Goal: Task Accomplishment & Management: Use online tool/utility

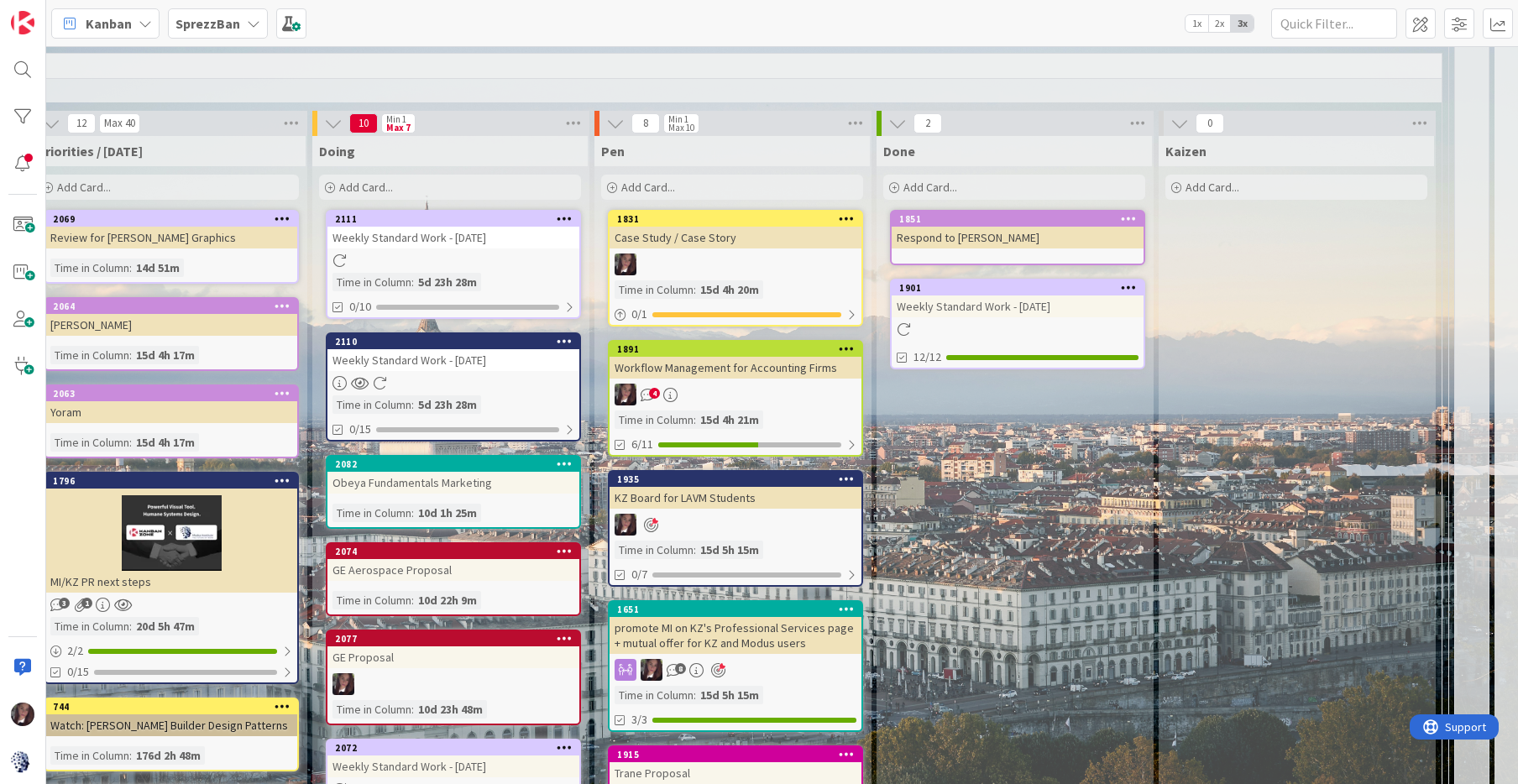
scroll to position [1558, 1176]
click at [436, 376] on div at bounding box center [453, 383] width 252 height 15
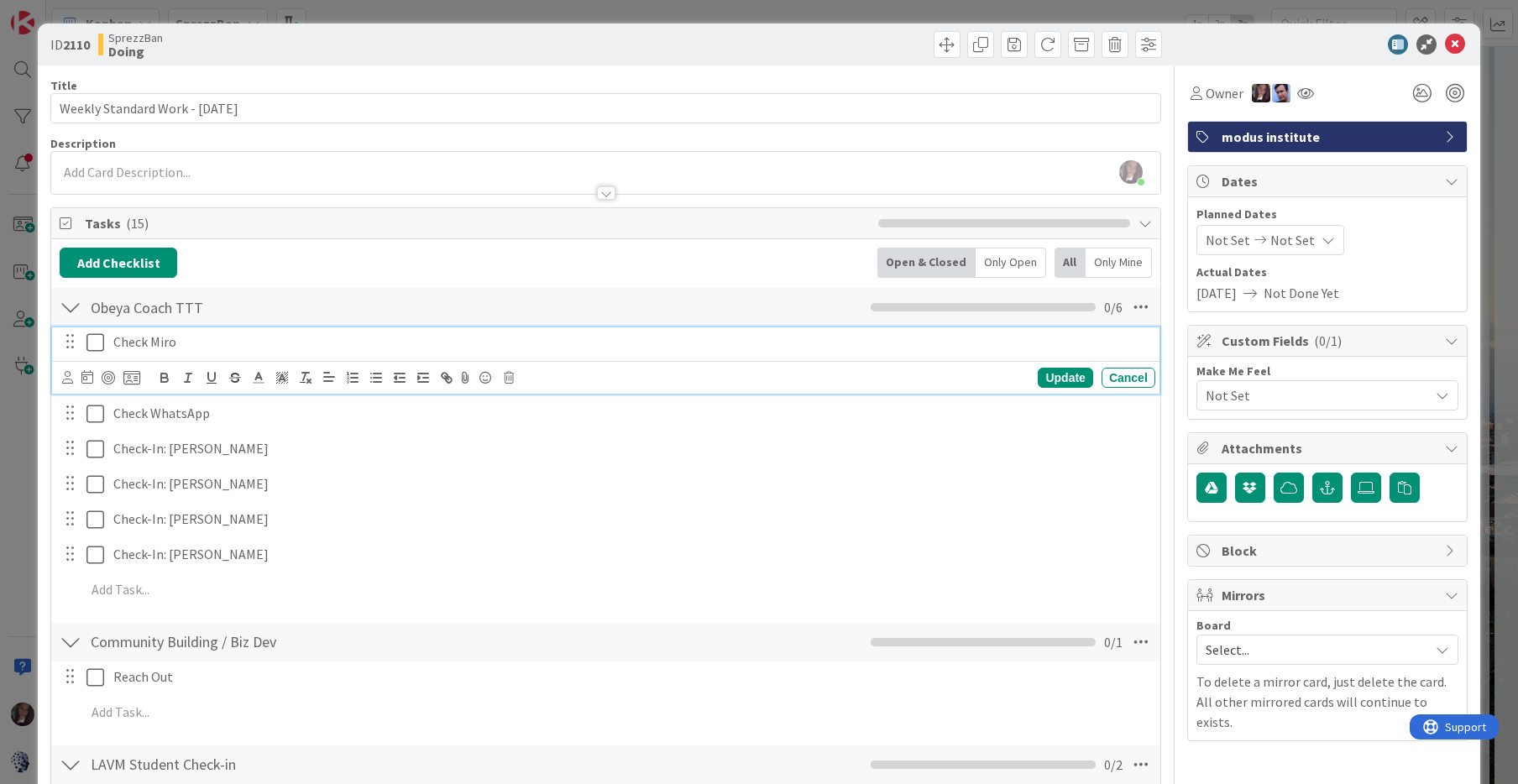
click at [94, 342] on icon at bounding box center [95, 342] width 18 height 21
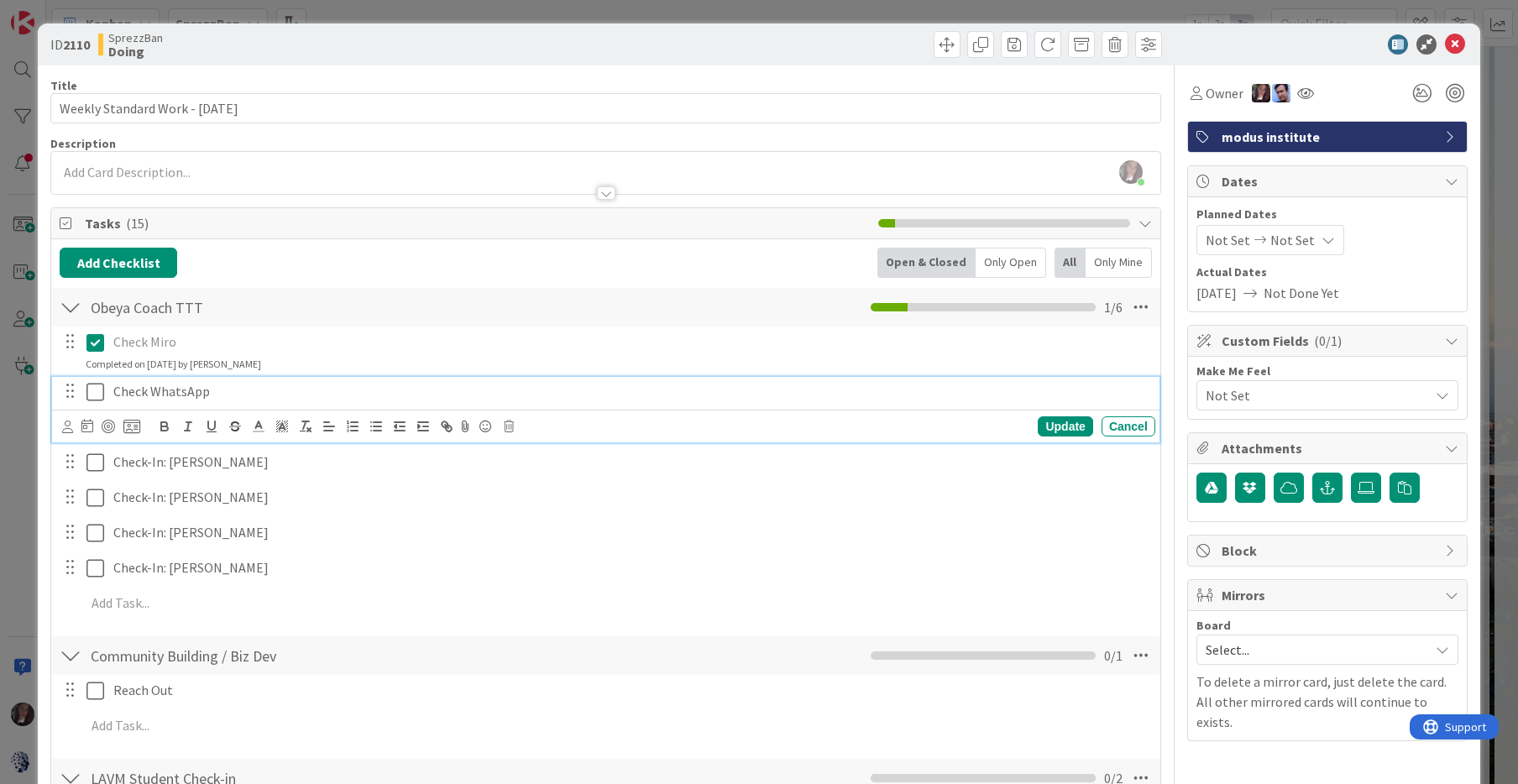
click at [92, 393] on icon at bounding box center [95, 392] width 18 height 21
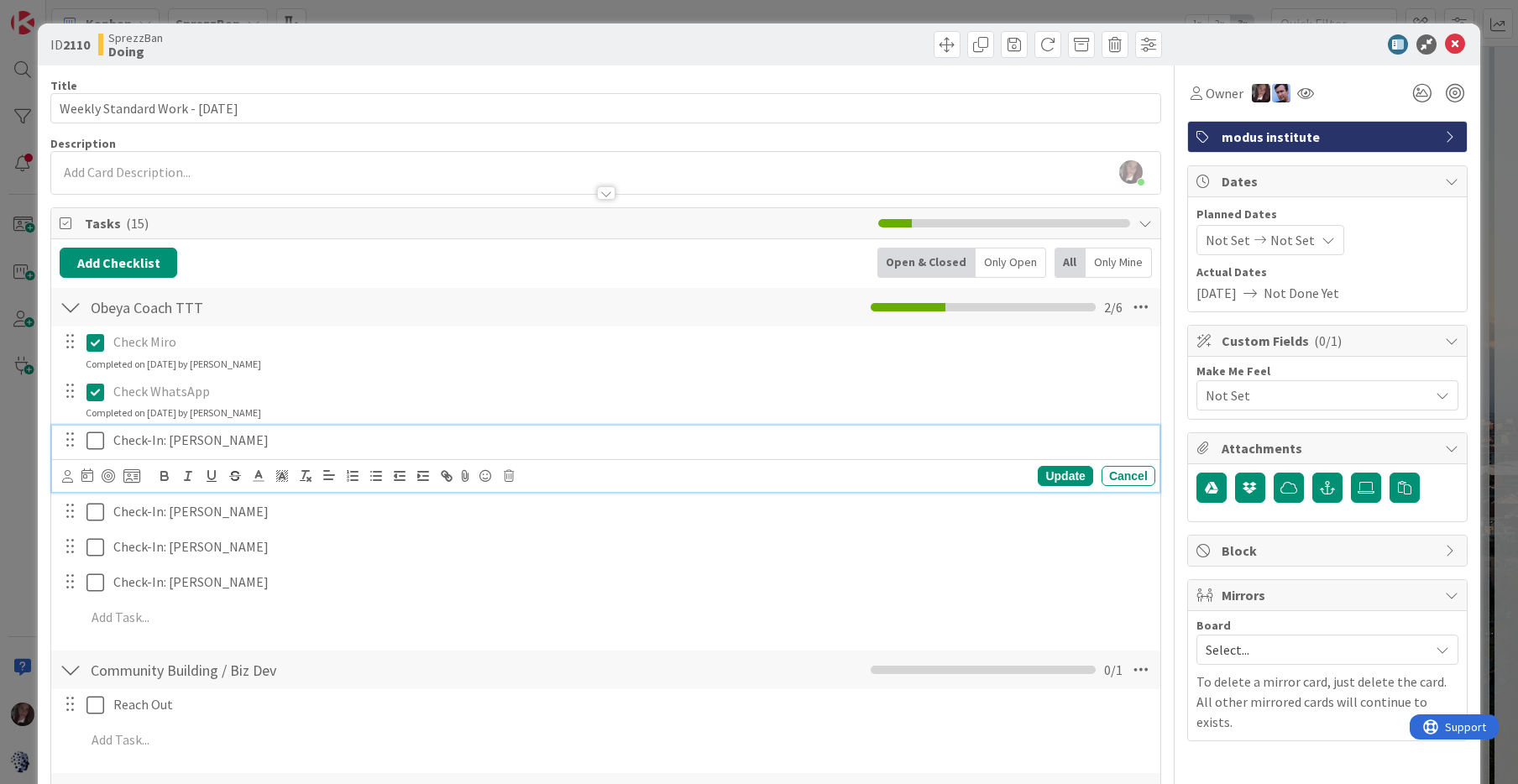
click at [93, 438] on icon at bounding box center [95, 441] width 18 height 21
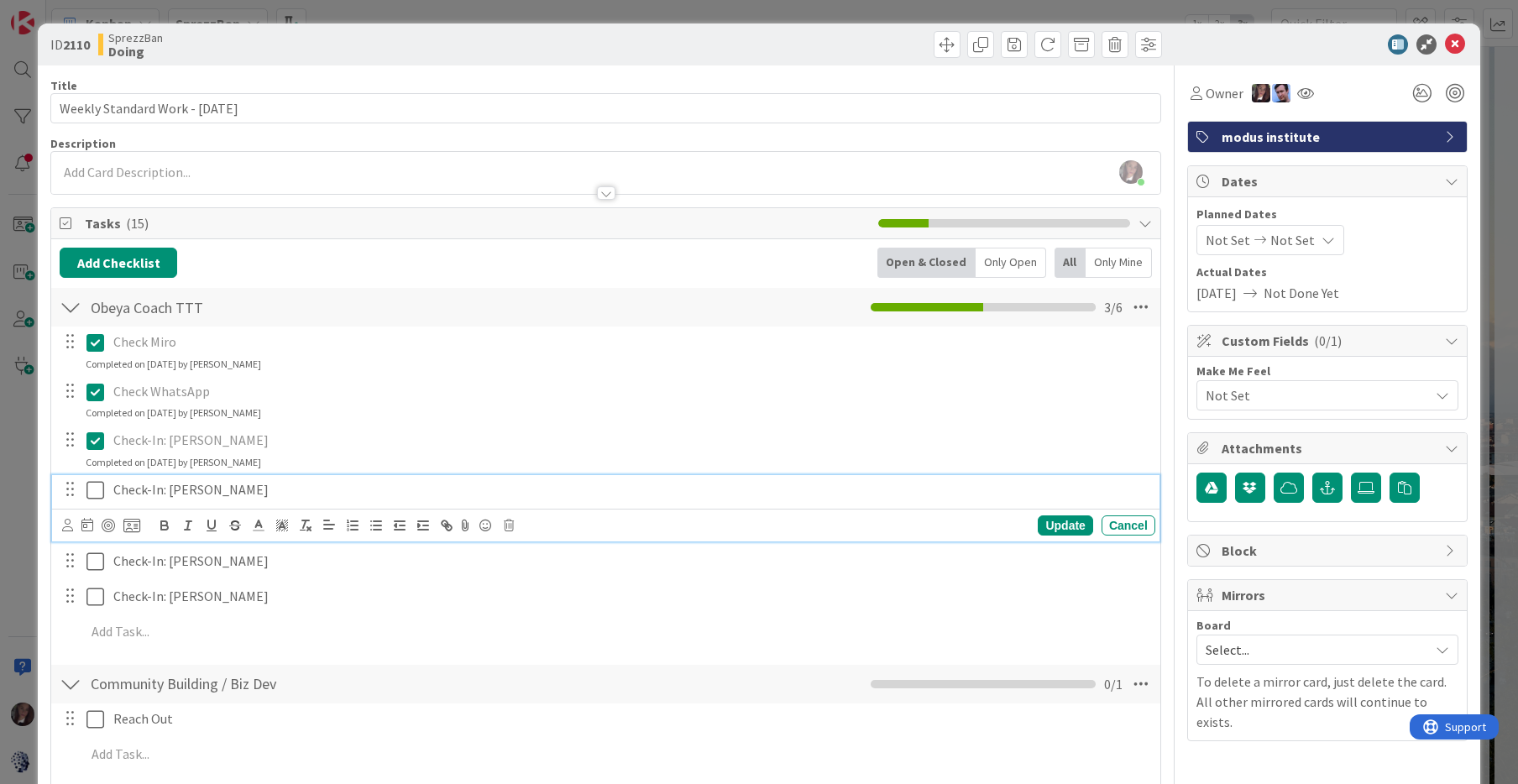
click at [97, 484] on icon at bounding box center [95, 491] width 18 height 21
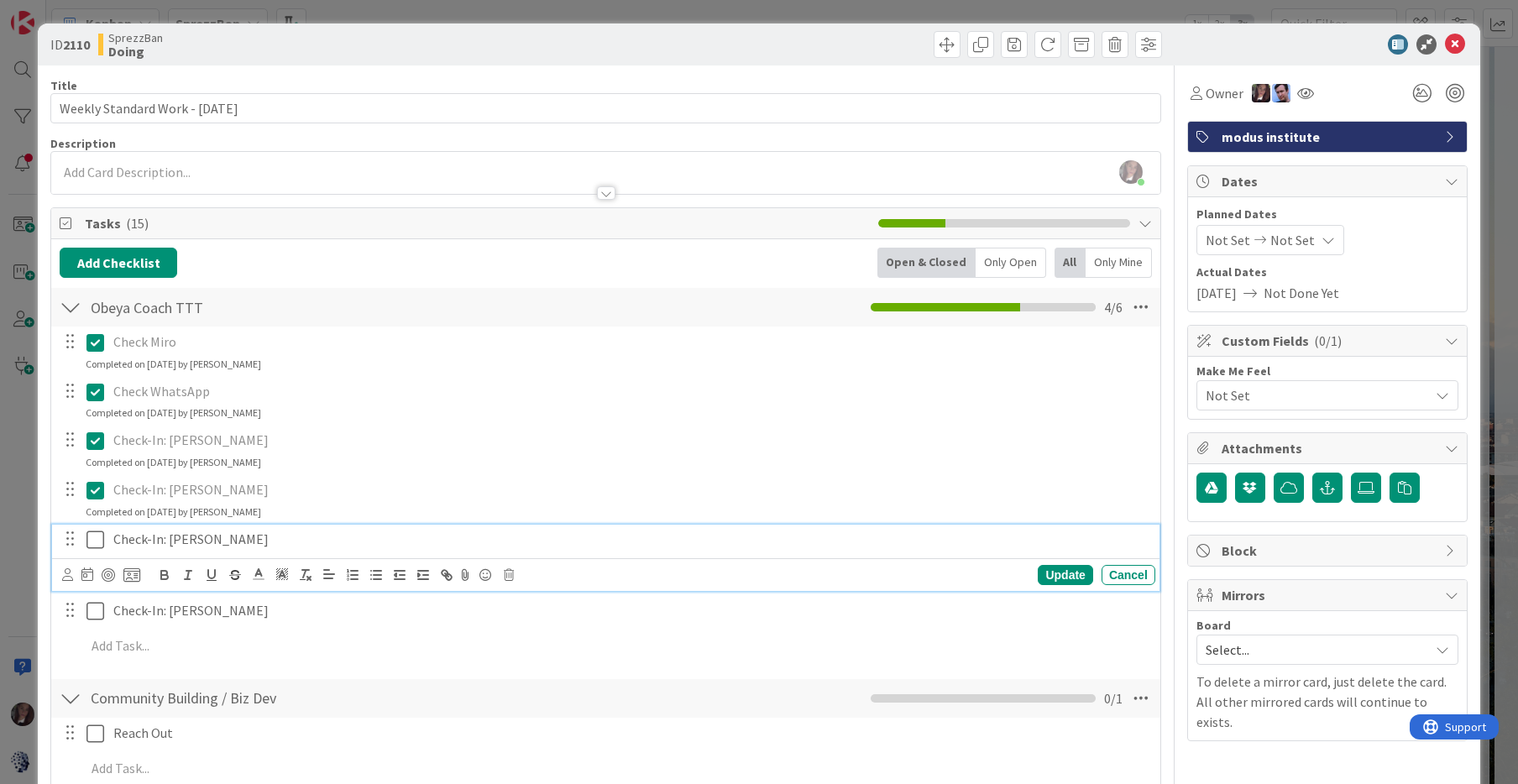
click at [96, 540] on icon at bounding box center [95, 540] width 18 height 21
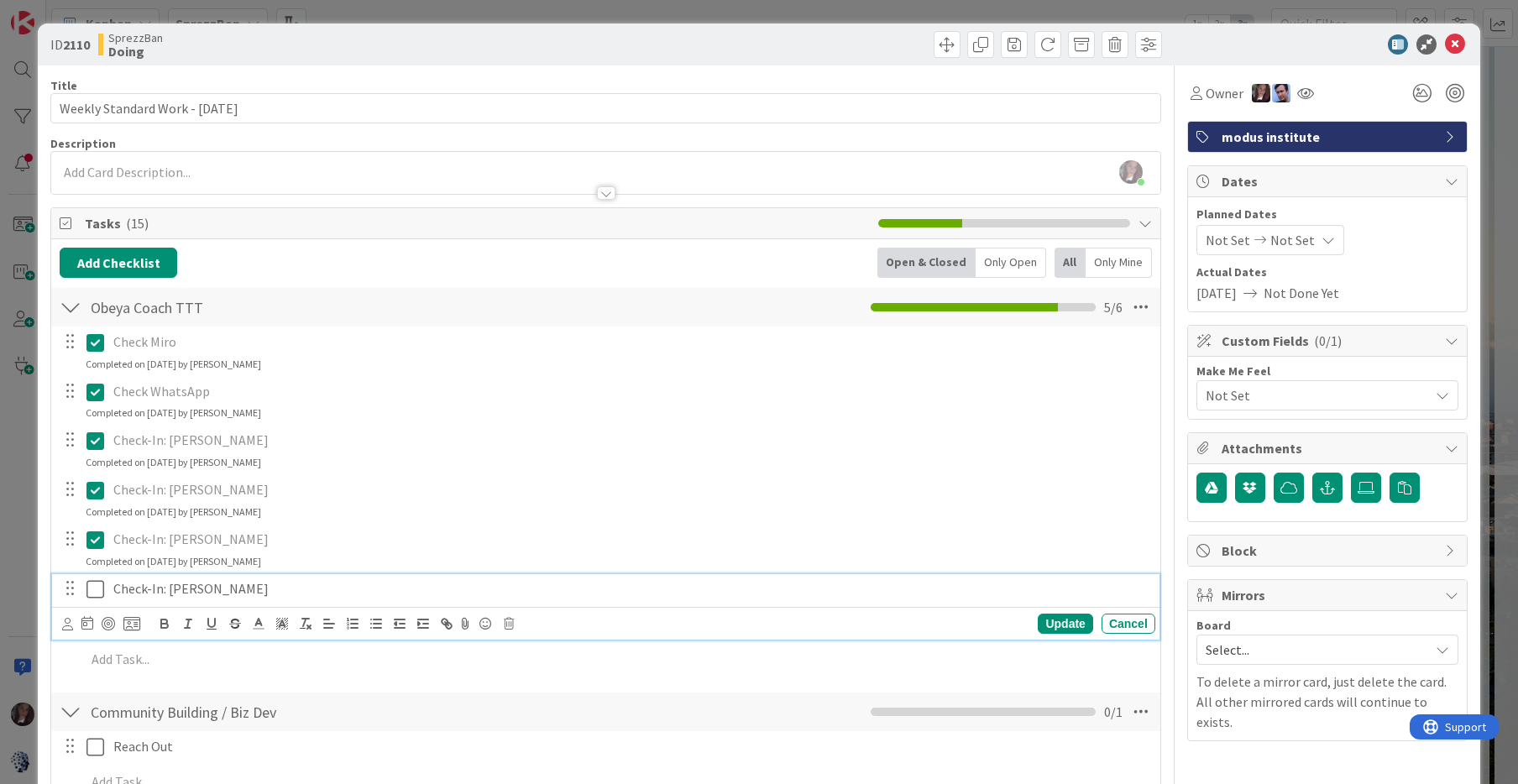
click at [96, 584] on icon at bounding box center [95, 590] width 18 height 21
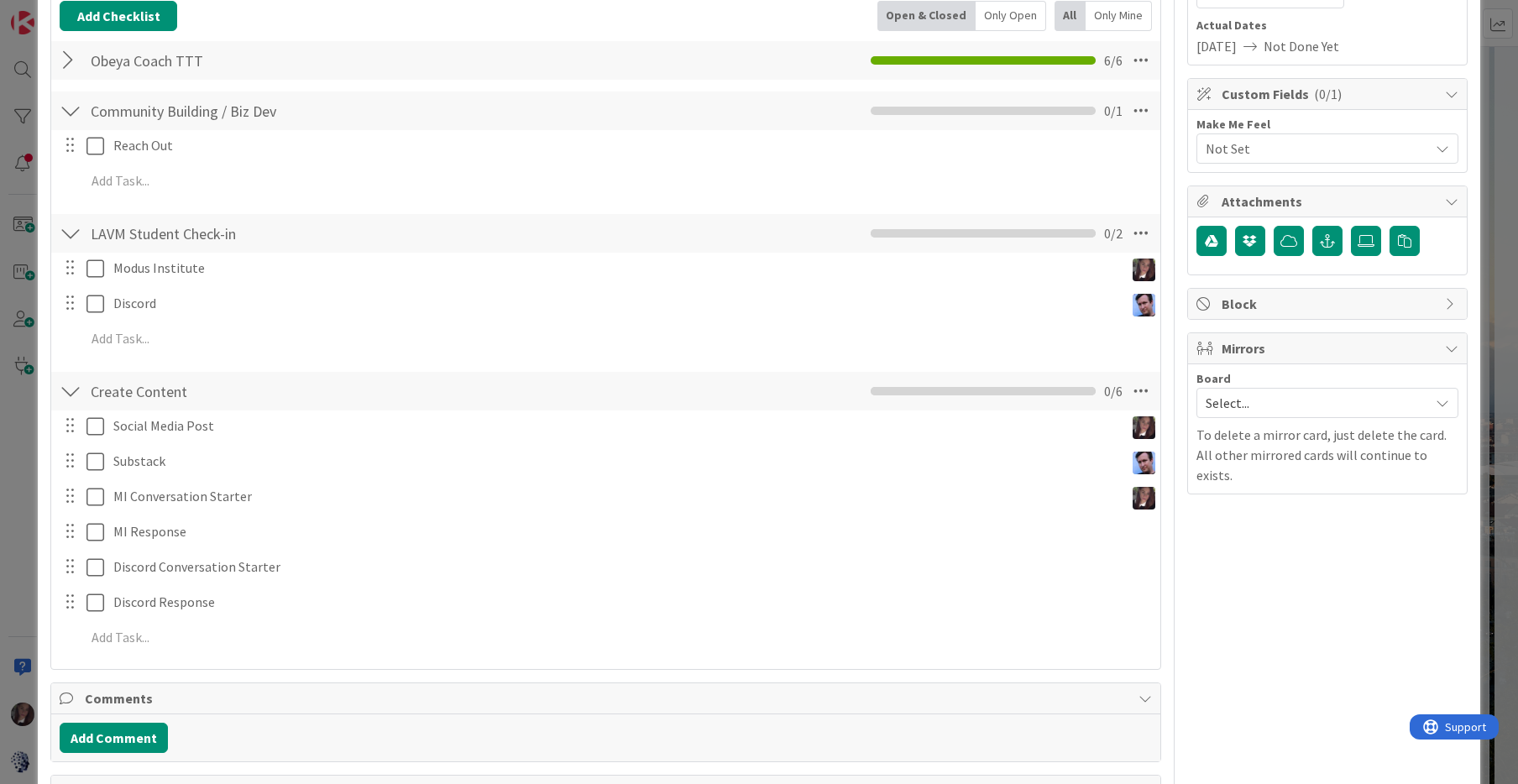
scroll to position [251, 0]
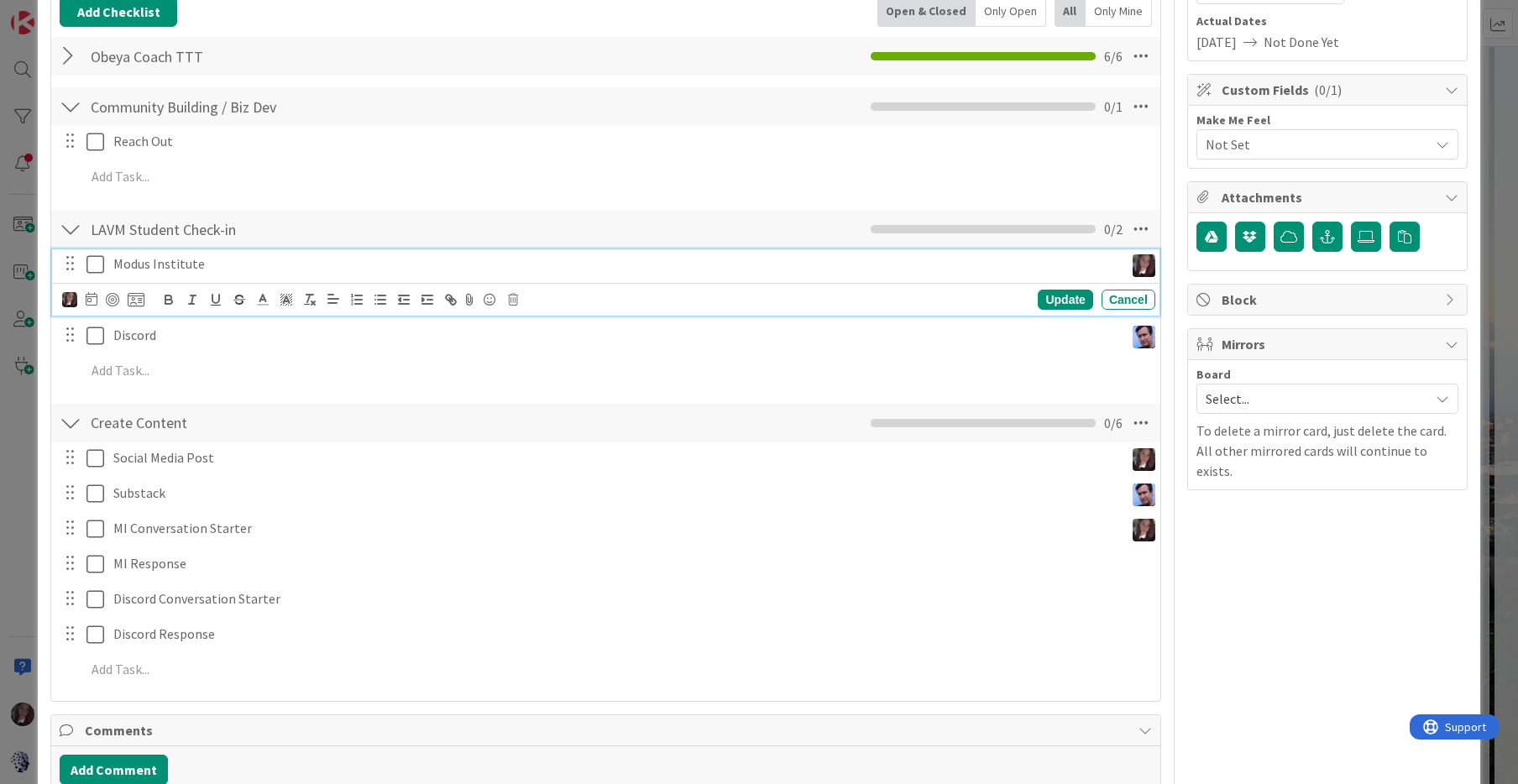
click at [96, 264] on icon at bounding box center [95, 264] width 18 height 21
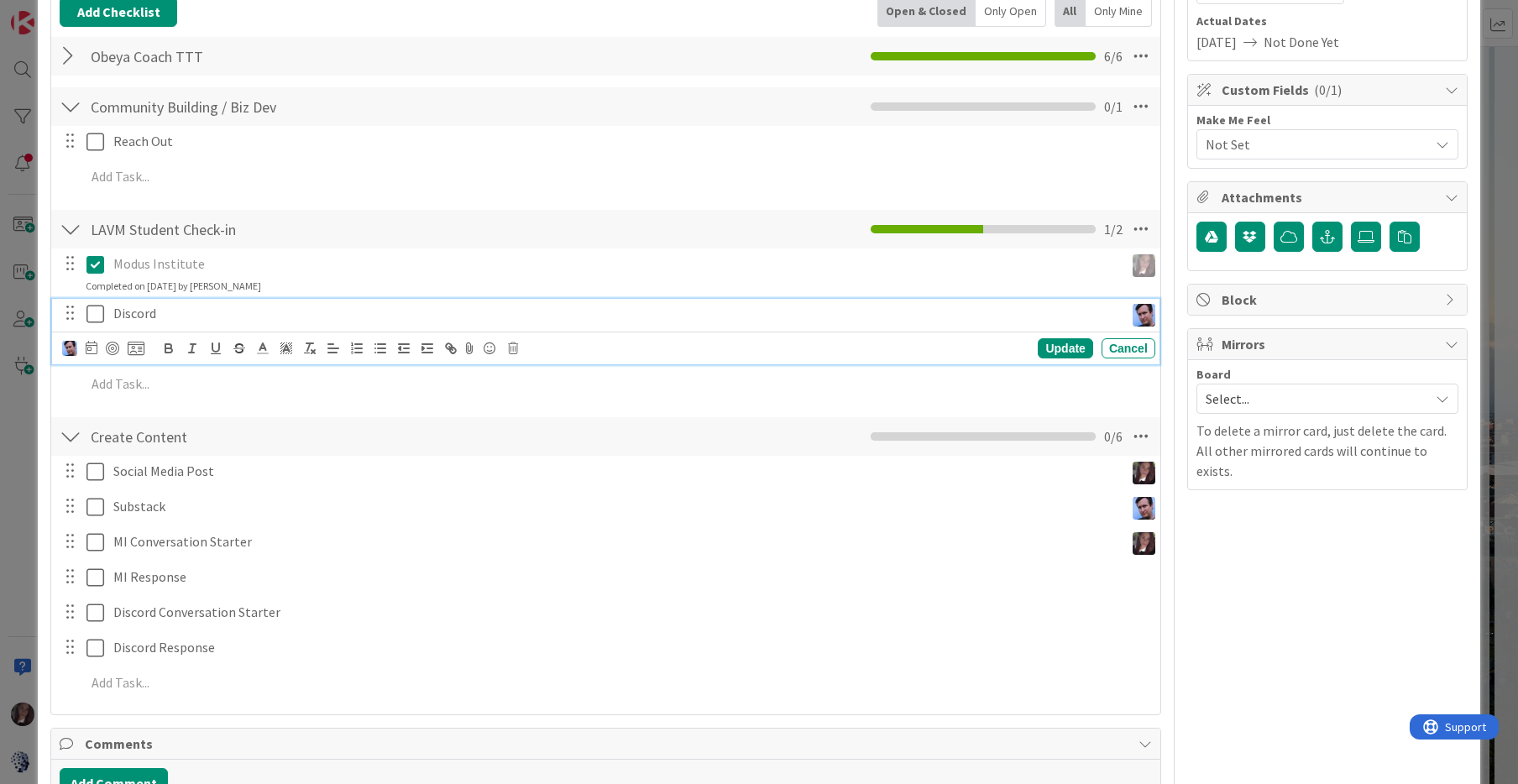
click at [100, 313] on icon at bounding box center [95, 314] width 18 height 21
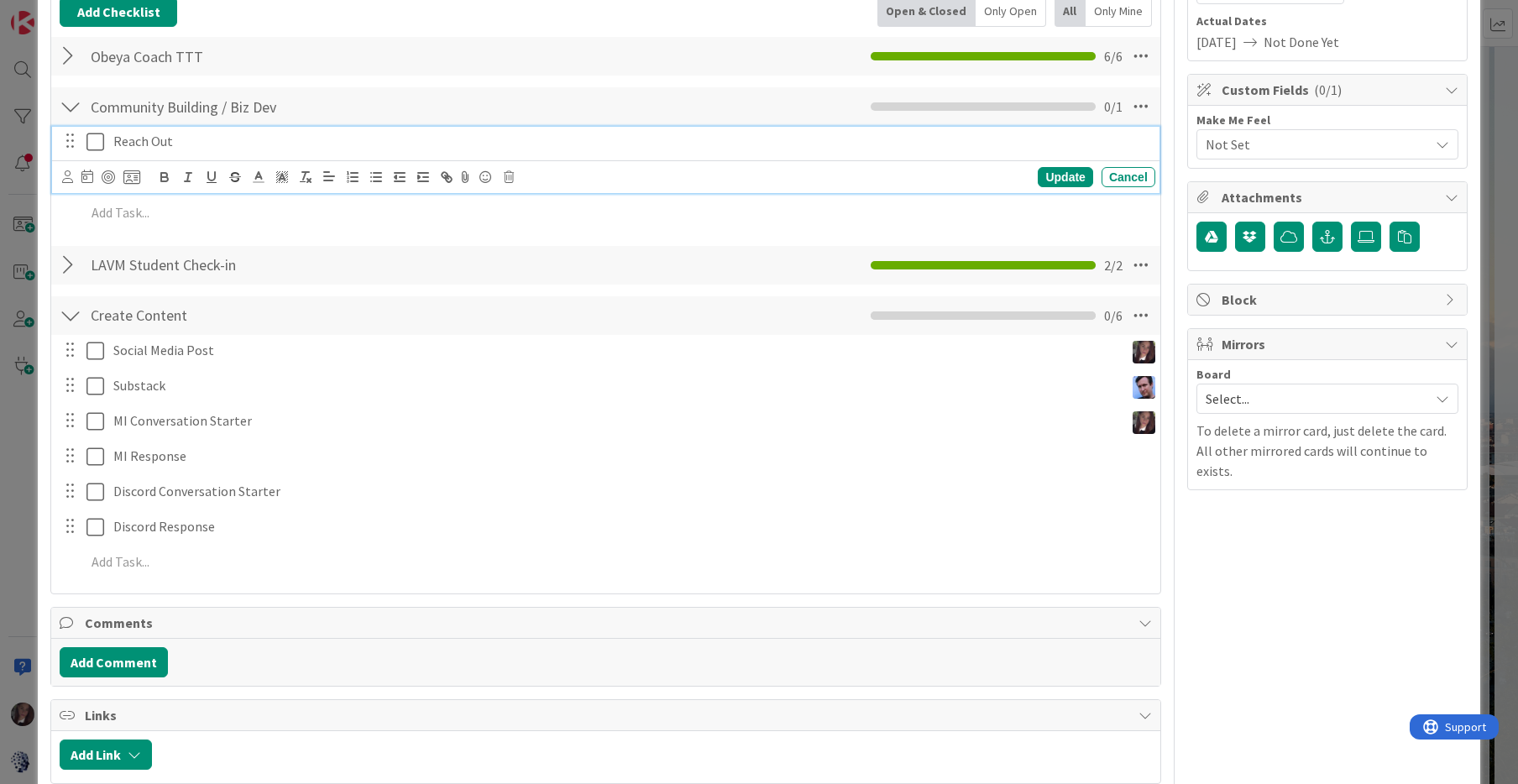
click at [95, 139] on icon at bounding box center [95, 141] width 18 height 21
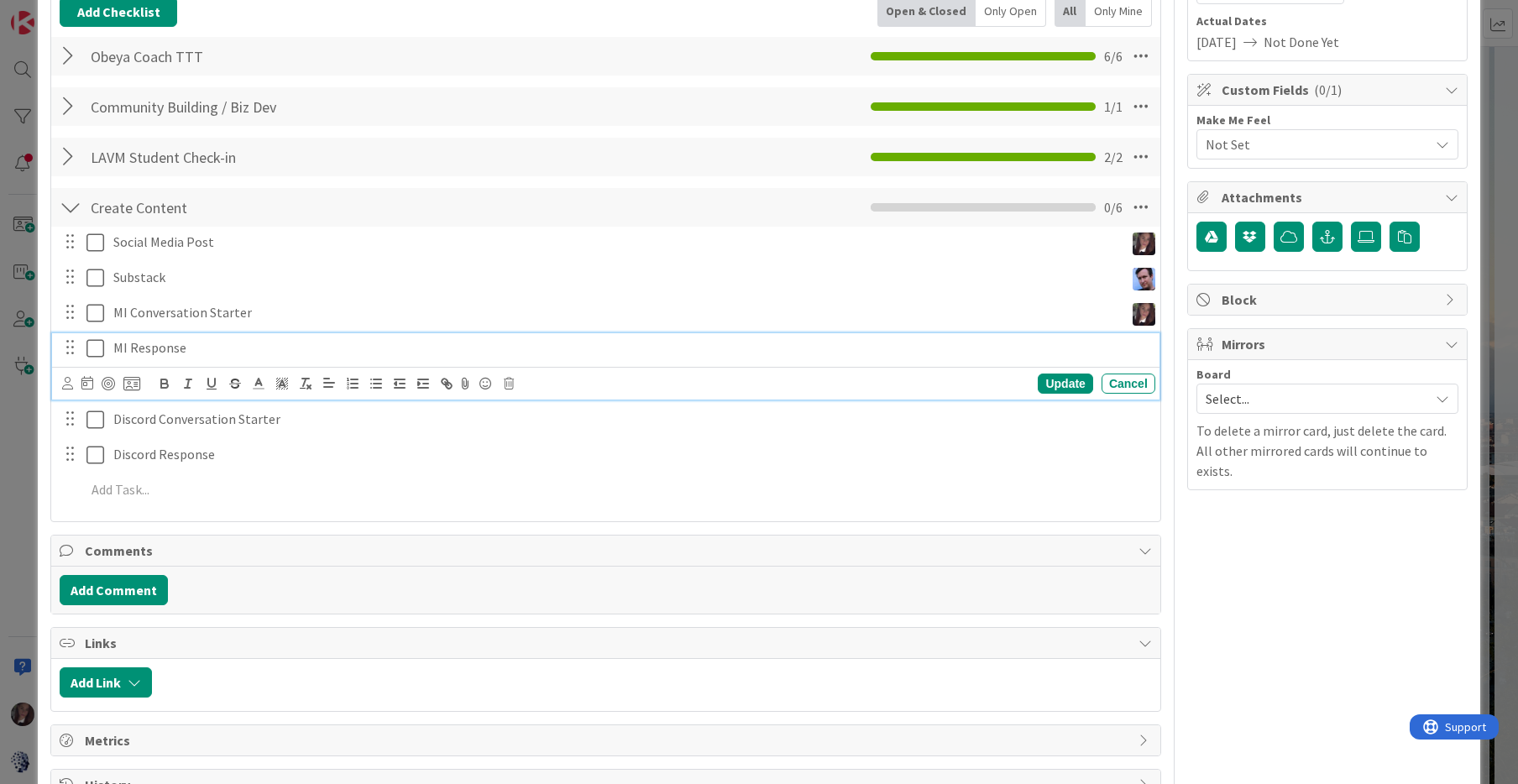
click at [95, 345] on icon at bounding box center [95, 348] width 18 height 21
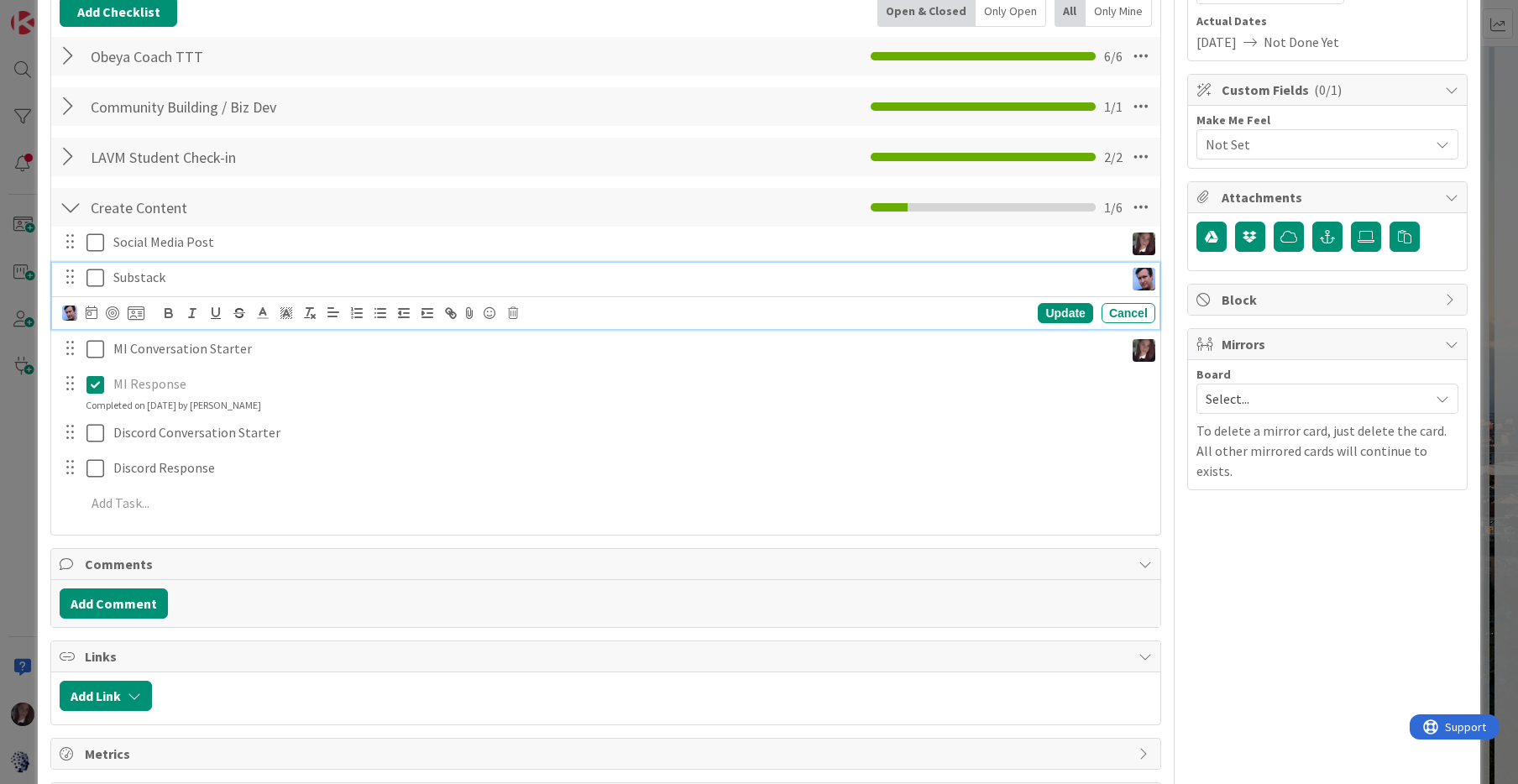
click at [94, 274] on icon at bounding box center [95, 278] width 18 height 21
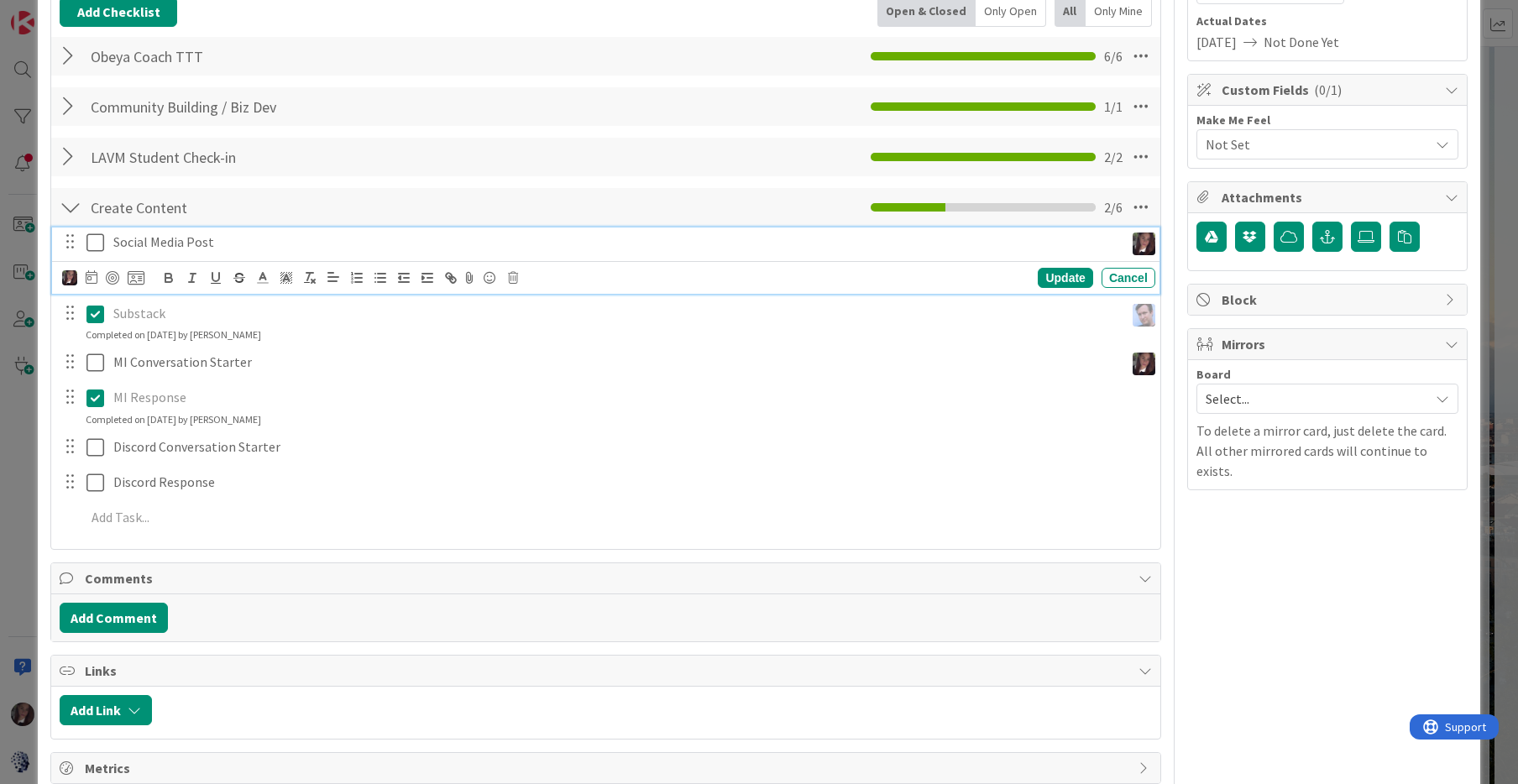
click at [95, 241] on icon at bounding box center [95, 242] width 18 height 21
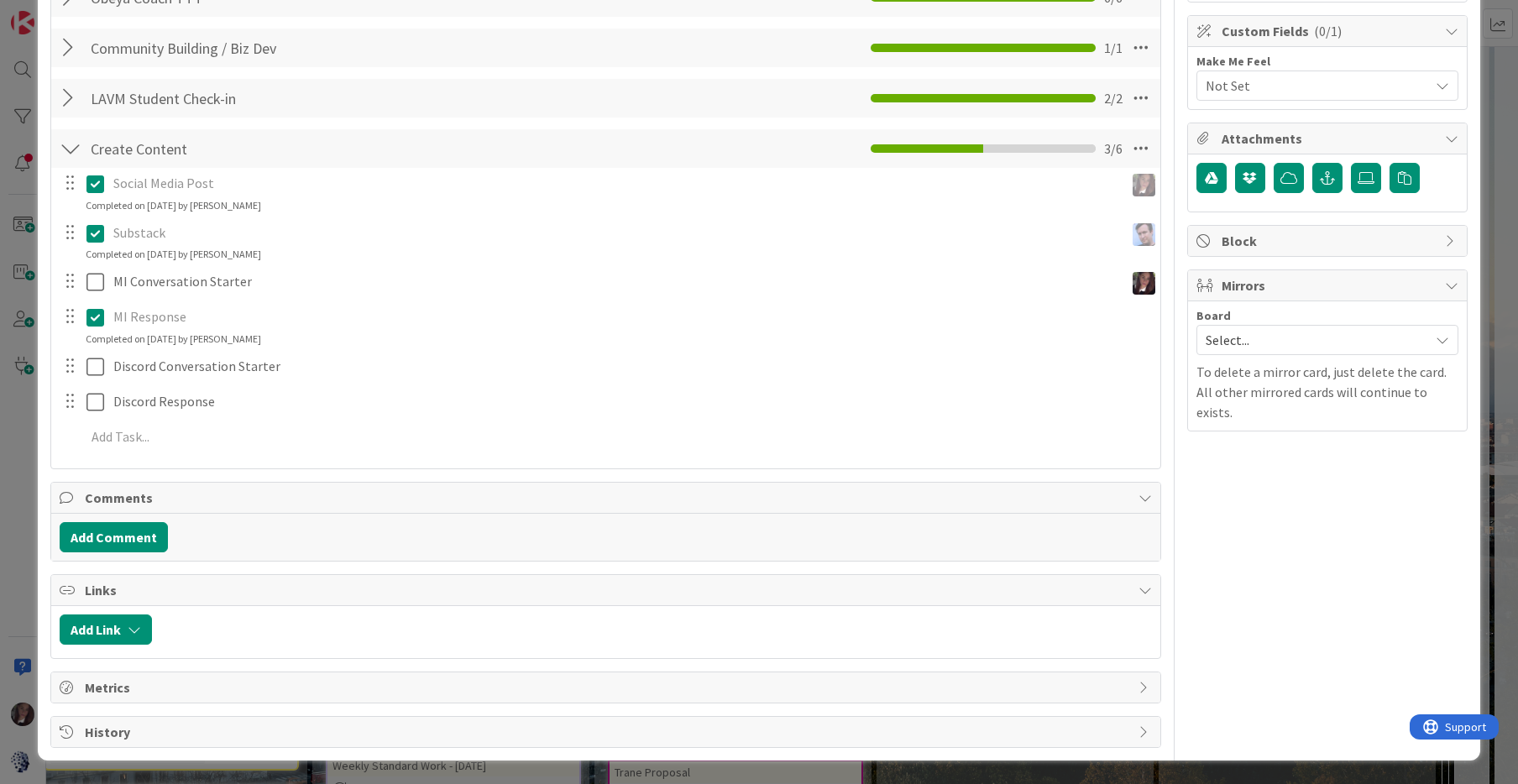
scroll to position [0, 0]
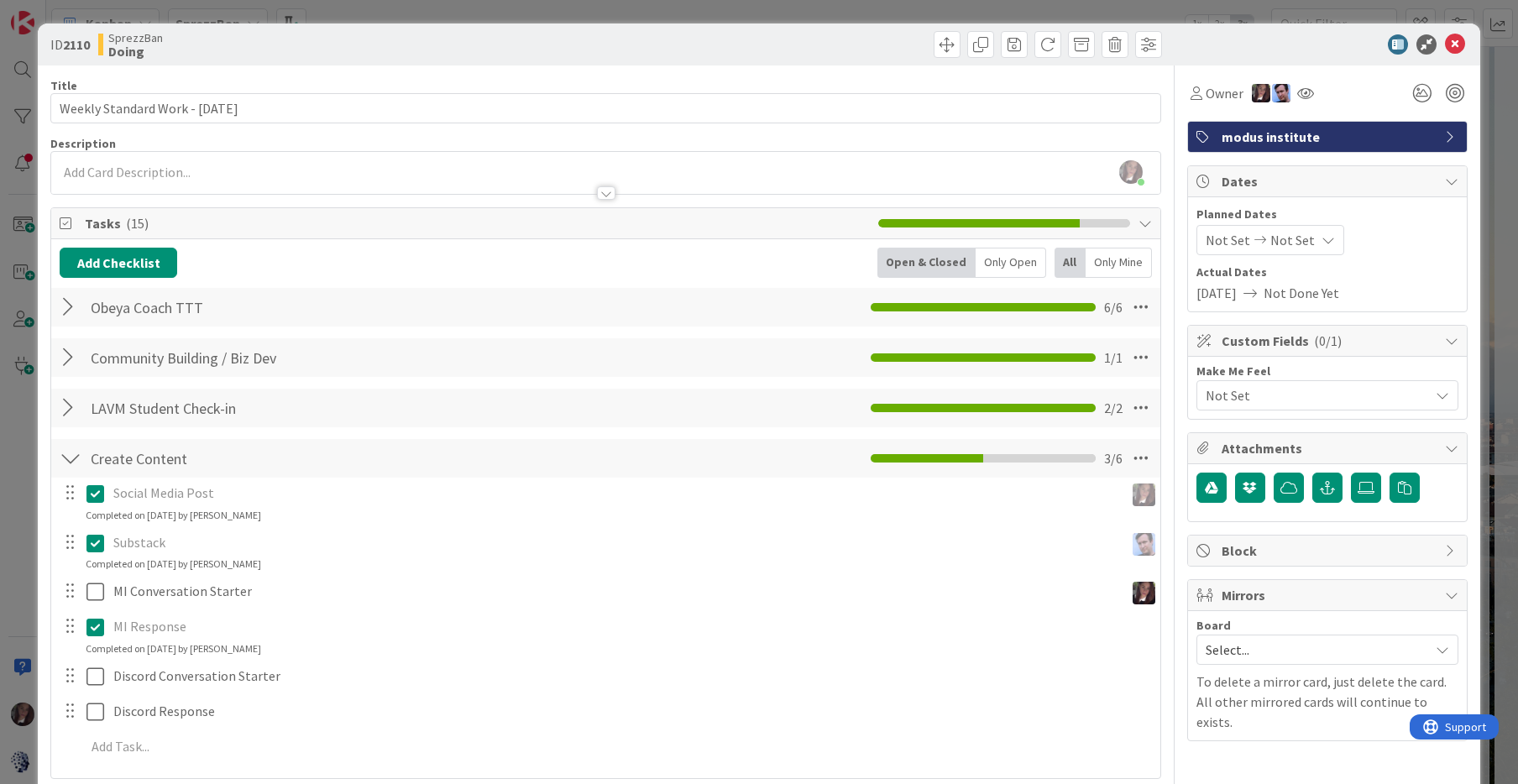
click at [68, 407] on div at bounding box center [71, 408] width 22 height 30
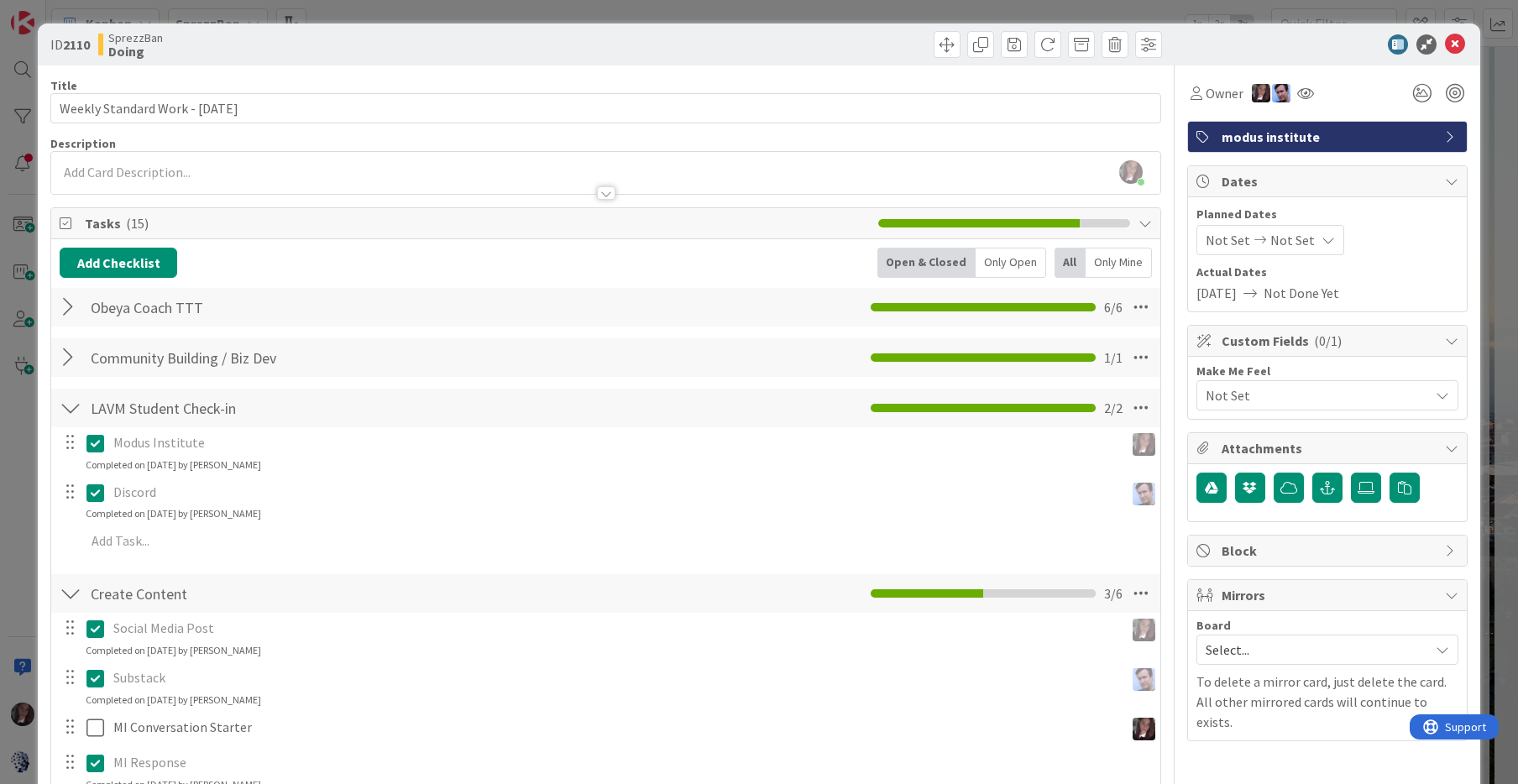
click at [68, 406] on div at bounding box center [71, 408] width 22 height 30
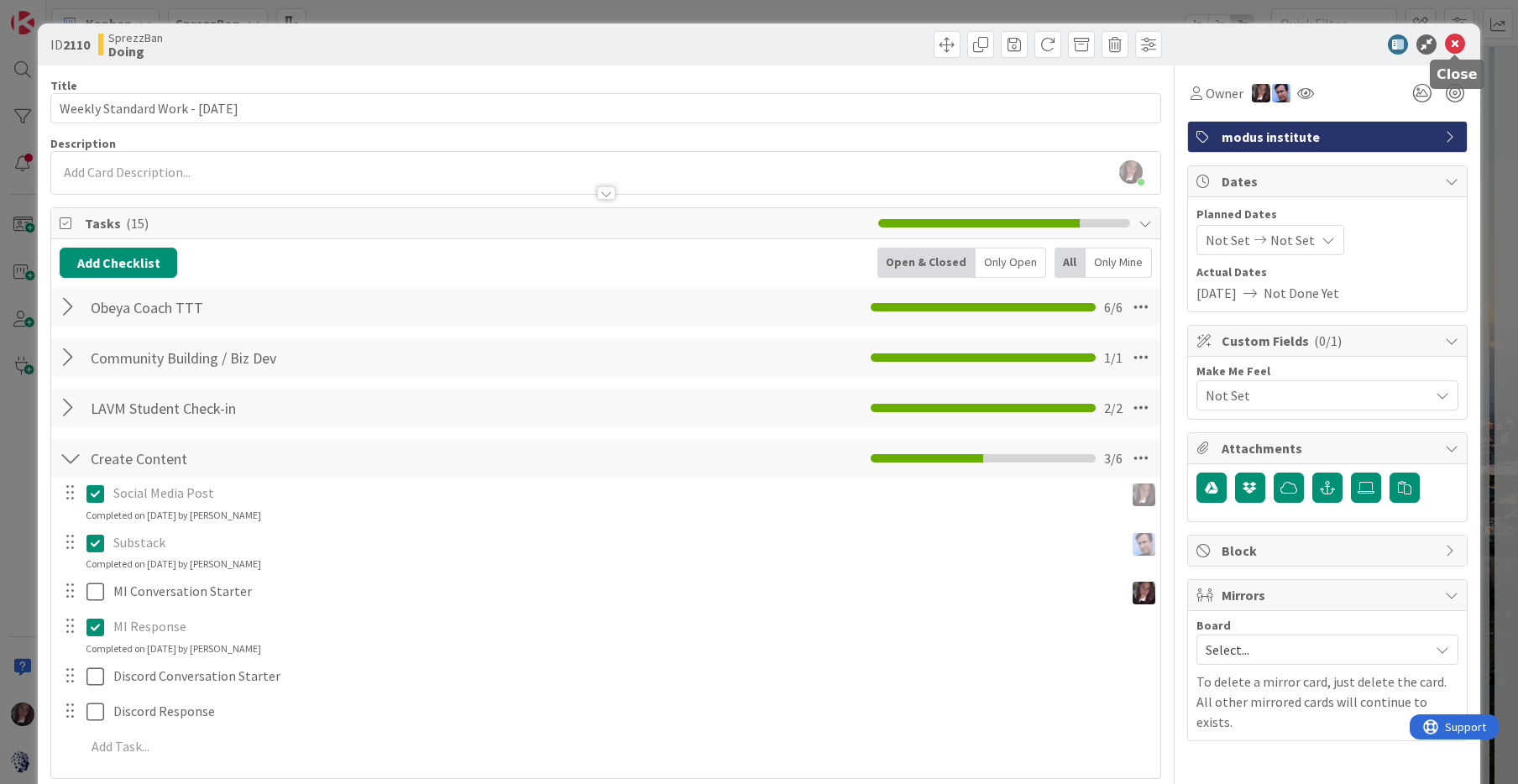
click at [1459, 44] on icon at bounding box center [1455, 44] width 21 height 21
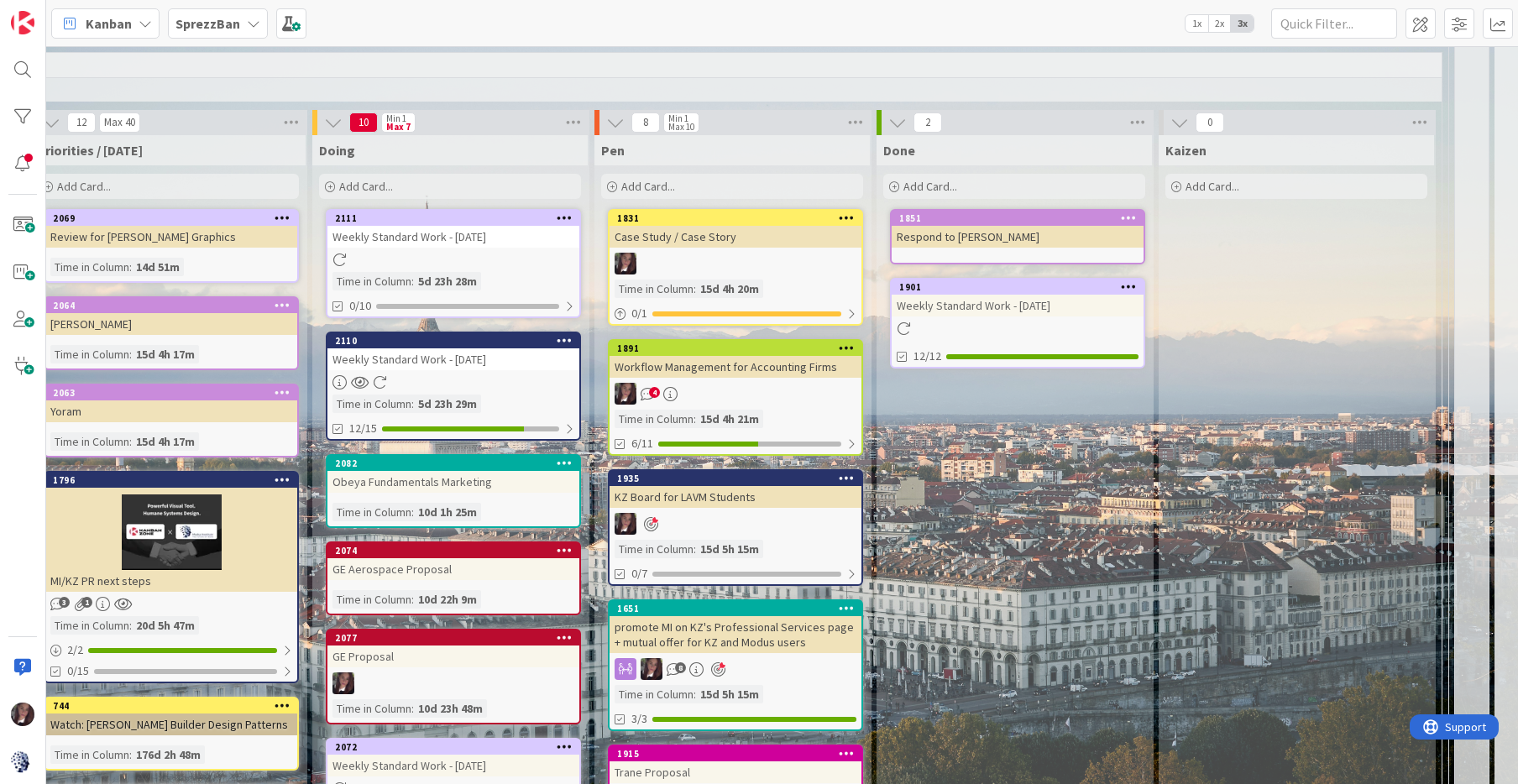
scroll to position [1548, 1176]
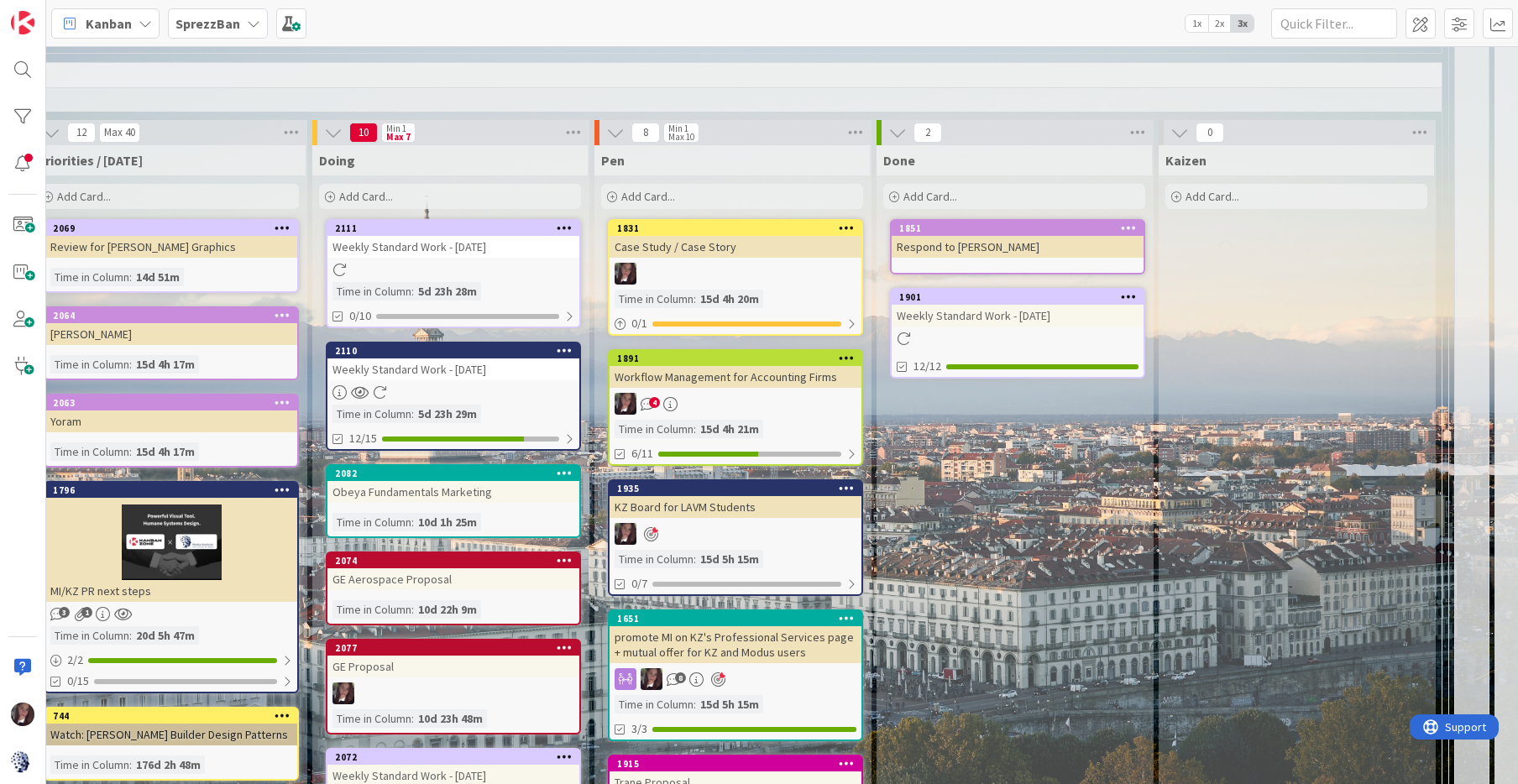
click at [494, 263] on div at bounding box center [453, 270] width 252 height 15
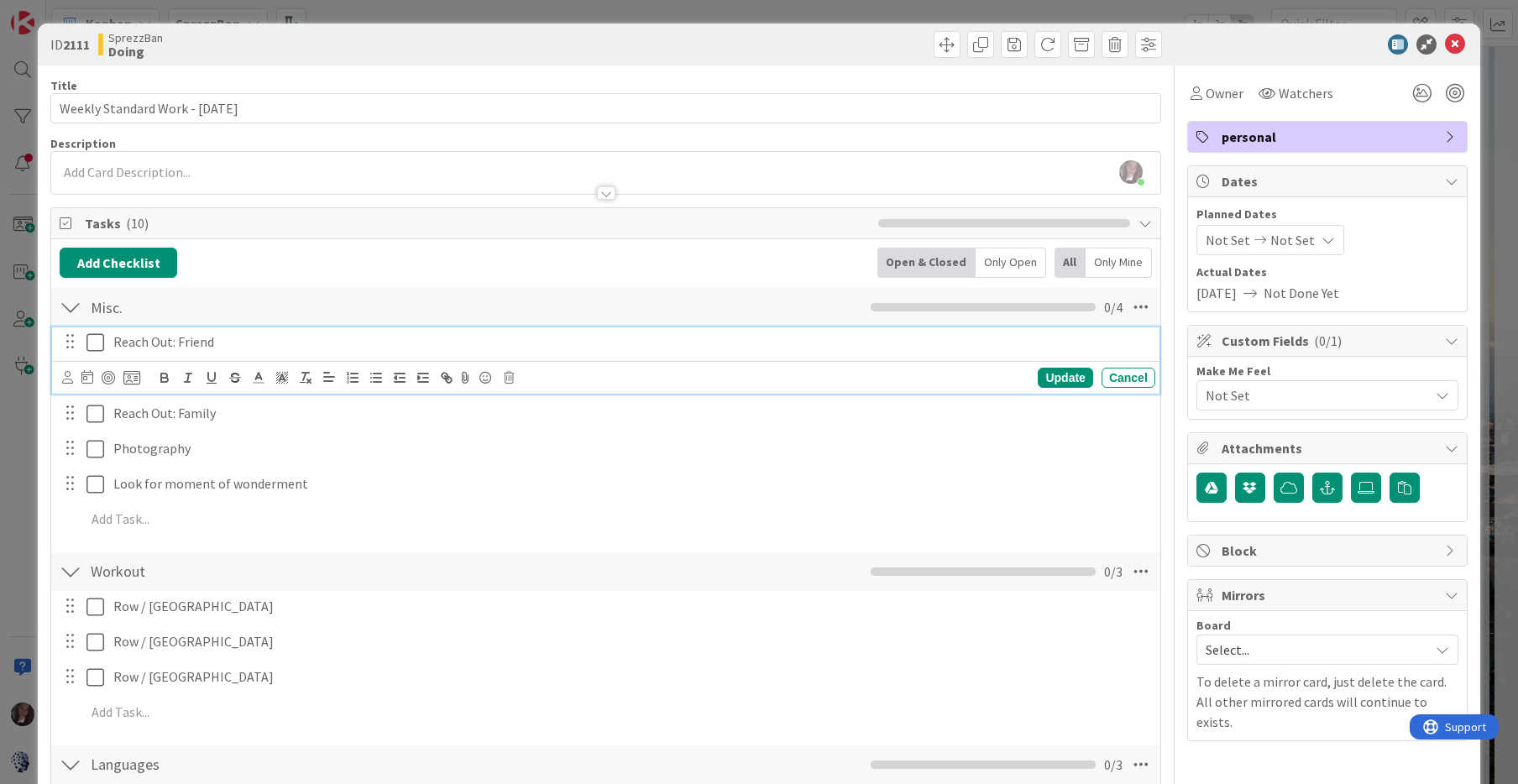
click at [95, 346] on icon at bounding box center [95, 342] width 18 height 21
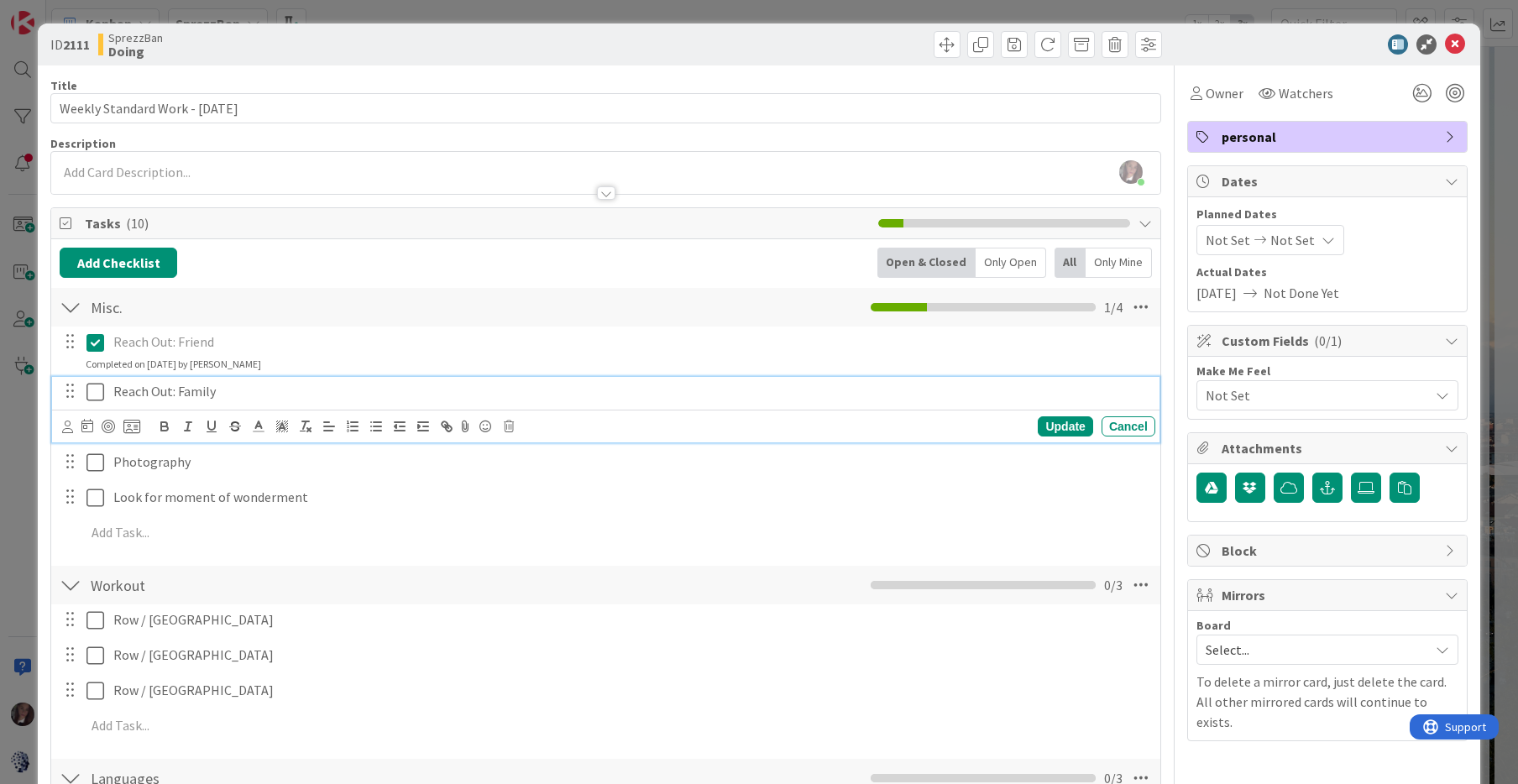
click at [96, 393] on icon at bounding box center [95, 392] width 18 height 21
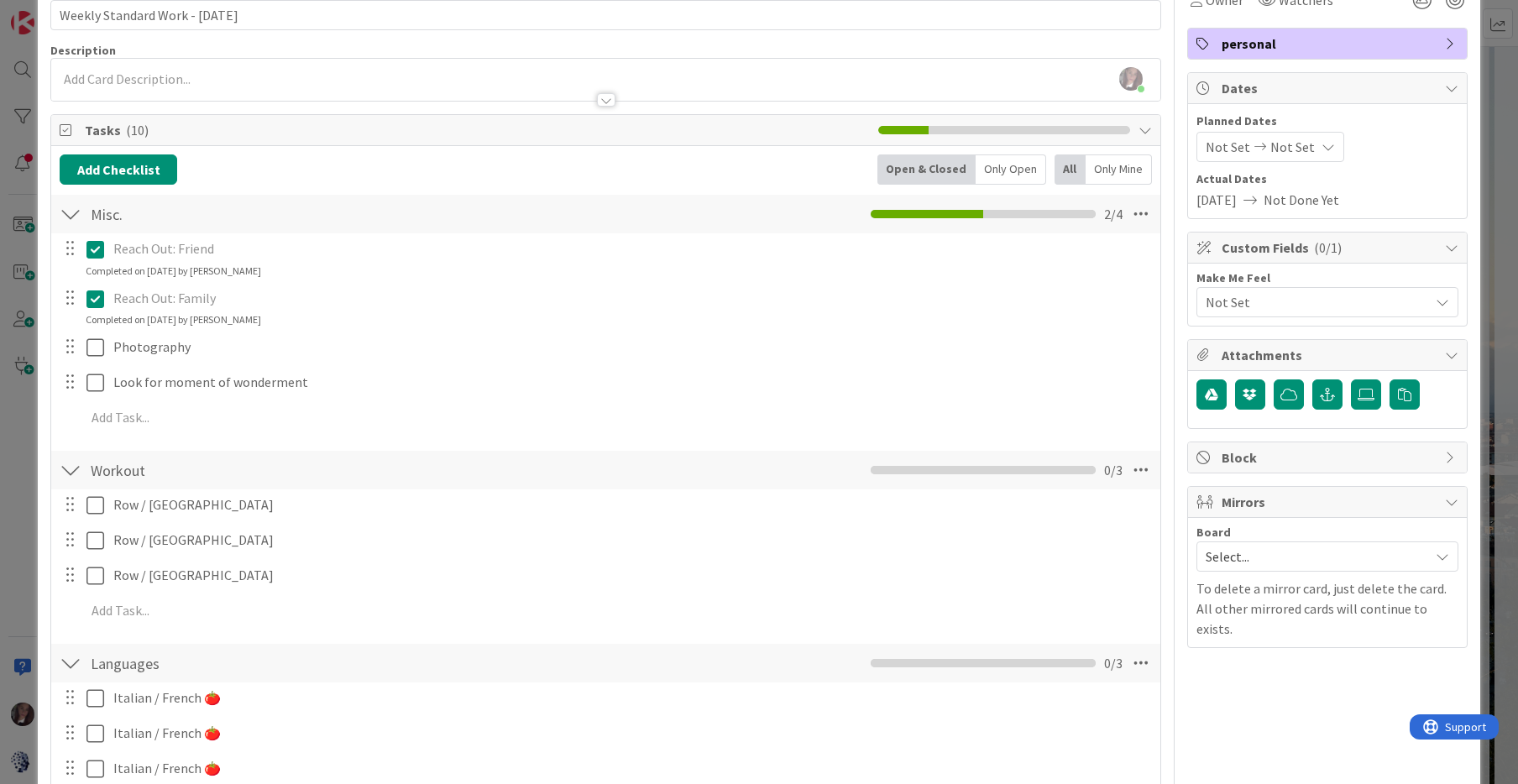
scroll to position [127, 0]
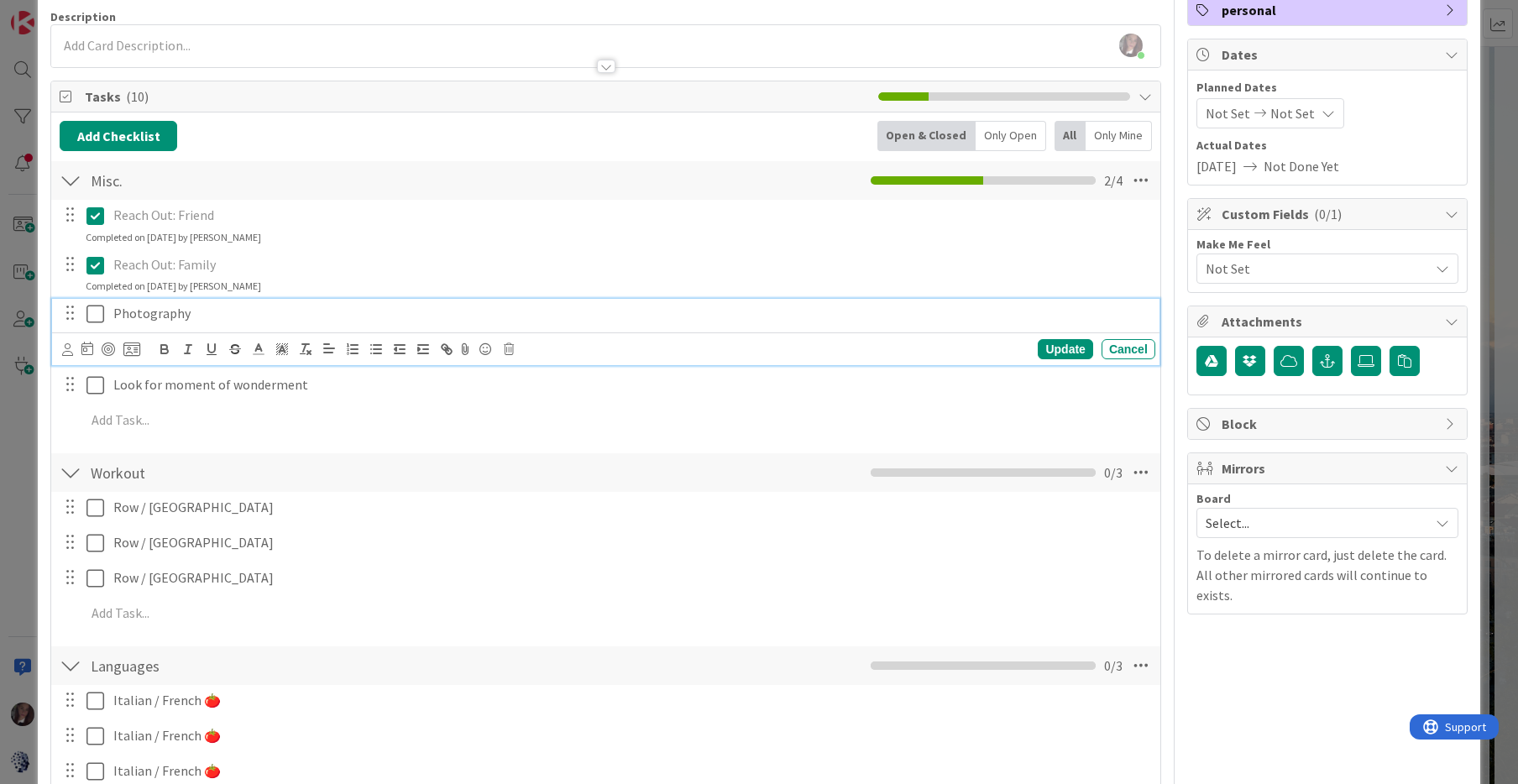
click at [98, 318] on icon at bounding box center [95, 314] width 18 height 21
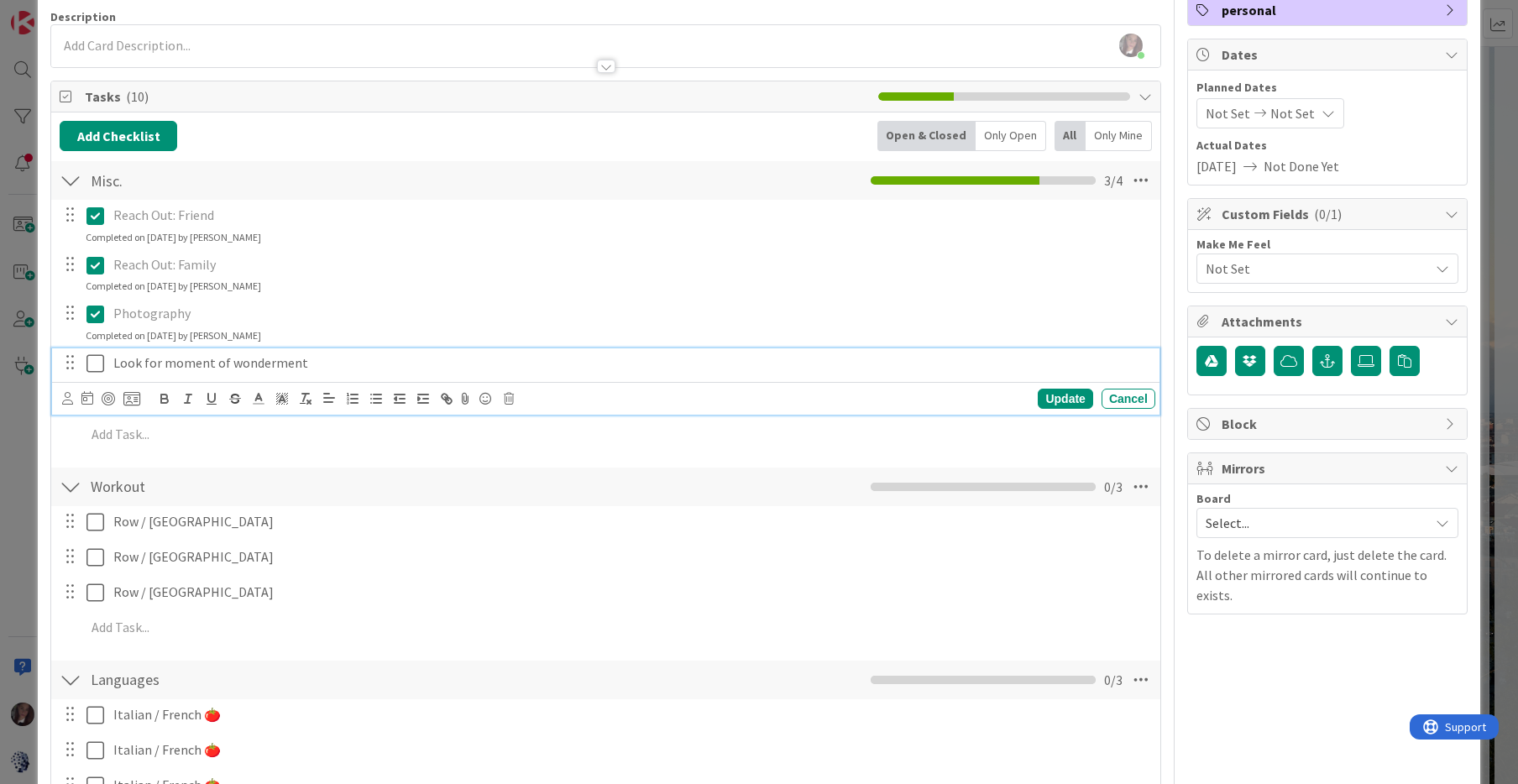
click at [96, 364] on icon at bounding box center [95, 363] width 18 height 21
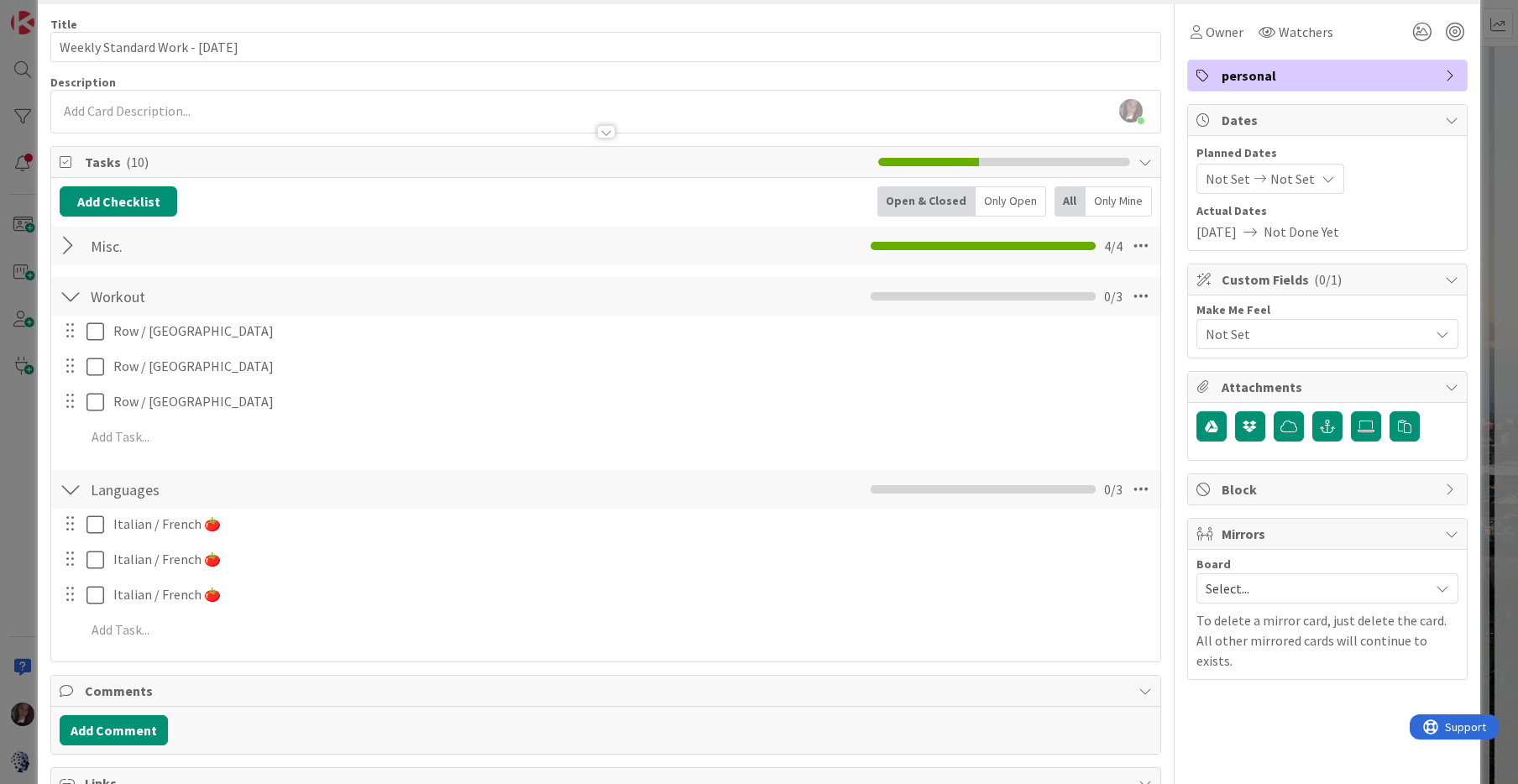
scroll to position [0, 0]
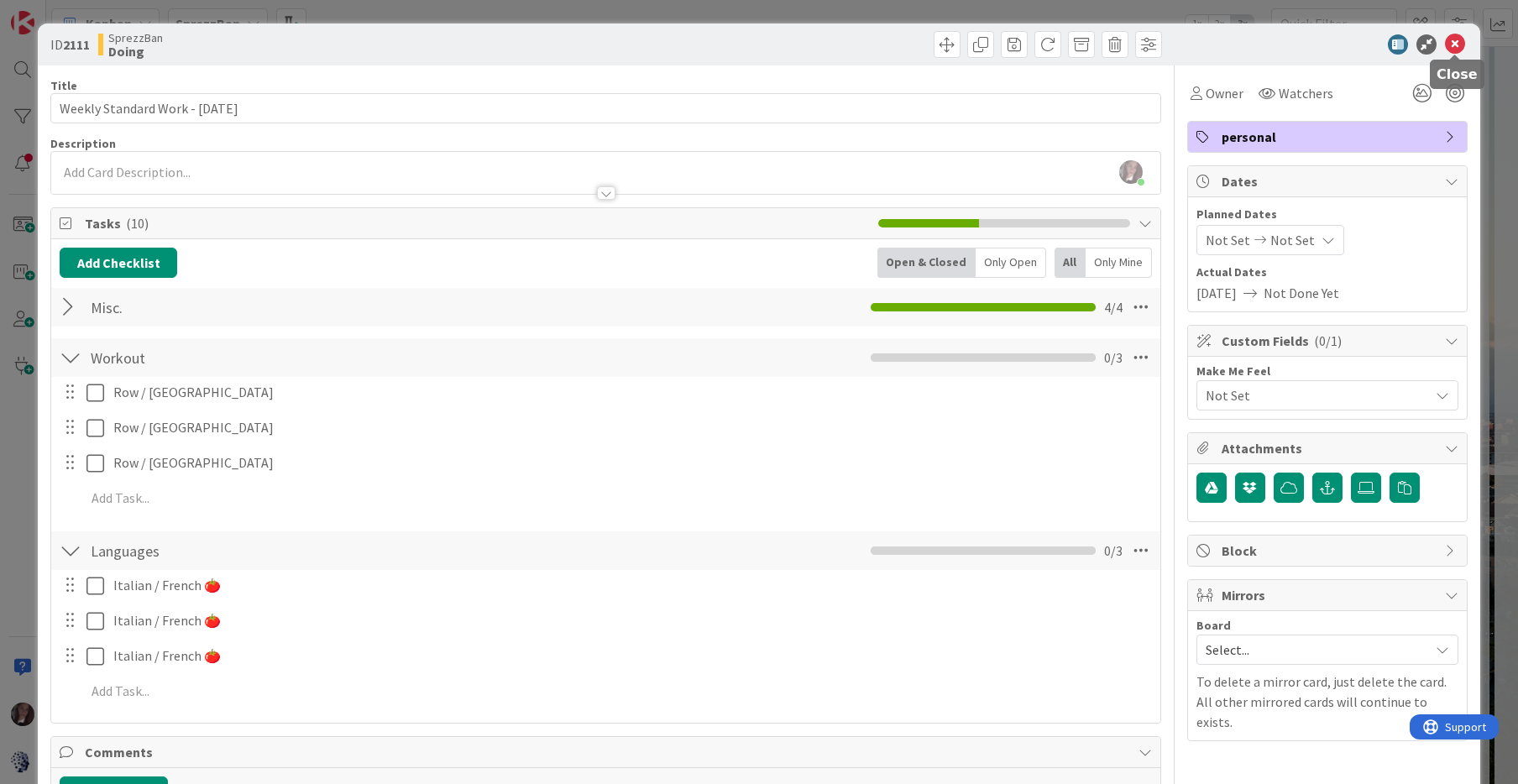
drag, startPoint x: 1453, startPoint y: 43, endPoint x: 1439, endPoint y: 43, distance: 14.0
click at [1453, 43] on icon at bounding box center [1455, 44] width 21 height 21
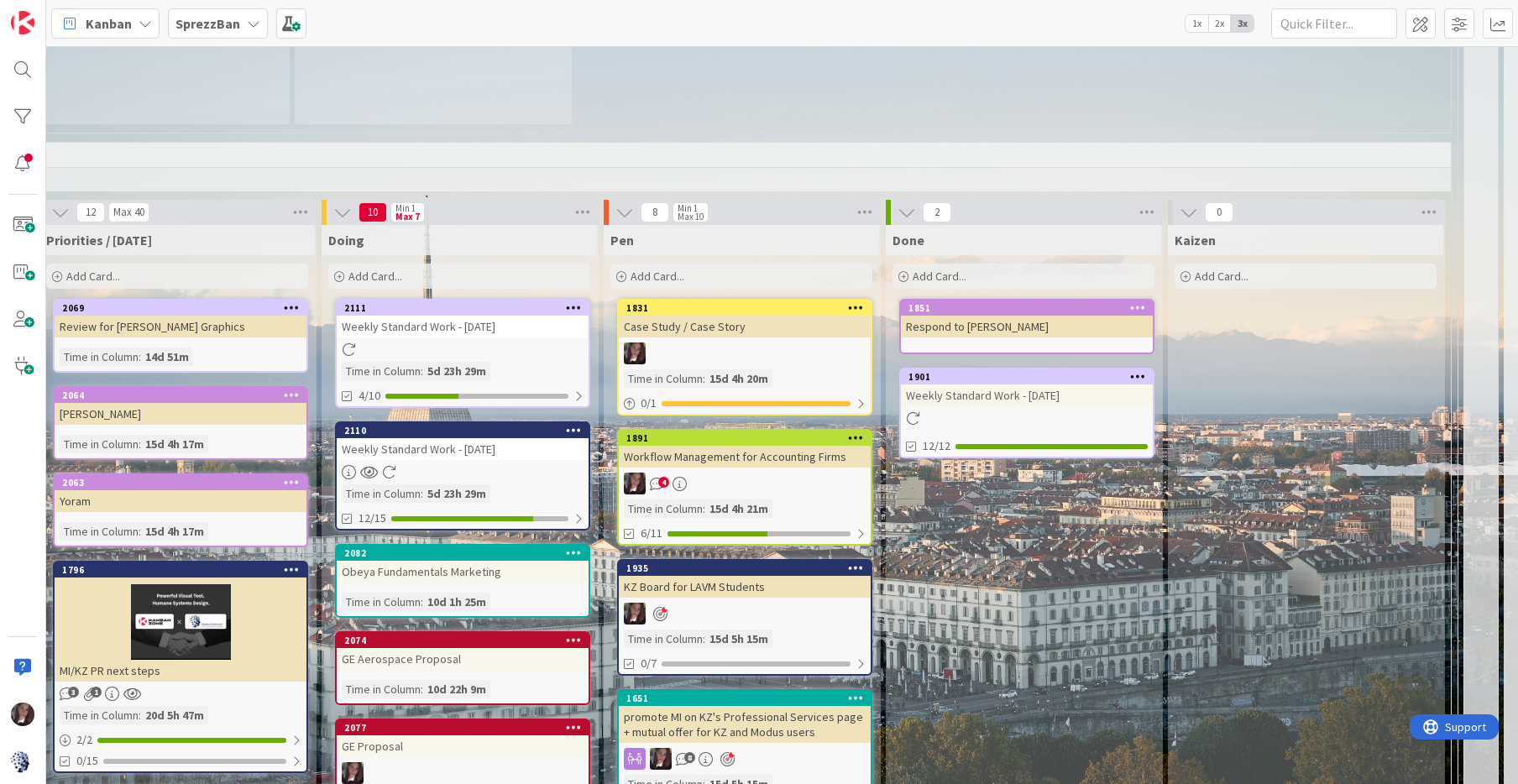
scroll to position [1469, 1166]
click at [382, 269] on span "Add Card..." at bounding box center [376, 276] width 54 height 15
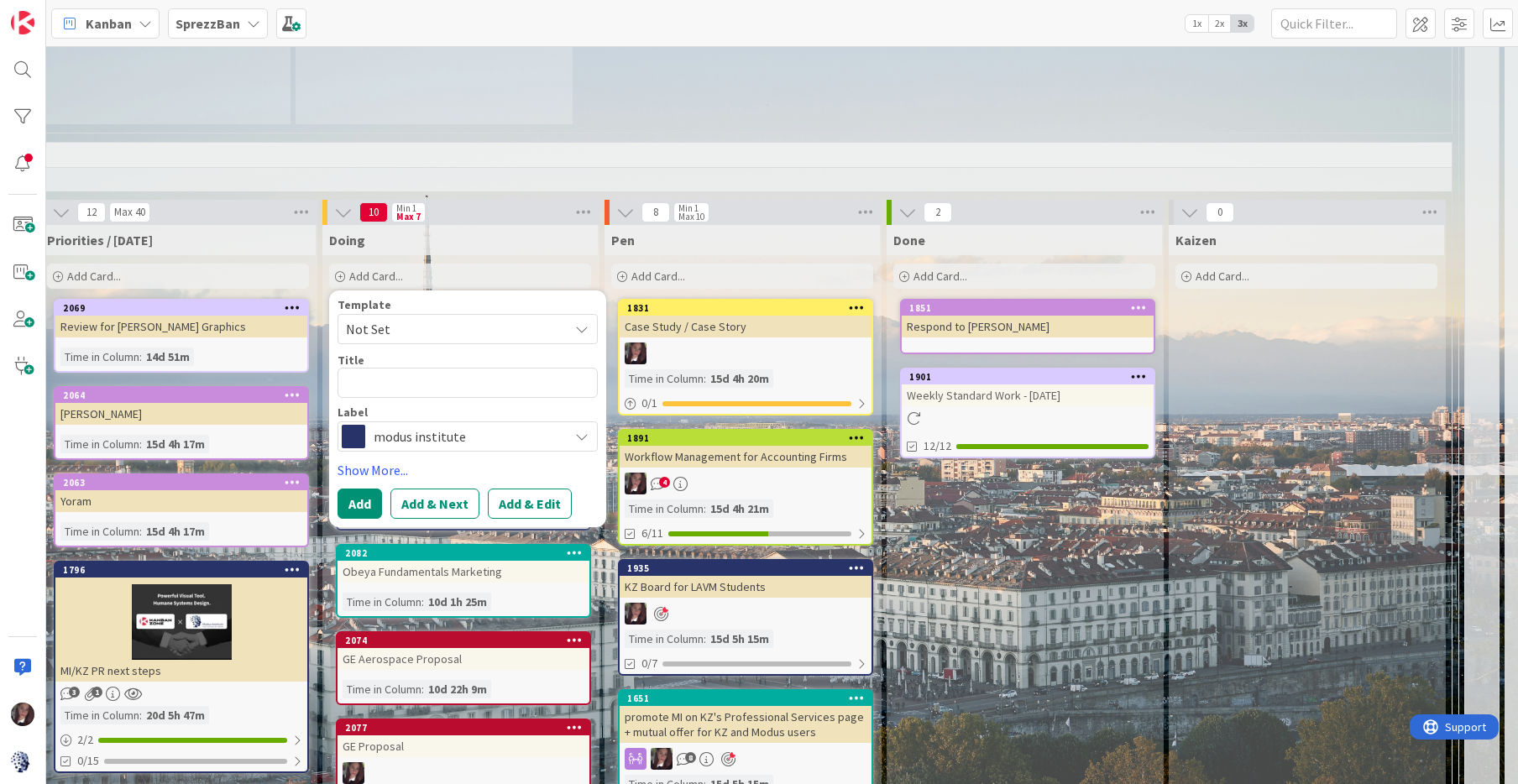
scroll to position [1475, 1166]
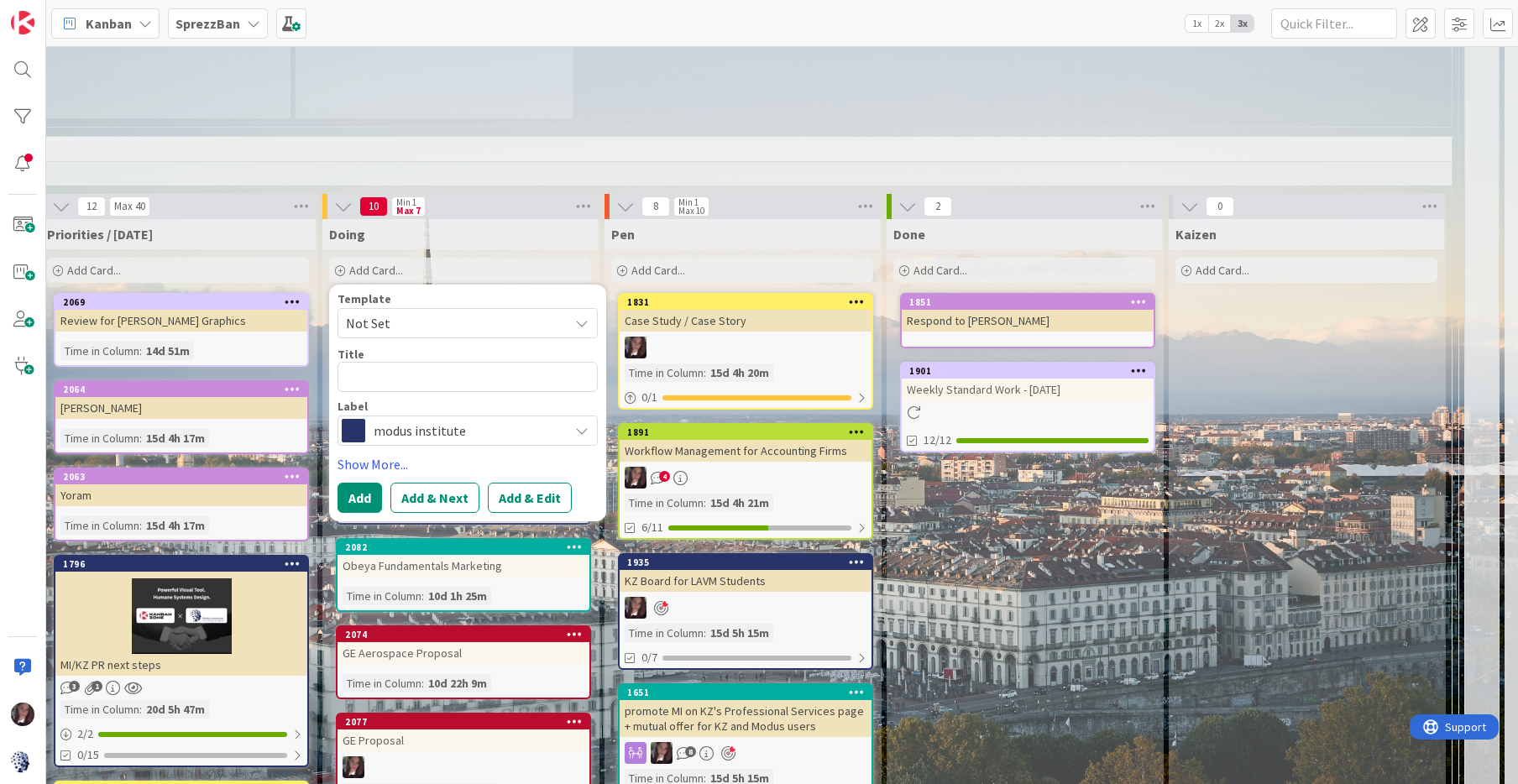
type textarea "x"
type textarea "F"
type textarea "x"
type textarea "FM"
type textarea "x"
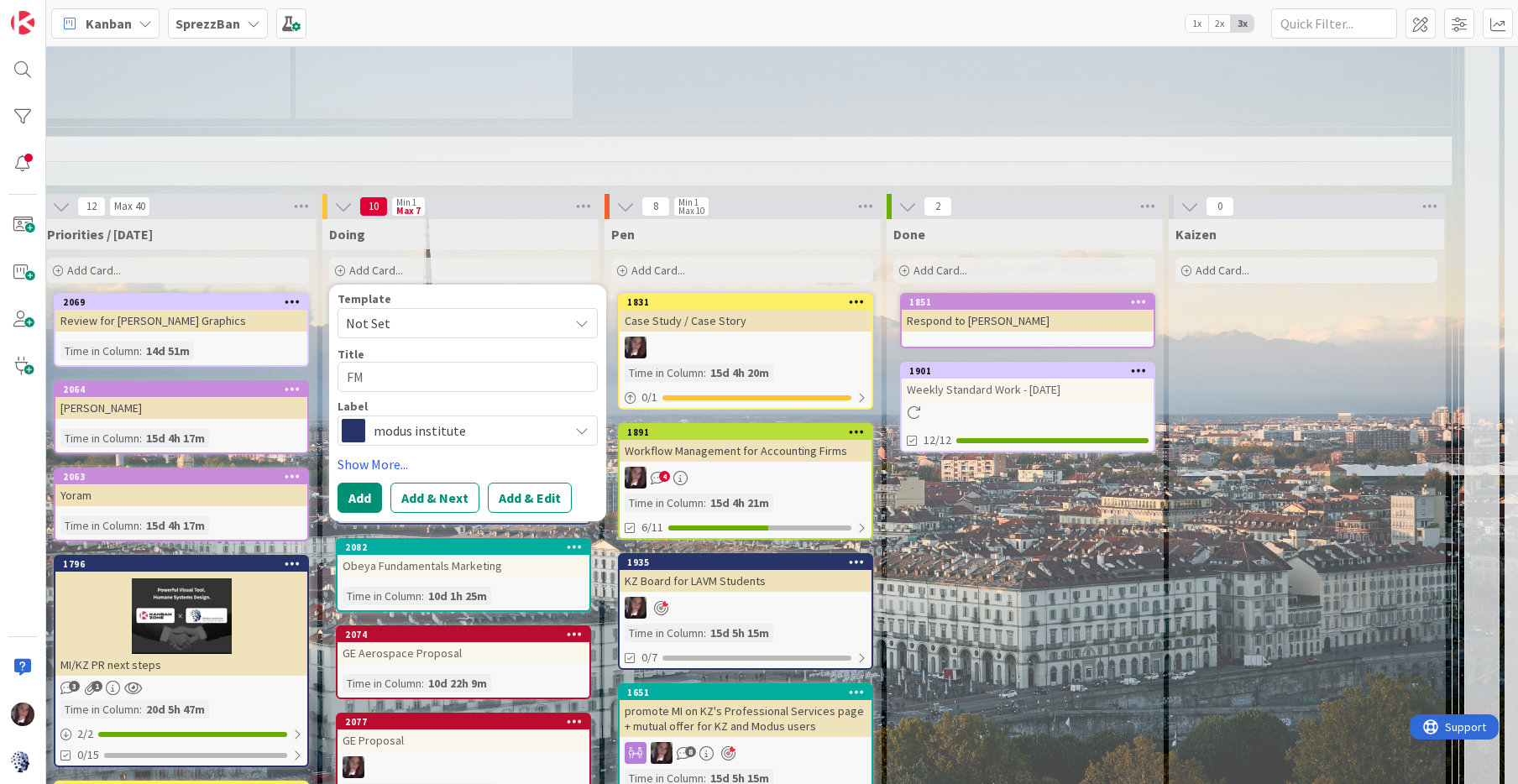
type textarea "FMA"
type textarea "x"
type textarea "FMA"
type textarea "x"
type textarea "FMA 1"
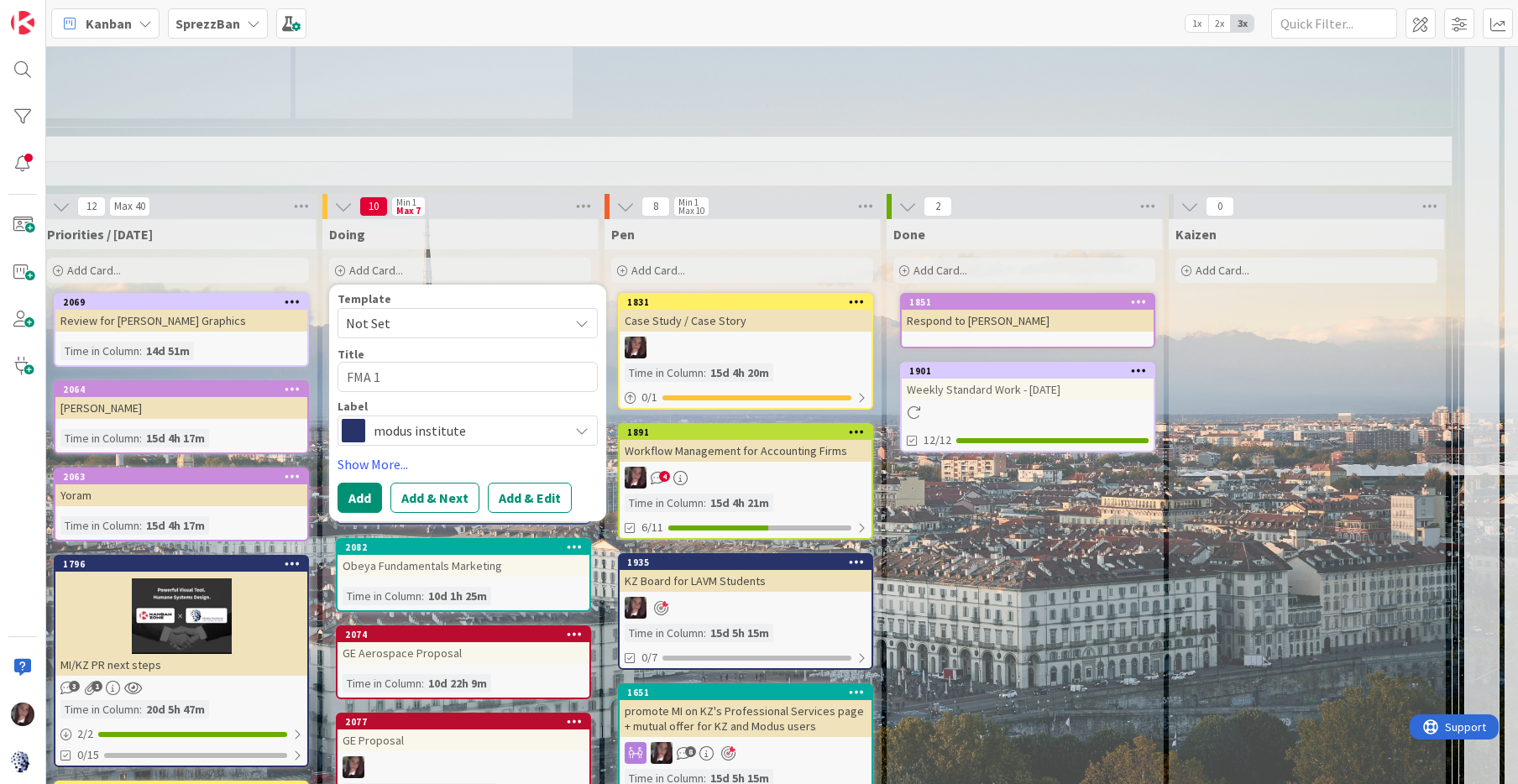
type textarea "x"
type textarea "FMA 1."
type textarea "x"
type textarea "FMA 1.1"
type textarea "x"
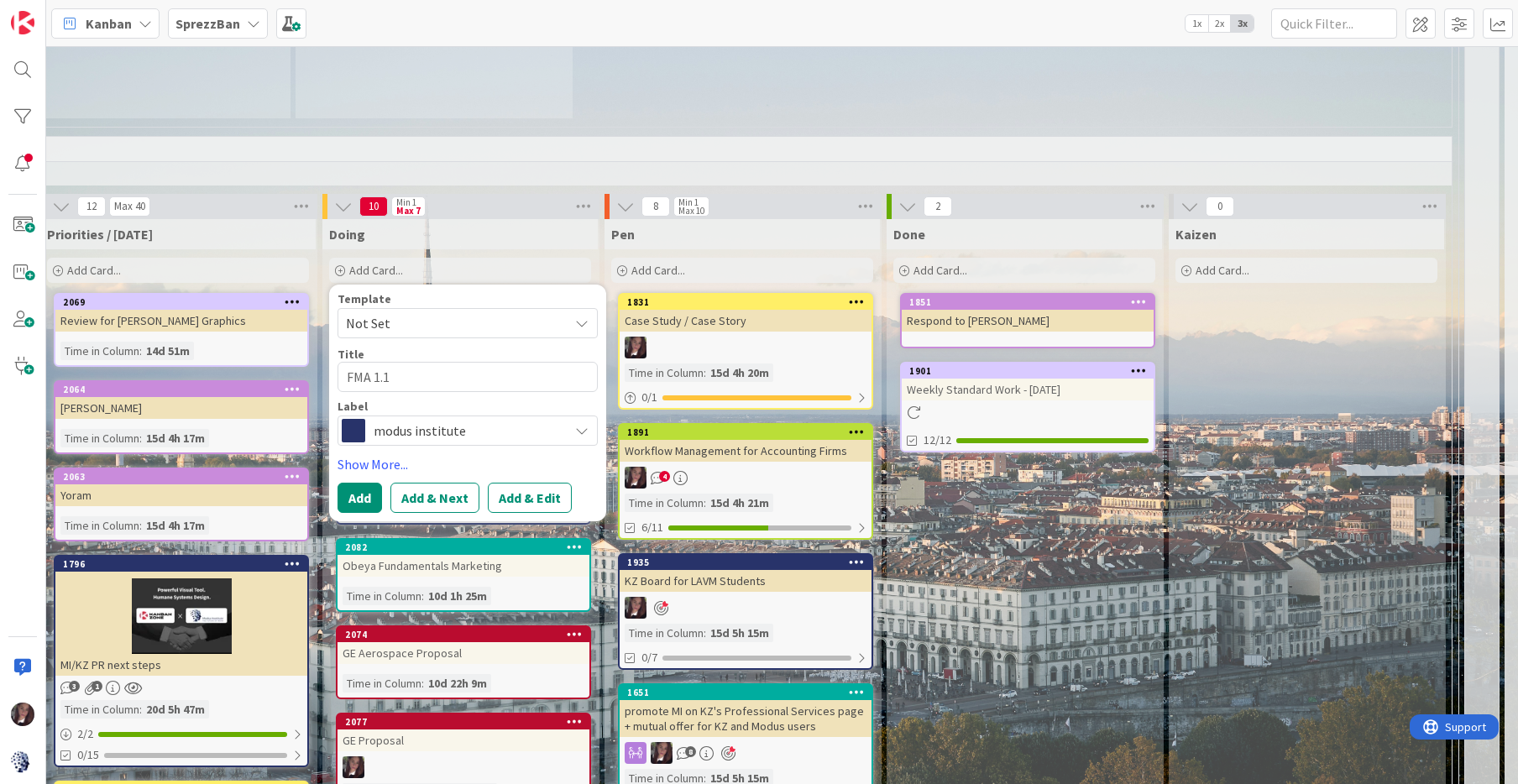
type textarea "FMA 1.1"
type textarea "x"
type textarea "FMA 1.1 P"
type textarea "x"
type textarea "FMA 1.1 Ph"
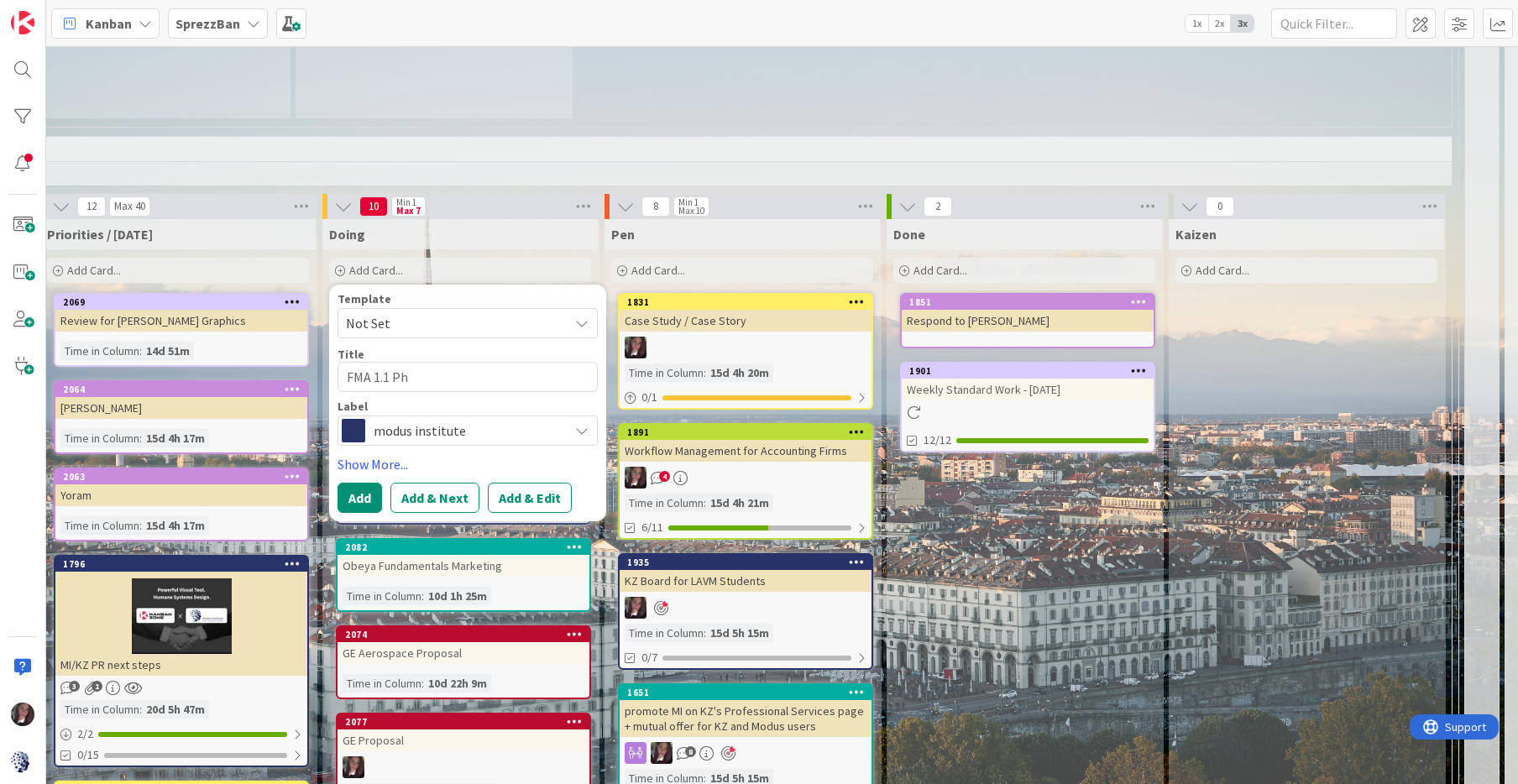
type textarea "x"
type textarea "FMA 1.1 Phi"
type textarea "x"
type textarea "FMA 1.1 Phil"
type textarea "x"
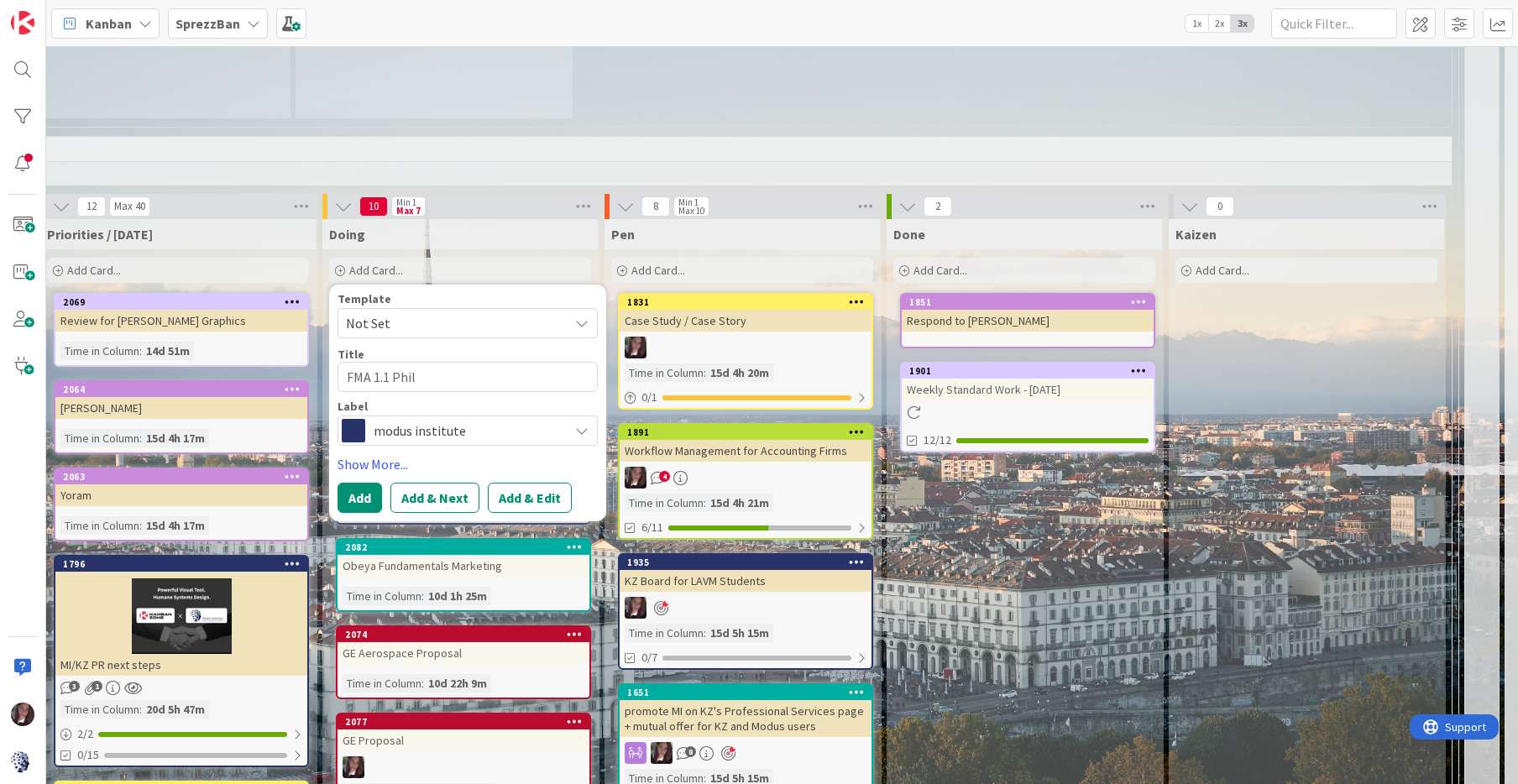
type textarea "FMA 1.1 Phili"
type textarea "x"
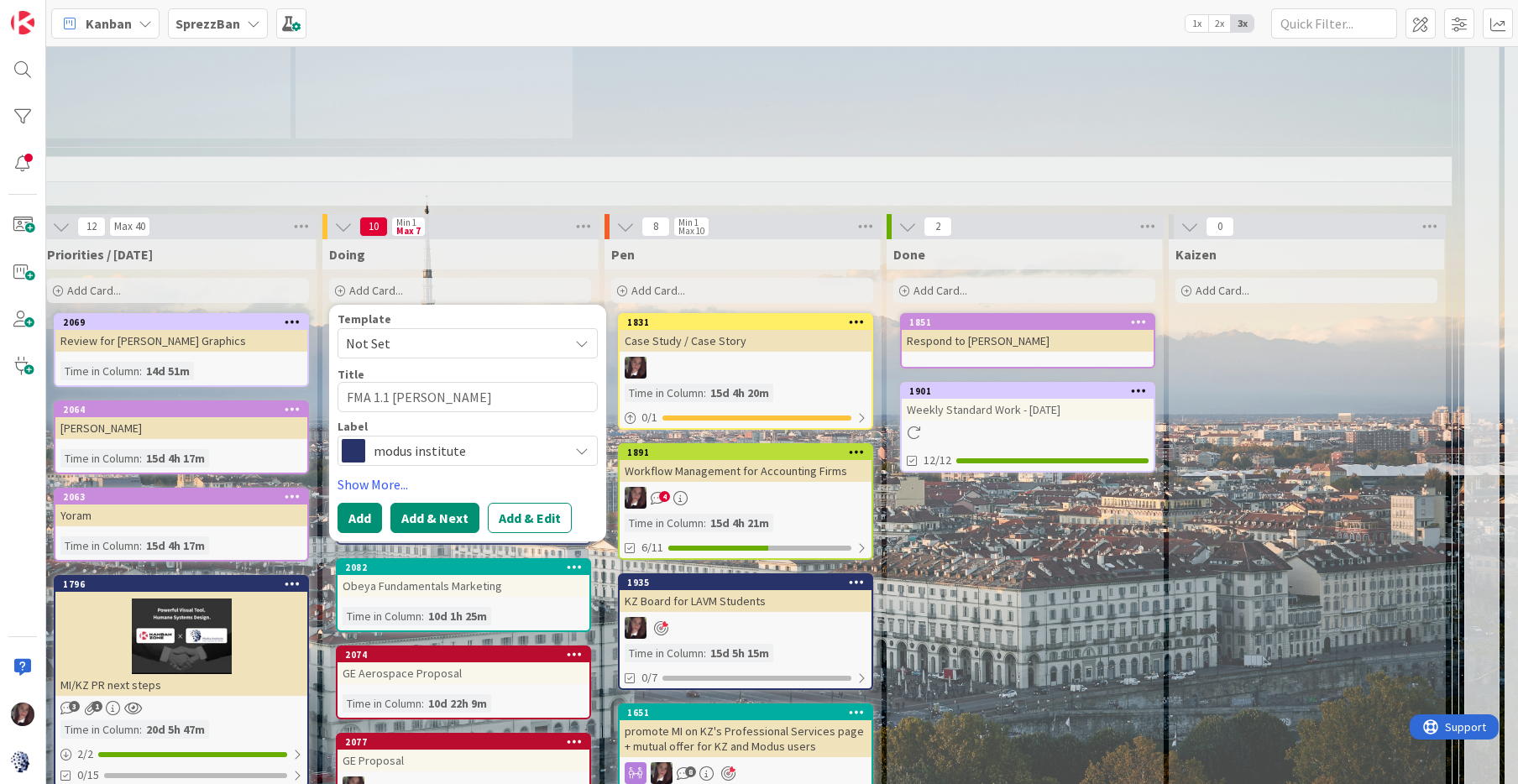
type textarea "FMA 1.1 [PERSON_NAME]"
click at [420, 503] on button "Add & Next" at bounding box center [435, 518] width 89 height 30
type textarea "x"
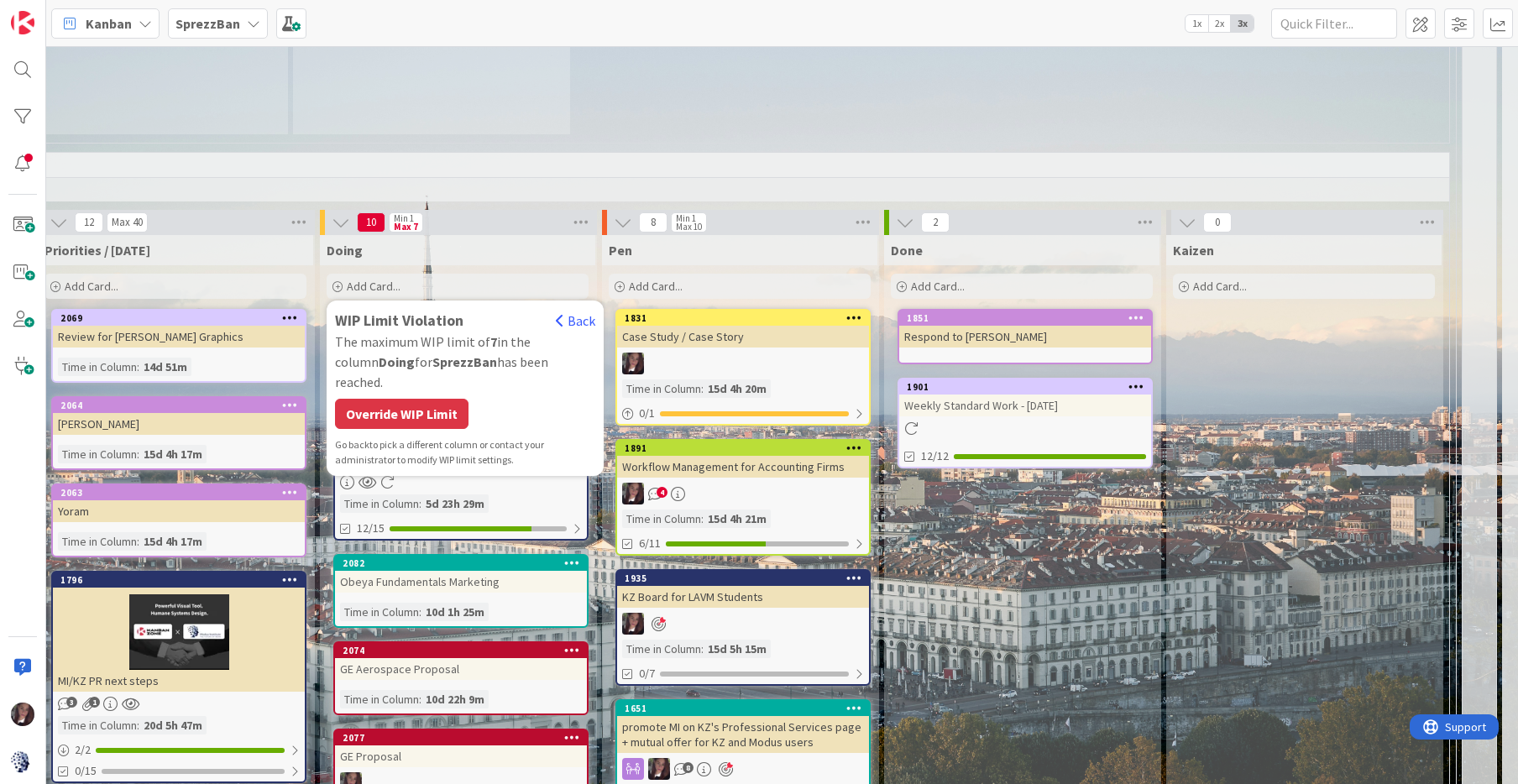
scroll to position [1464, 1169]
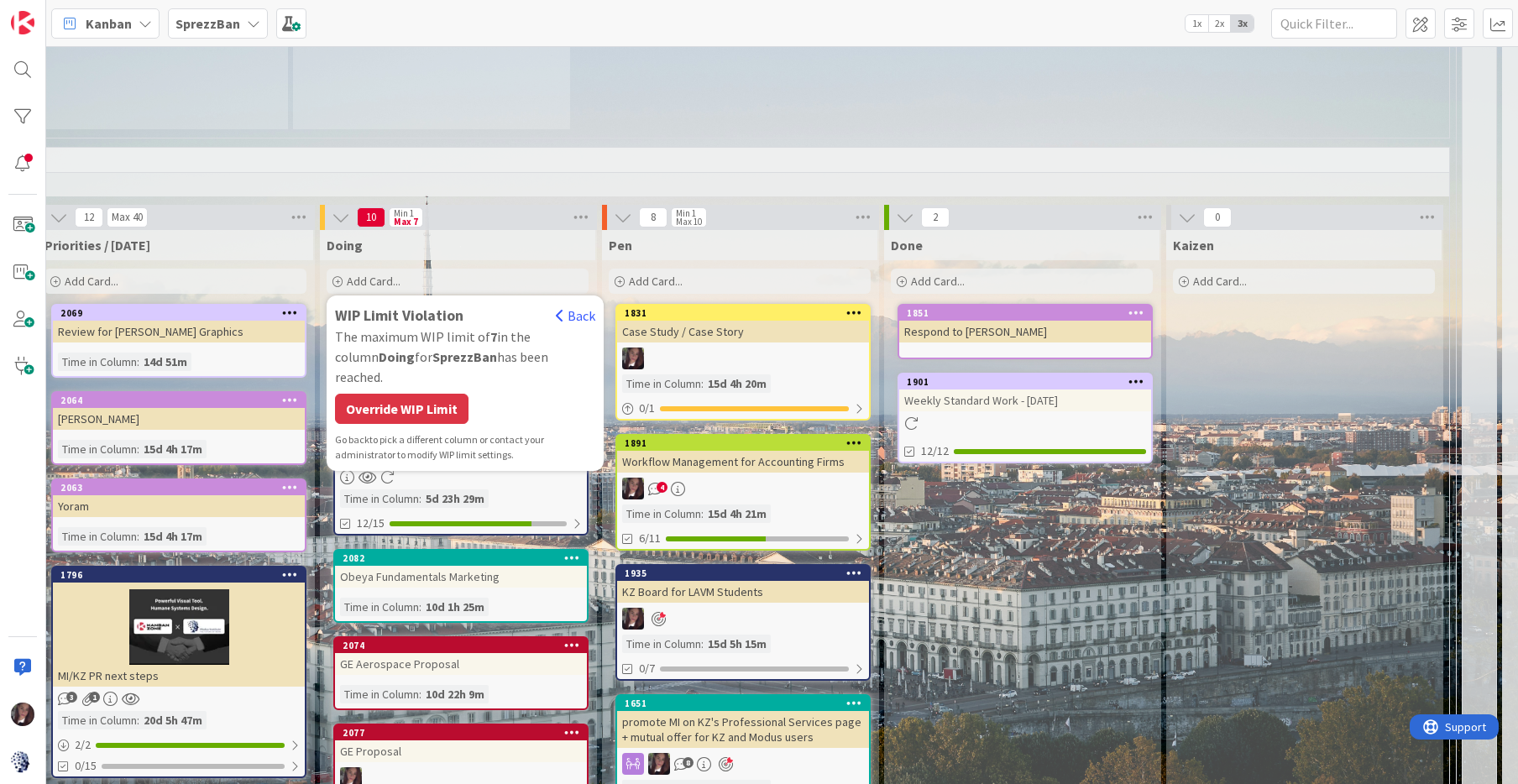
click at [408, 393] on div "Override WIP Limit" at bounding box center [401, 408] width 133 height 30
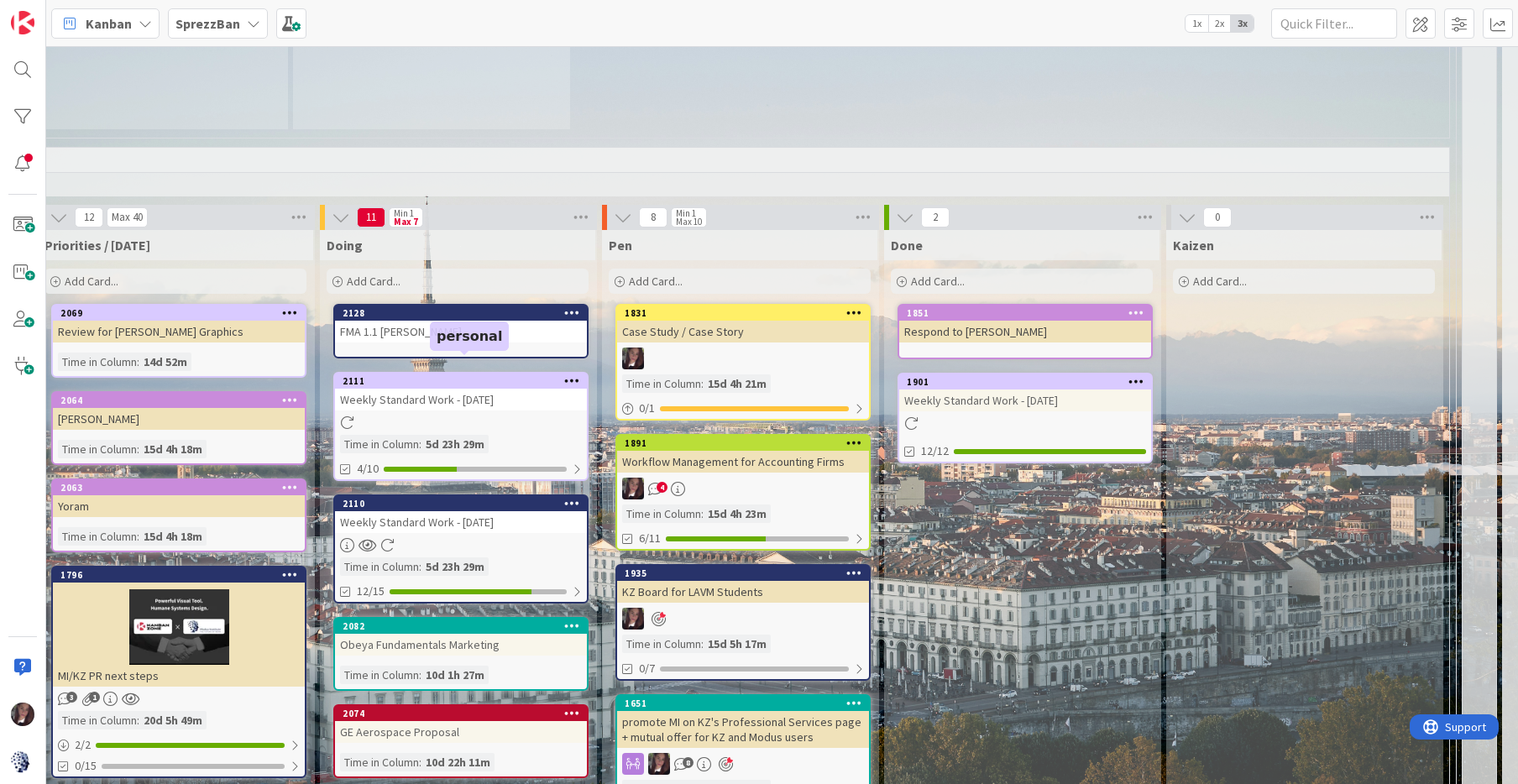
scroll to position [1468, 1169]
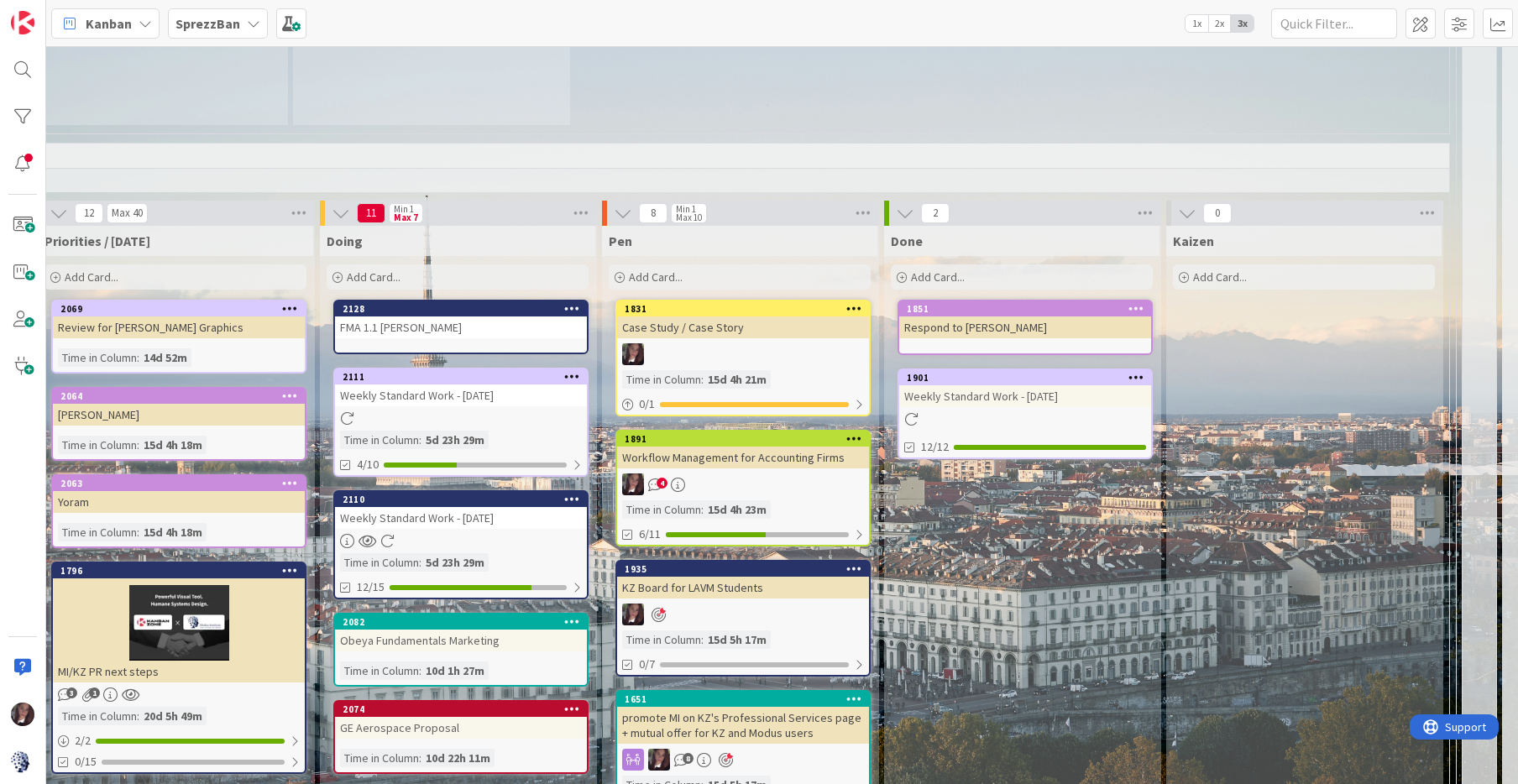
click at [382, 270] on span "Add Card..." at bounding box center [373, 277] width 54 height 15
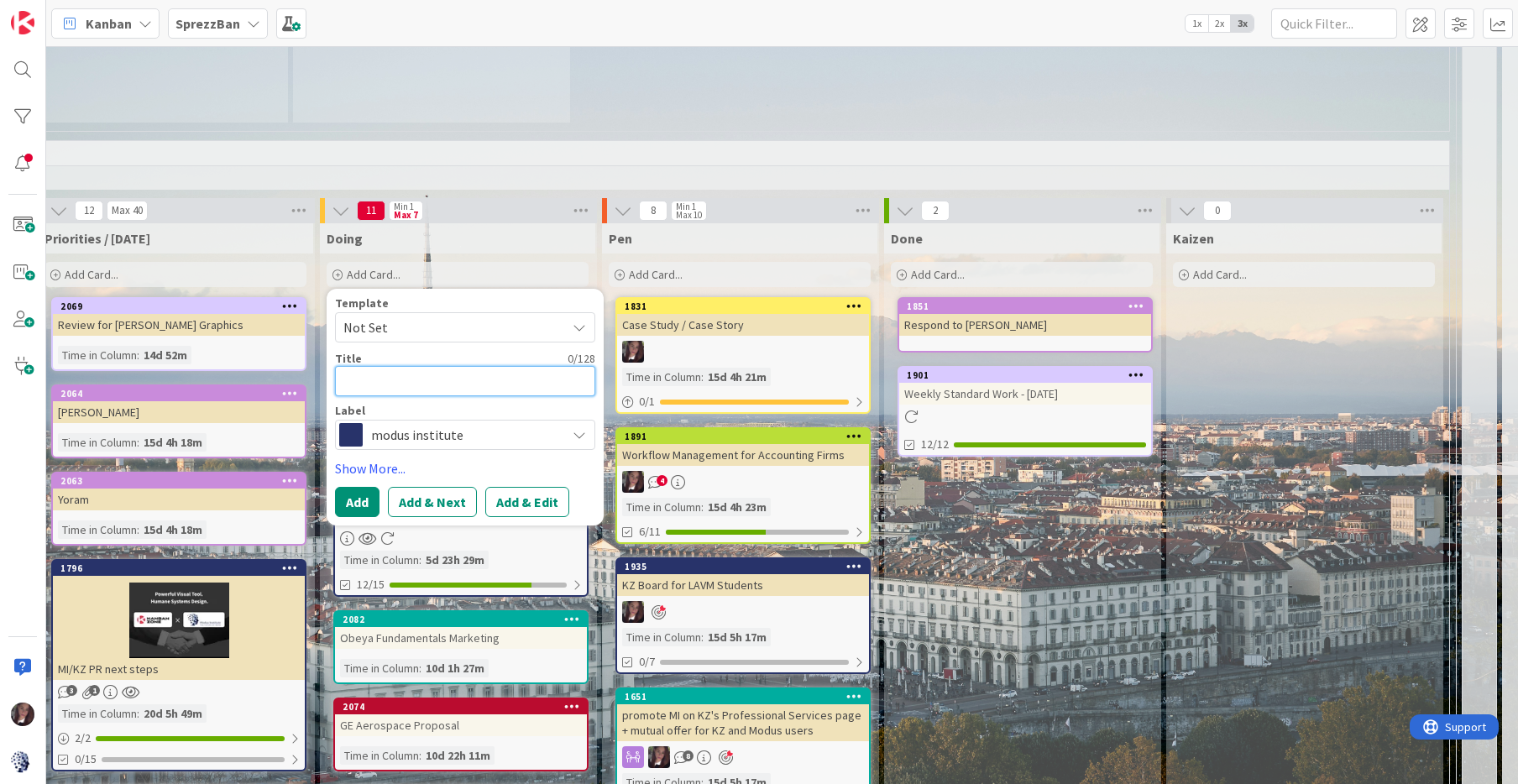
scroll to position [1471, 1169]
type textarea "x"
type textarea "F"
type textarea "x"
type textarea "FM"
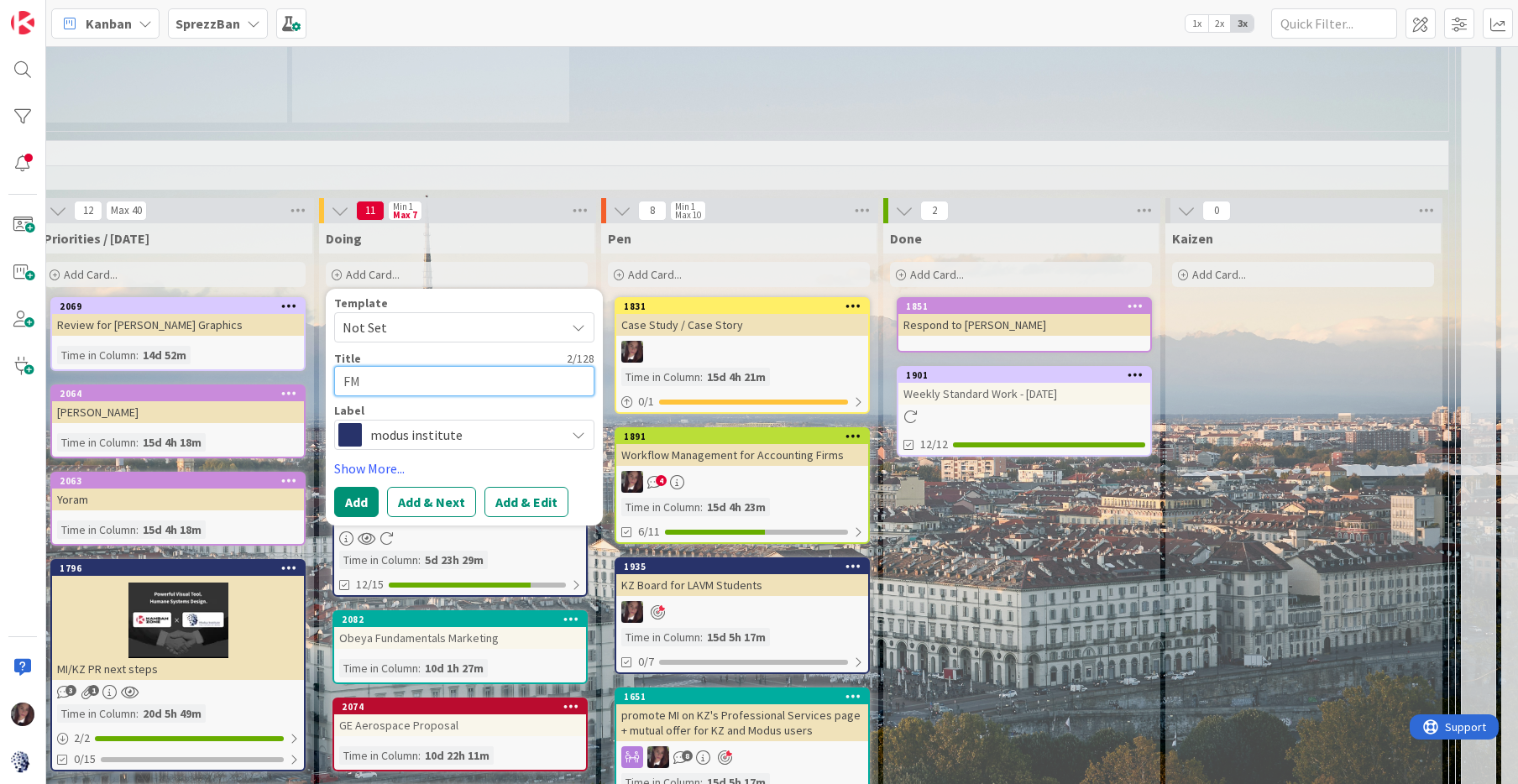
type textarea "x"
type textarea "FMS"
type textarea "x"
type textarea "FM"
type textarea "x"
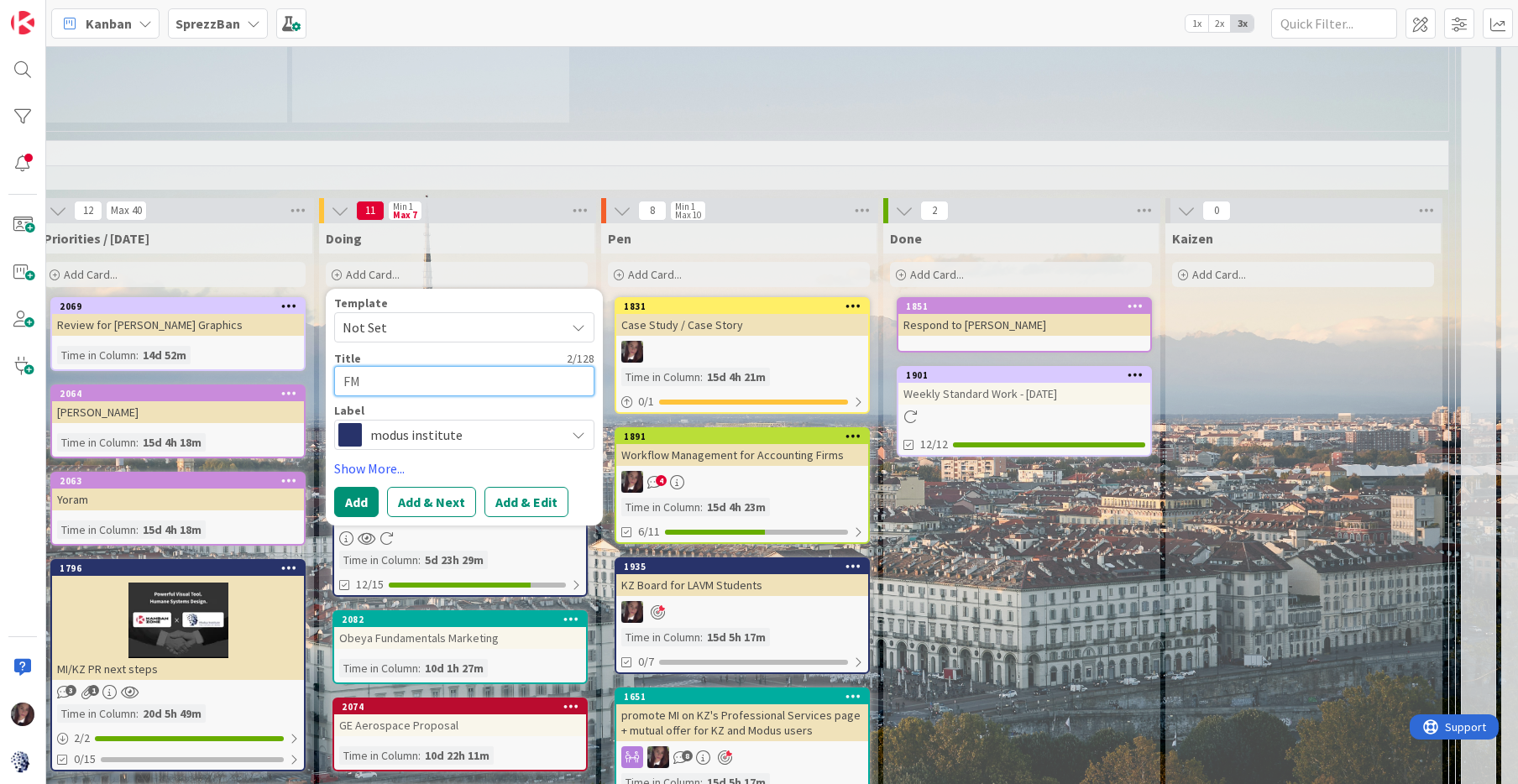
type textarea "FMA"
type textarea "x"
type textarea "FMA"
type textarea "x"
type textarea "FMA 1"
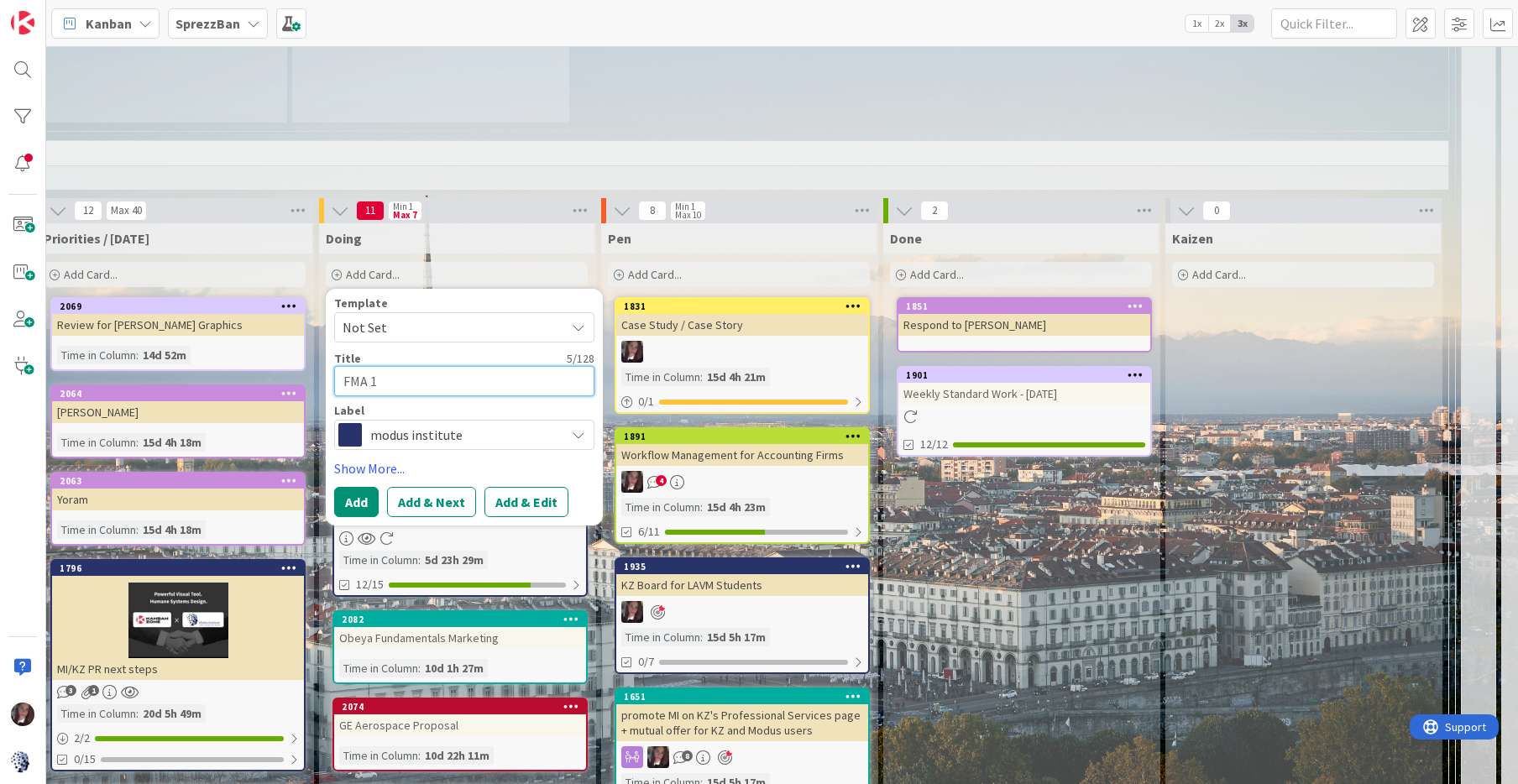
type textarea "x"
type textarea "FMA 1."
type textarea "x"
type textarea "FMA 1.2"
type textarea "x"
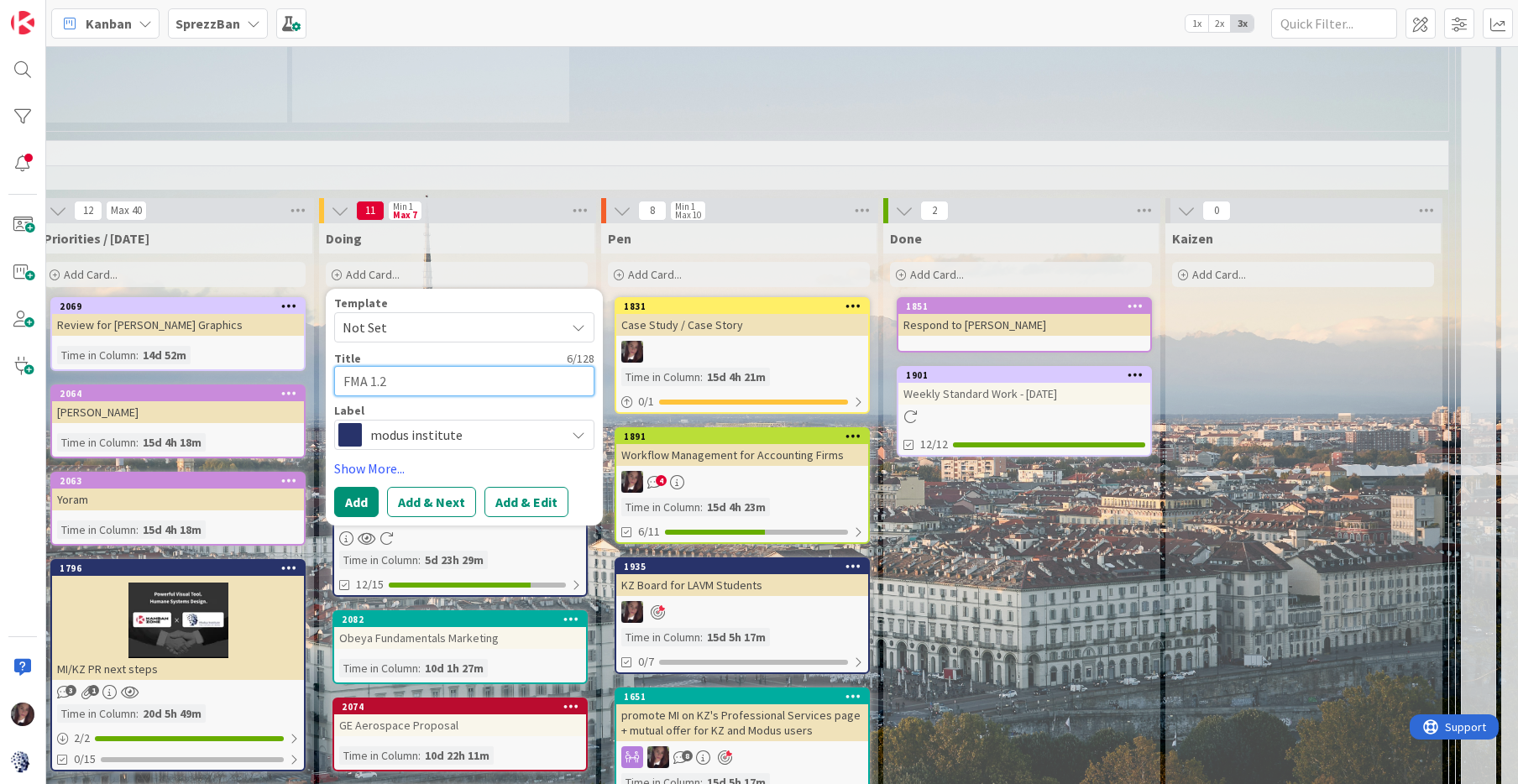
type textarea "FMA 1.2"
type textarea "x"
type textarea "FMA 1.2 P"
type textarea "x"
type textarea "FMA 1.2 Ph"
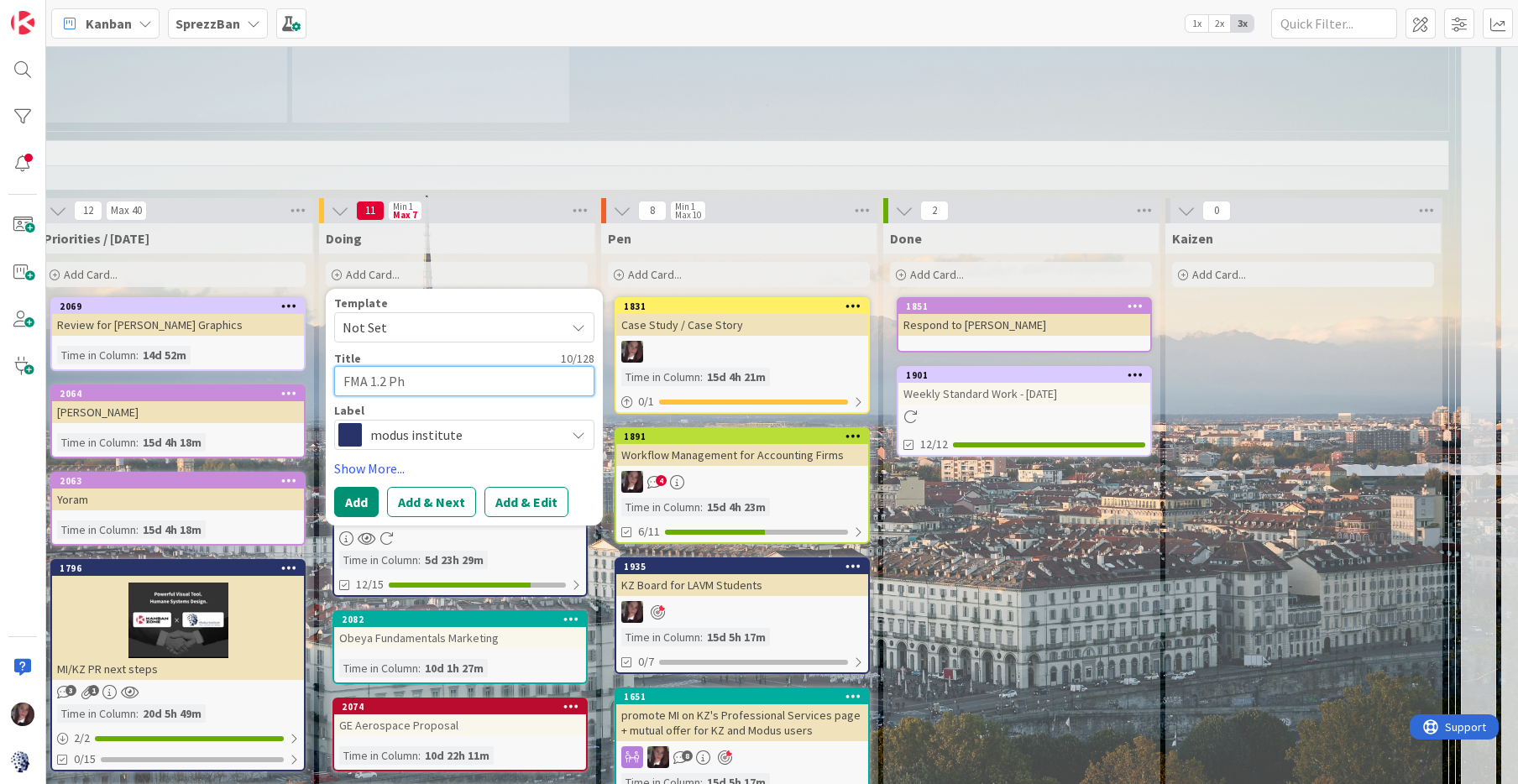
type textarea "x"
type textarea "FMA 1.2 Phi"
type textarea "x"
type textarea "FMA 1.2 Phil"
type textarea "x"
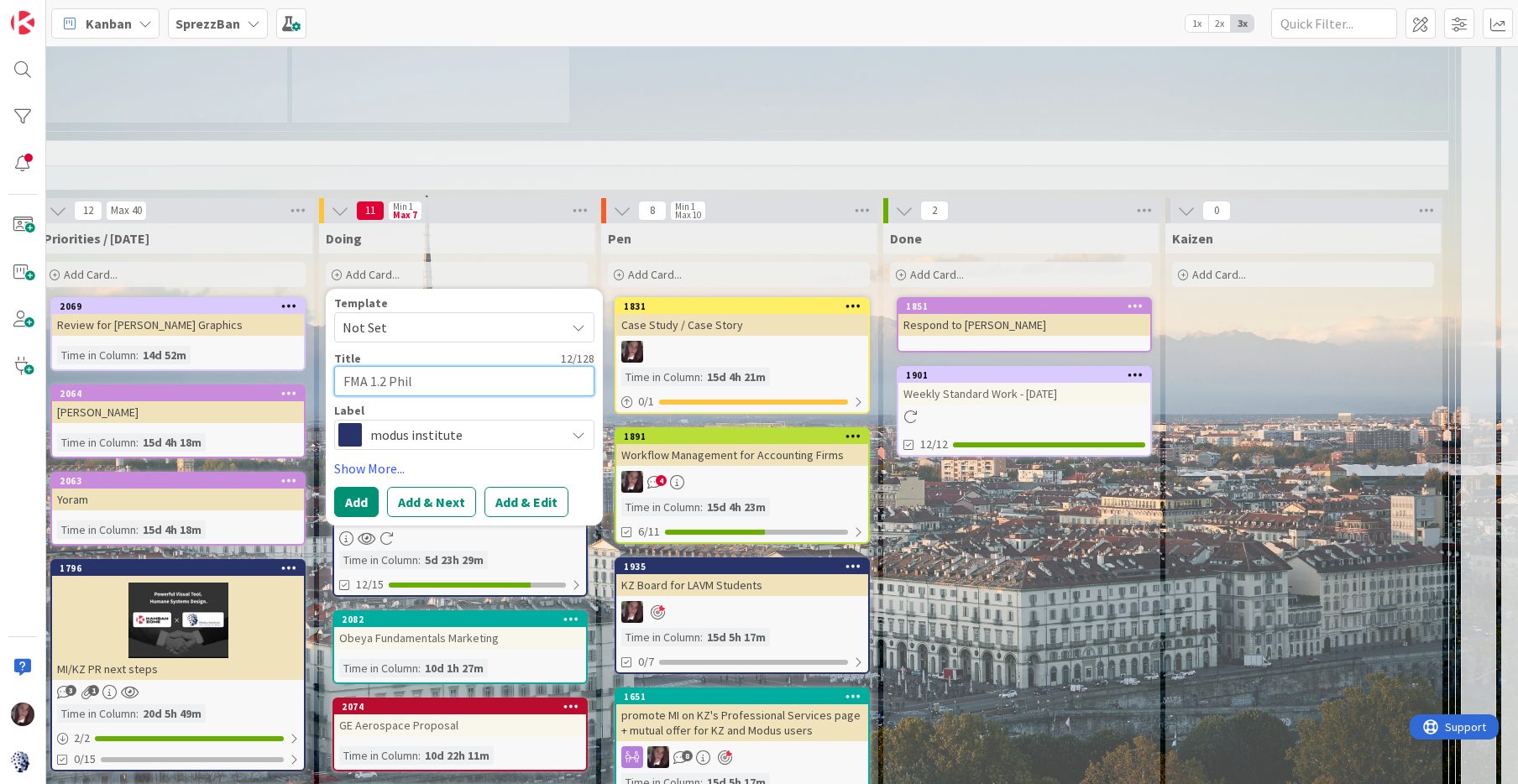
type textarea "FMA 1.2 Phili"
type textarea "x"
type textarea "FMA 1.2 [PERSON_NAME]"
click at [440, 488] on button "Add & Next" at bounding box center [432, 501] width 89 height 30
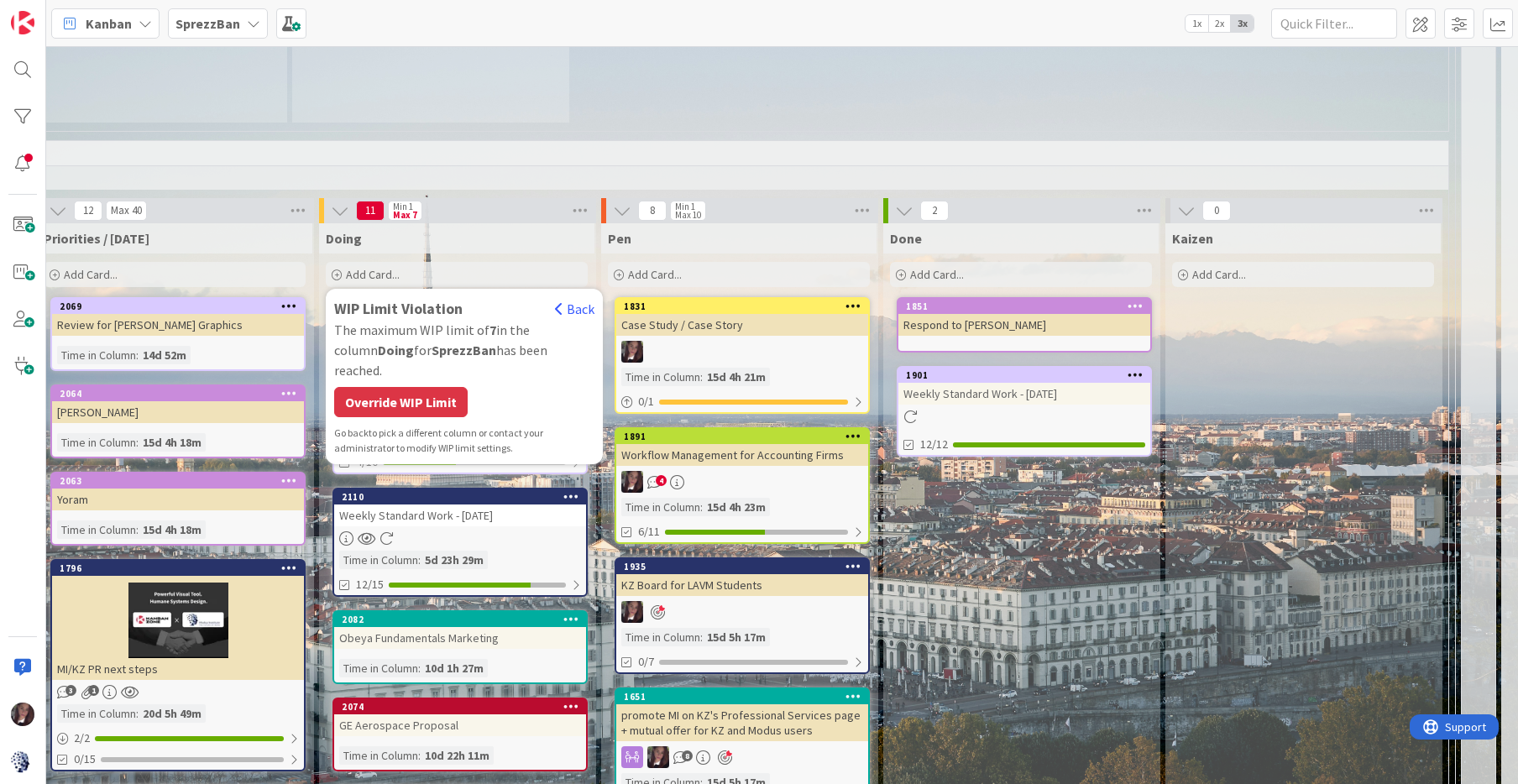
click at [443, 388] on div "Override WIP Limit" at bounding box center [401, 402] width 133 height 30
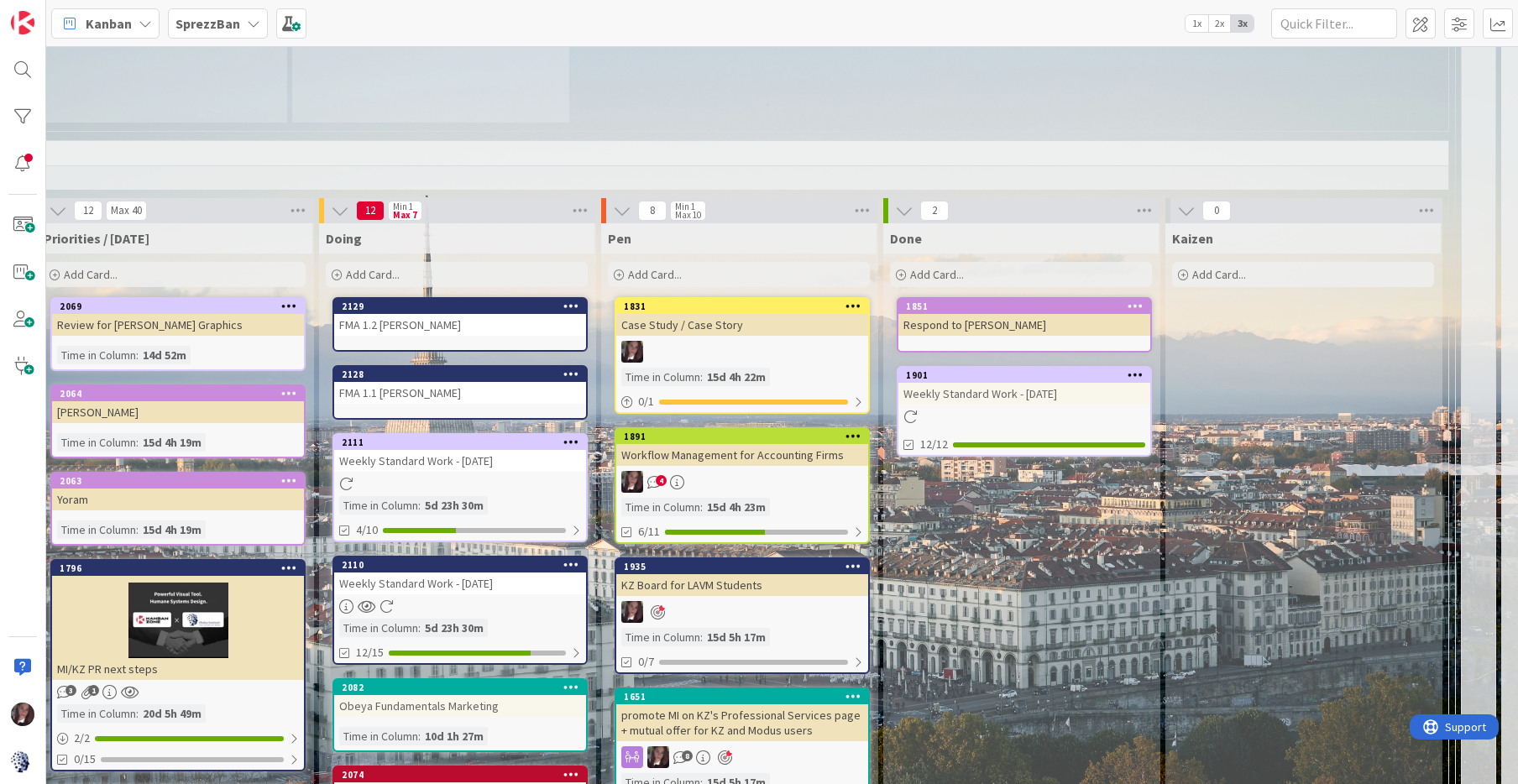
click at [364, 267] on span "Add Card..." at bounding box center [373, 274] width 54 height 15
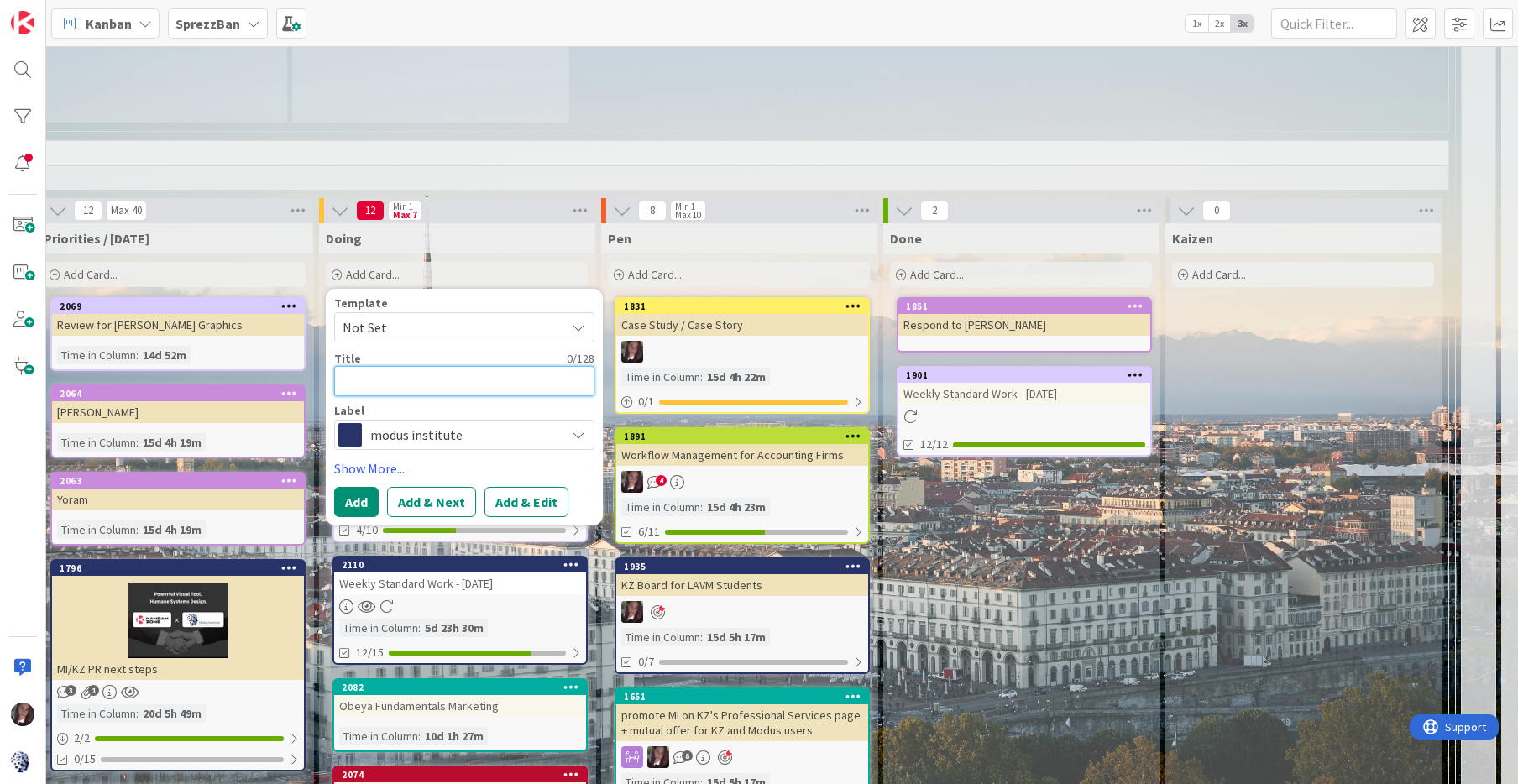
type textarea "x"
type textarea "F"
type textarea "x"
type textarea "FM"
type textarea "x"
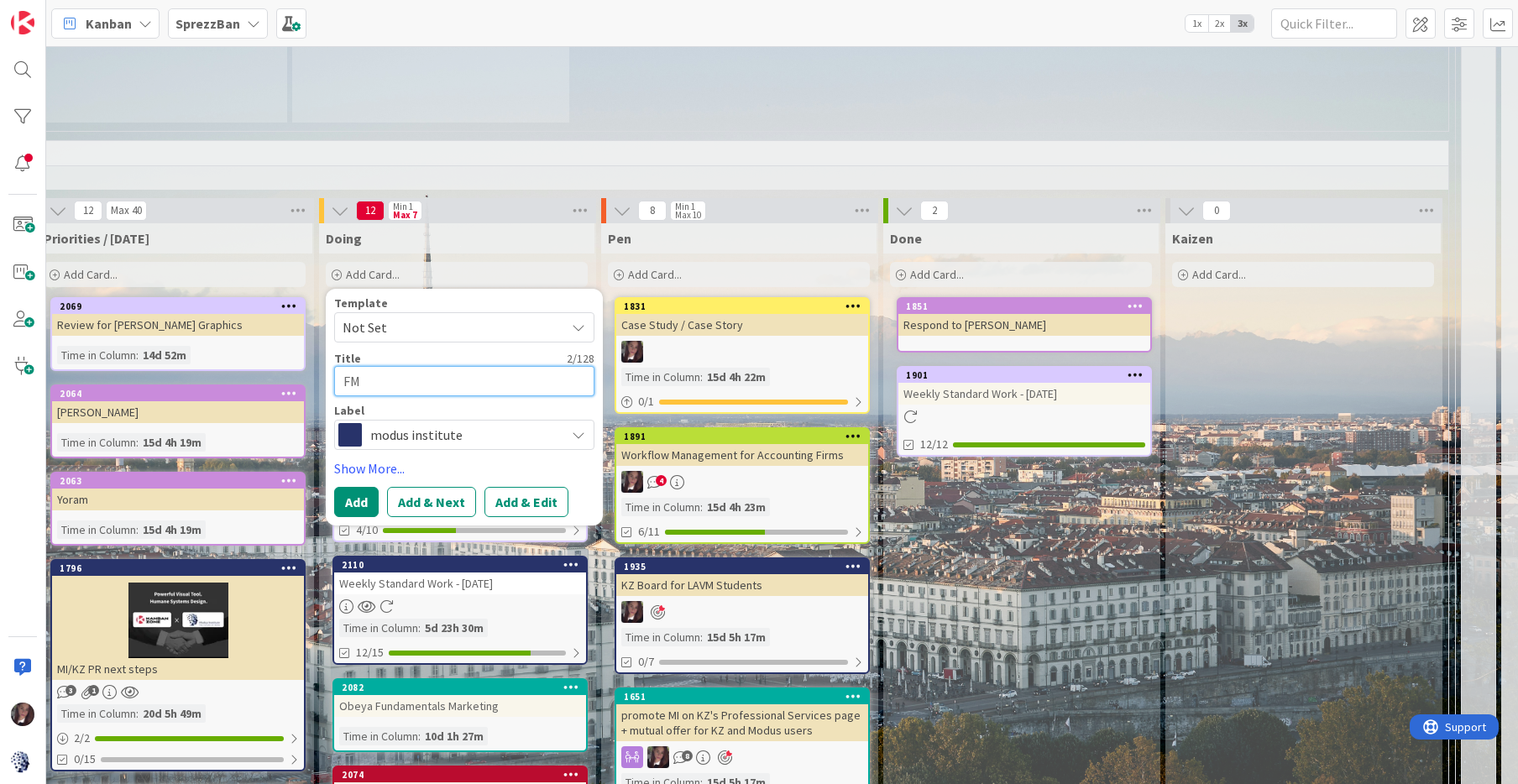
type textarea "FMA"
type textarea "x"
type textarea "FMA"
type textarea "x"
type textarea "FMA 1"
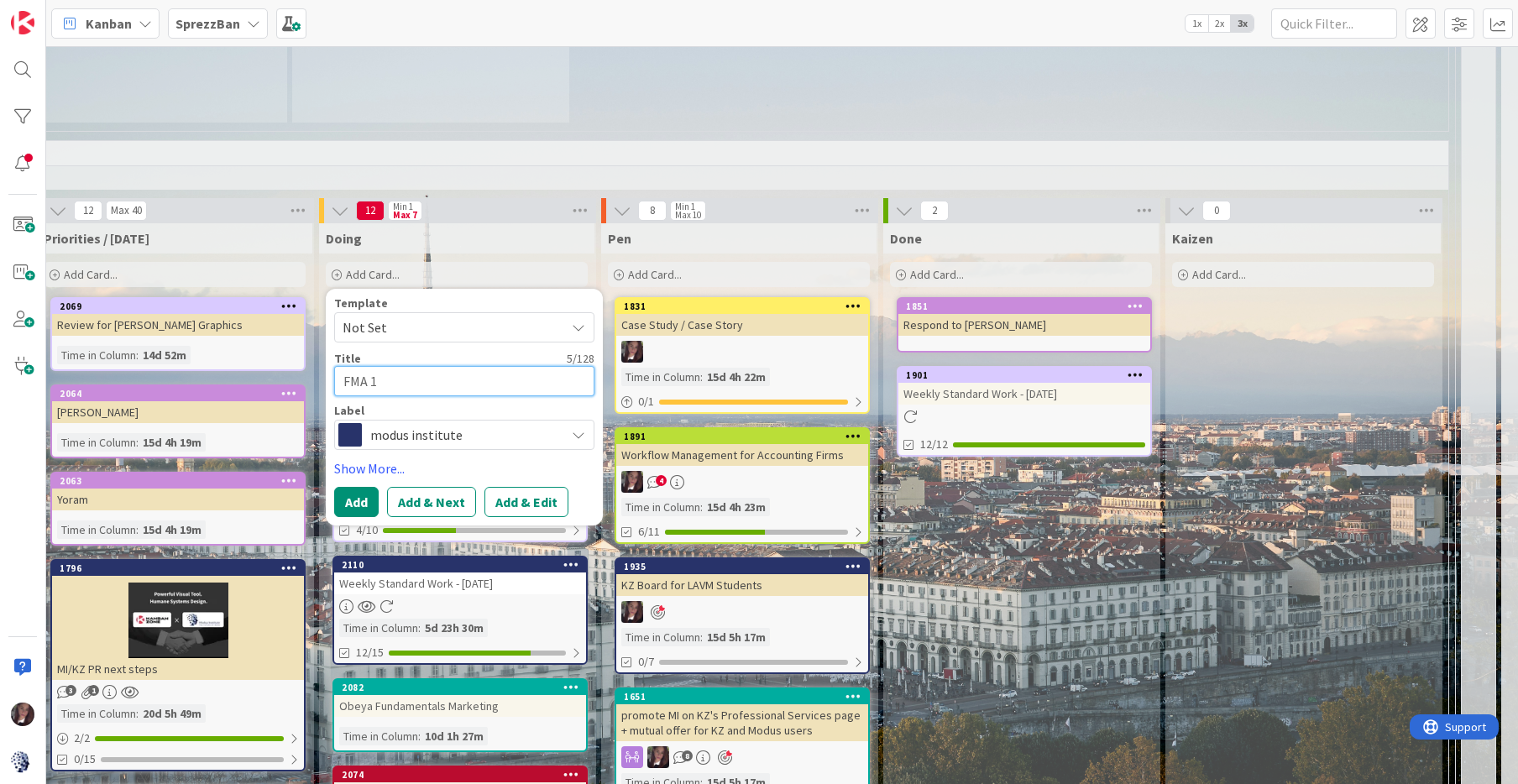
type textarea "x"
type textarea "FMA 1."
type textarea "x"
type textarea "FMA 1.1"
type textarea "x"
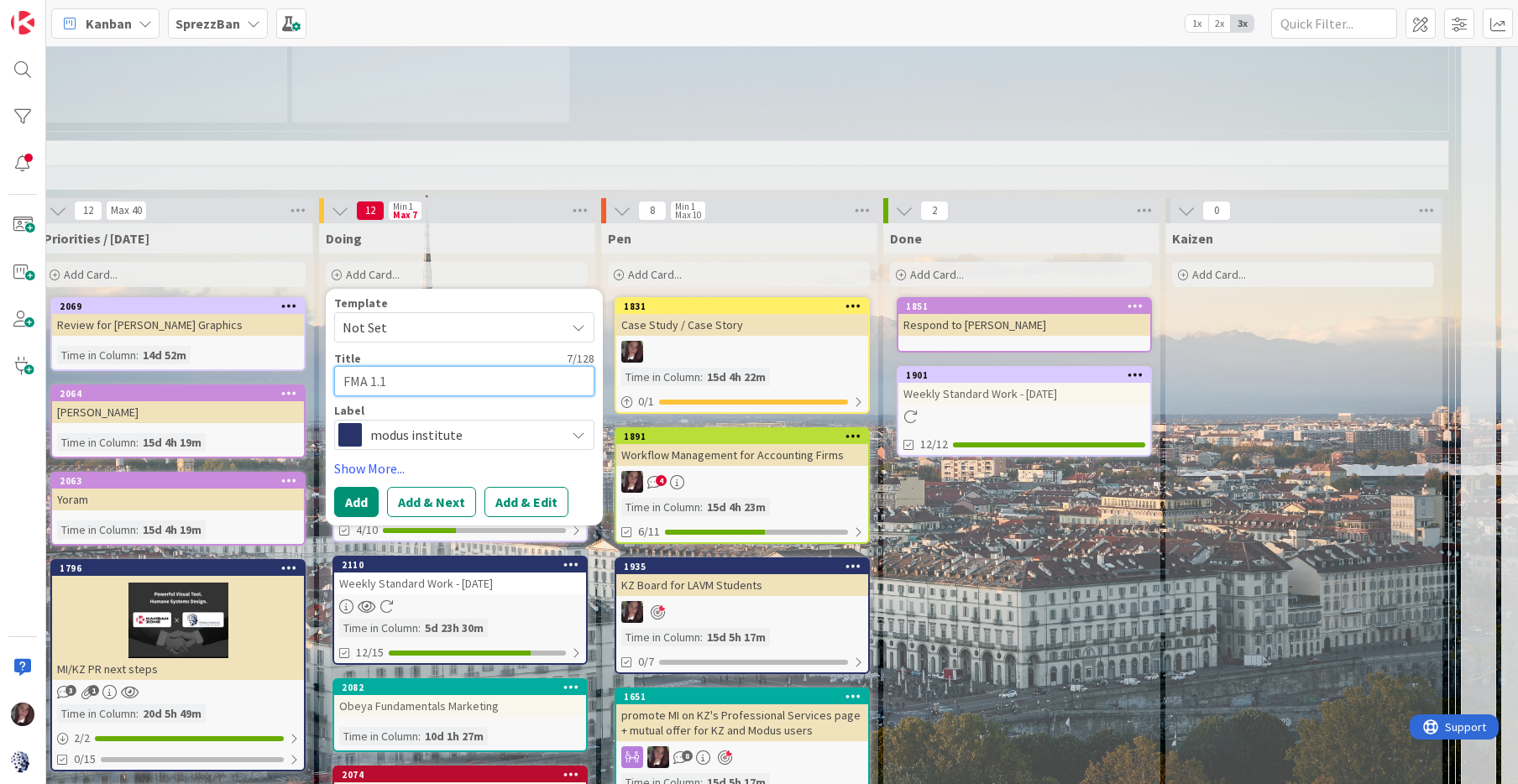
type textarea "FMA 1.1"
type textarea "x"
type textarea "FMA 1.1 S"
type textarea "x"
type textarea "FMA 1.1 Se"
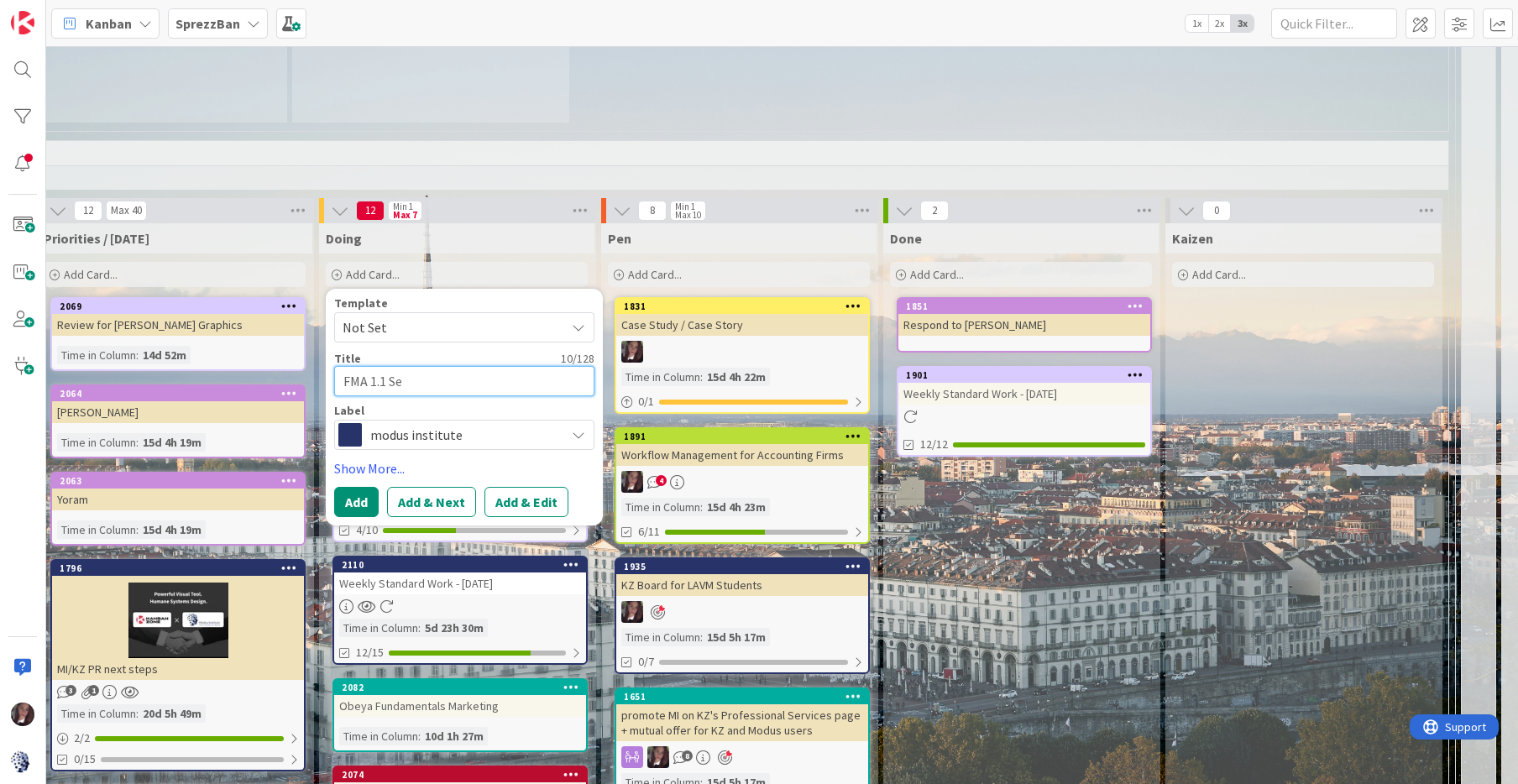
type textarea "x"
type textarea "FMA 1.1 Sea"
type textarea "x"
type textarea "FMA 1.1 [PERSON_NAME]"
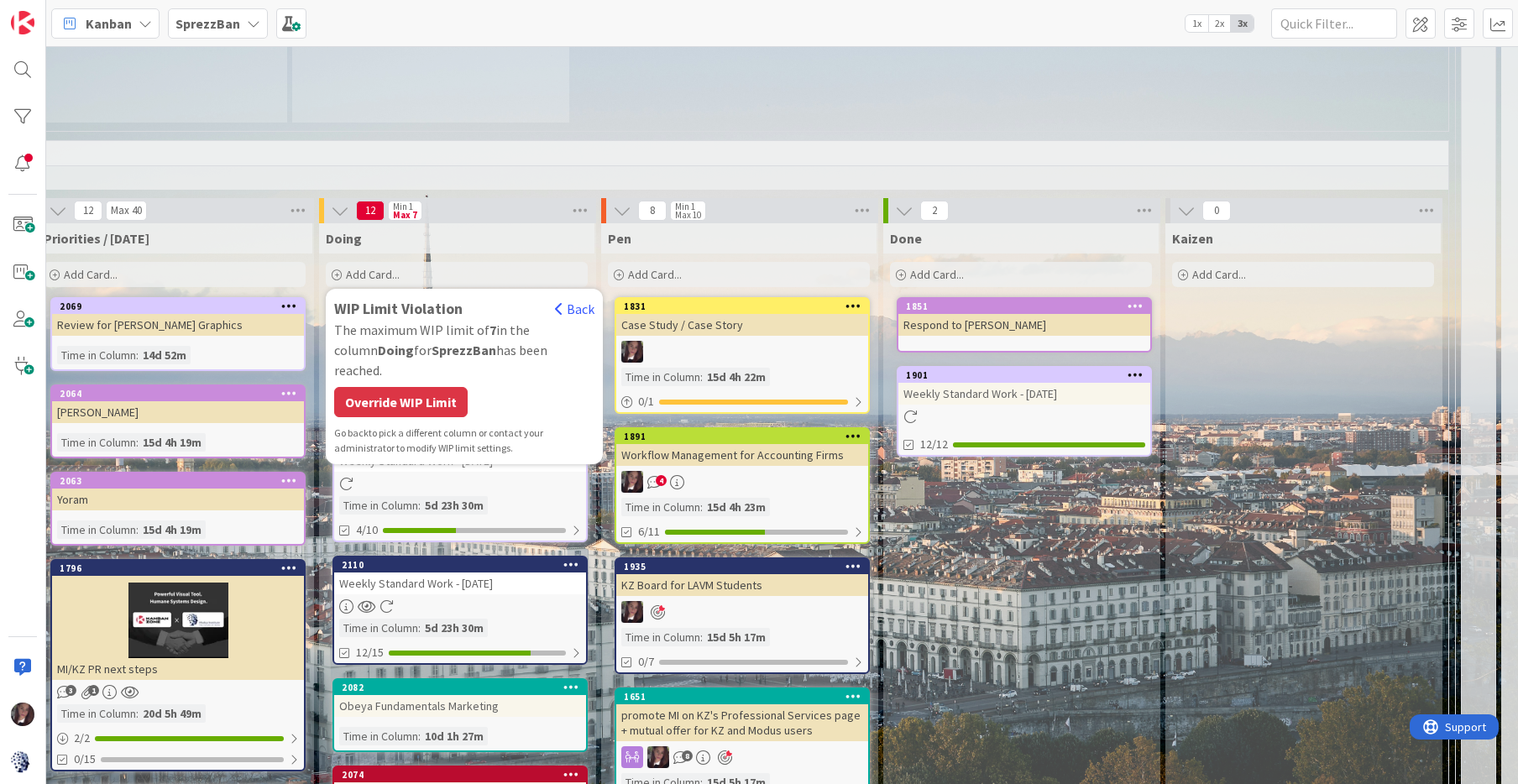
scroll to position [1474, 1132]
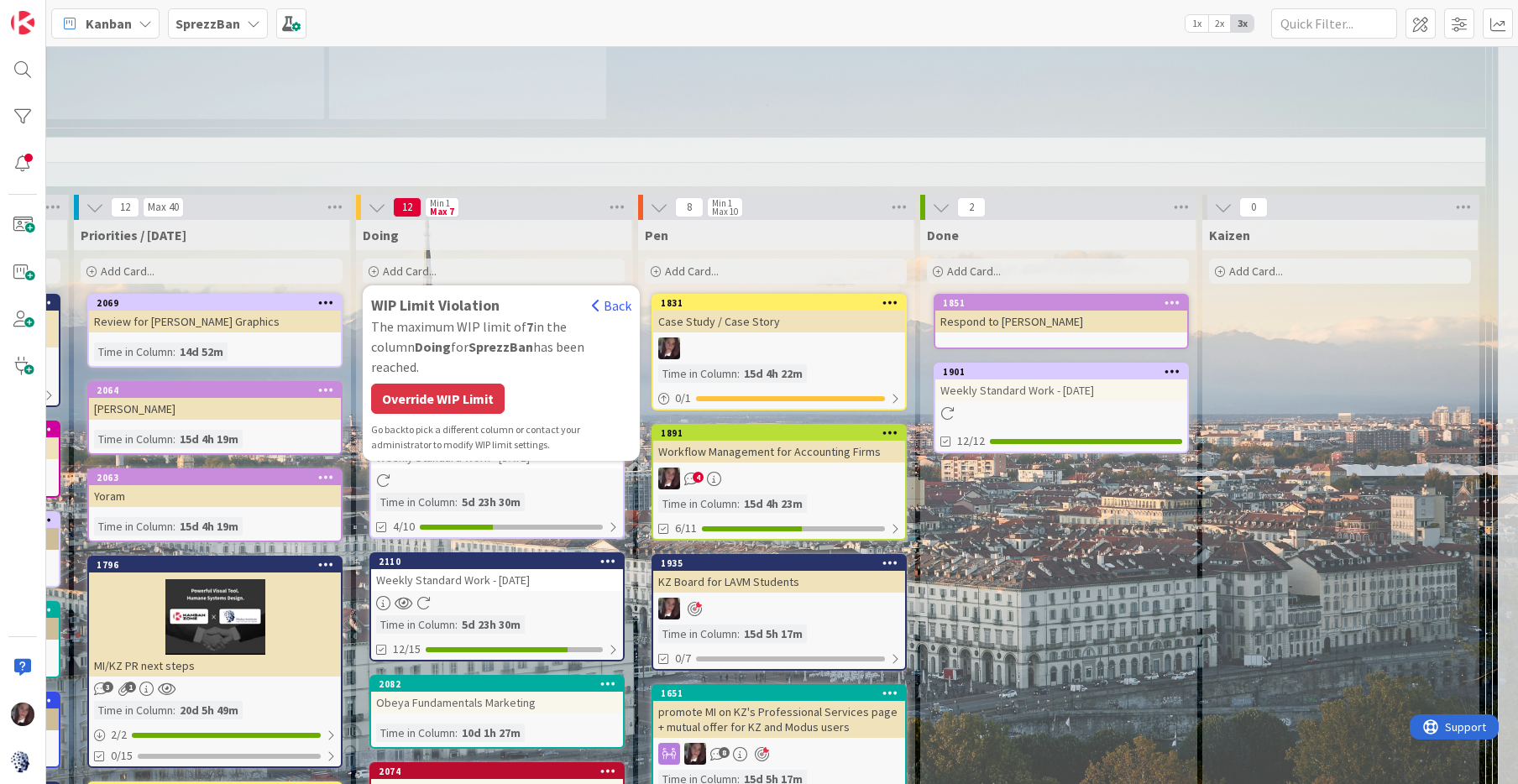
click at [452, 384] on div "Override WIP Limit" at bounding box center [438, 398] width 133 height 30
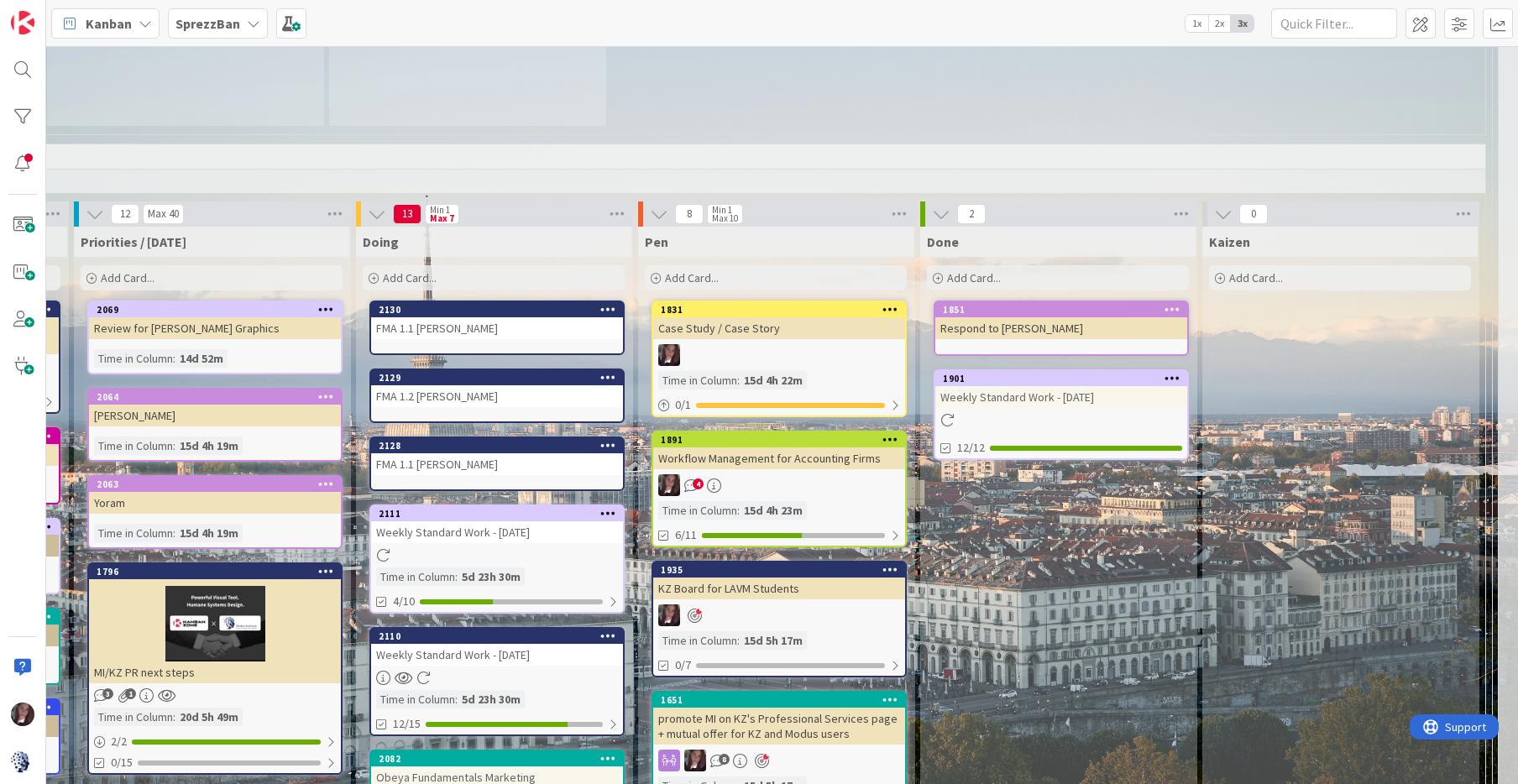
scroll to position [1466, 1132]
click at [402, 235] on div "Doing" at bounding box center [494, 242] width 262 height 17
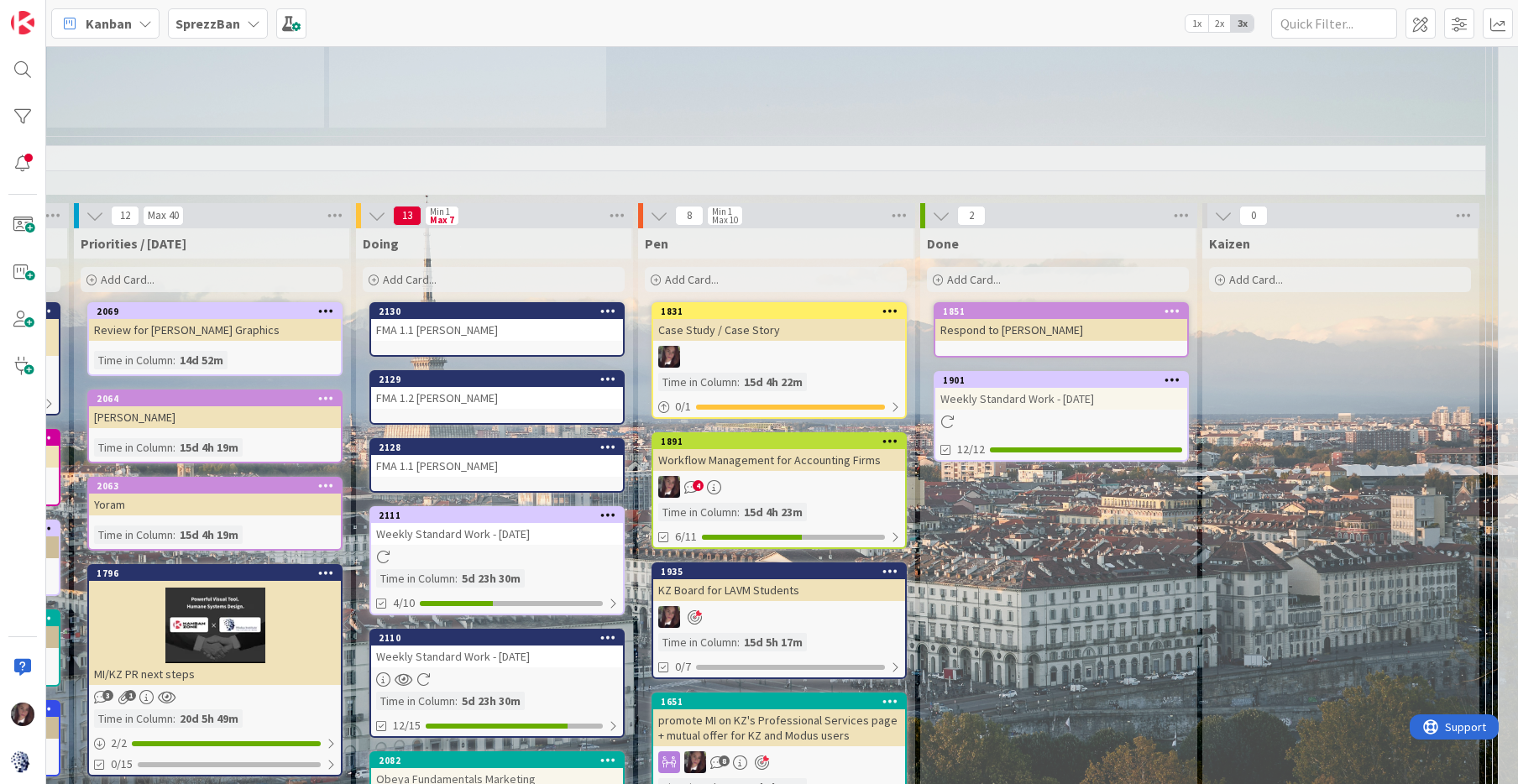
click at [405, 272] on span "Add Card..." at bounding box center [409, 279] width 54 height 15
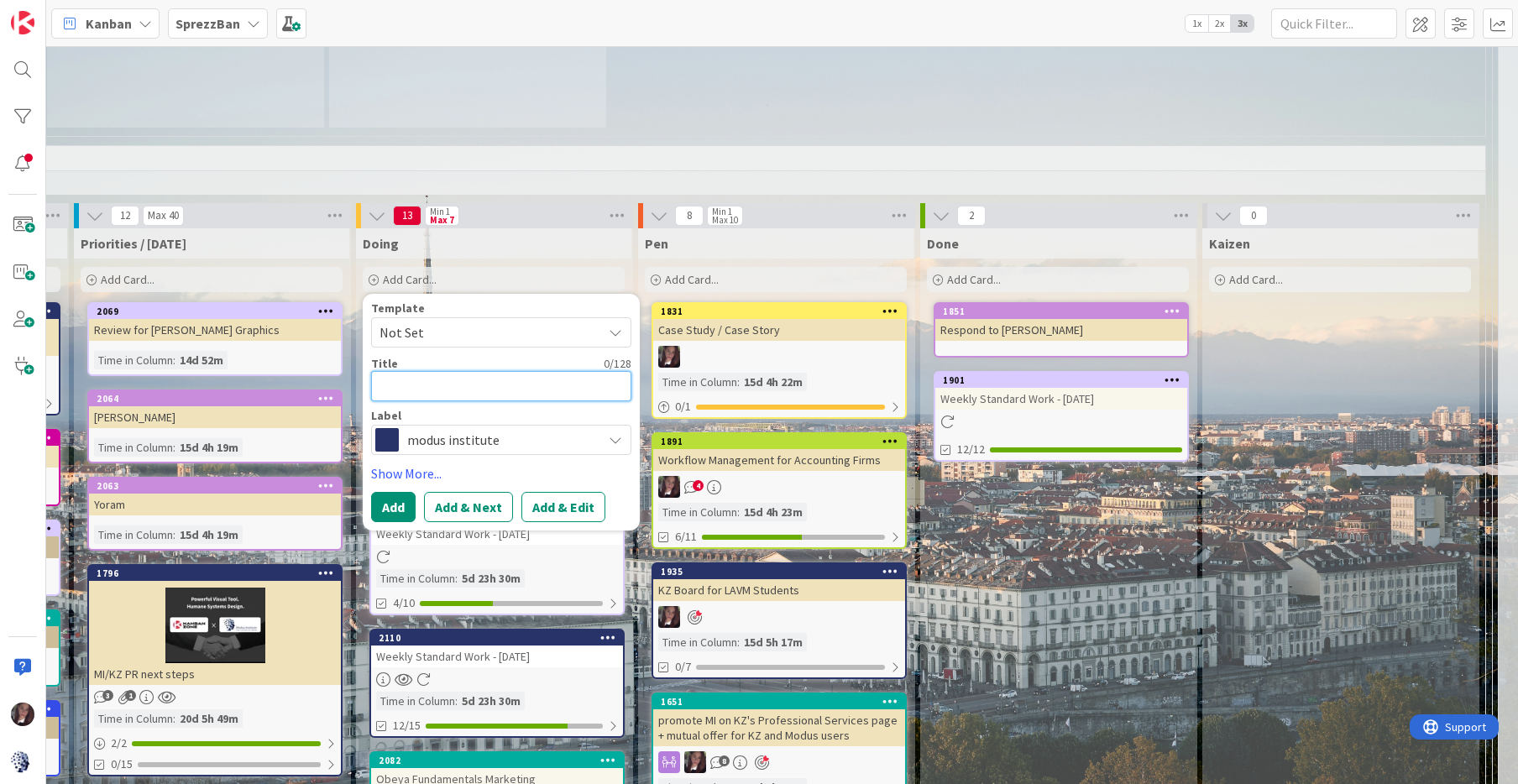
type textarea "x"
type textarea "f"
type textarea "x"
type textarea "fm"
type textarea "x"
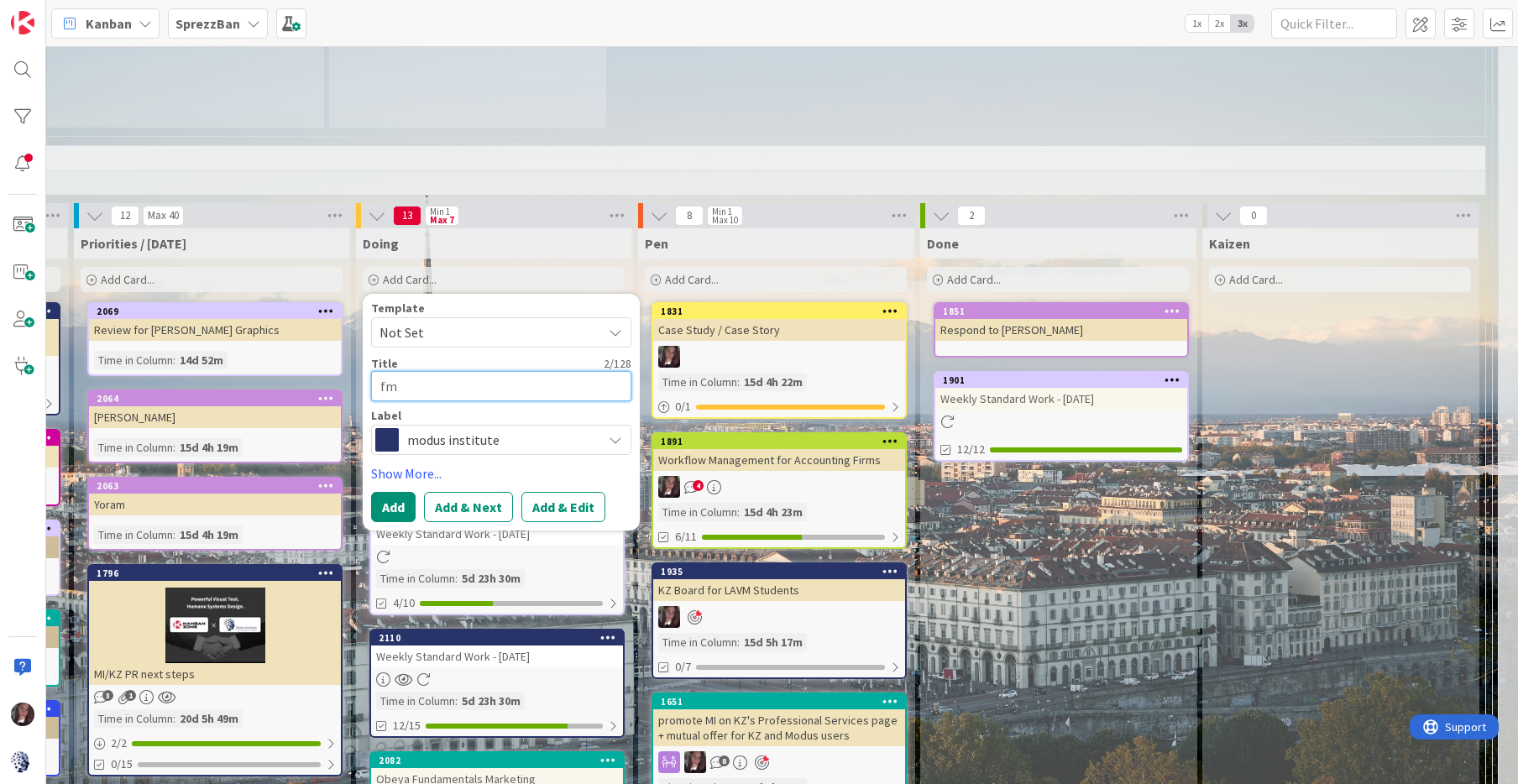
type textarea "fma"
type textarea "x"
type textarea "fm"
type textarea "x"
type textarea "f"
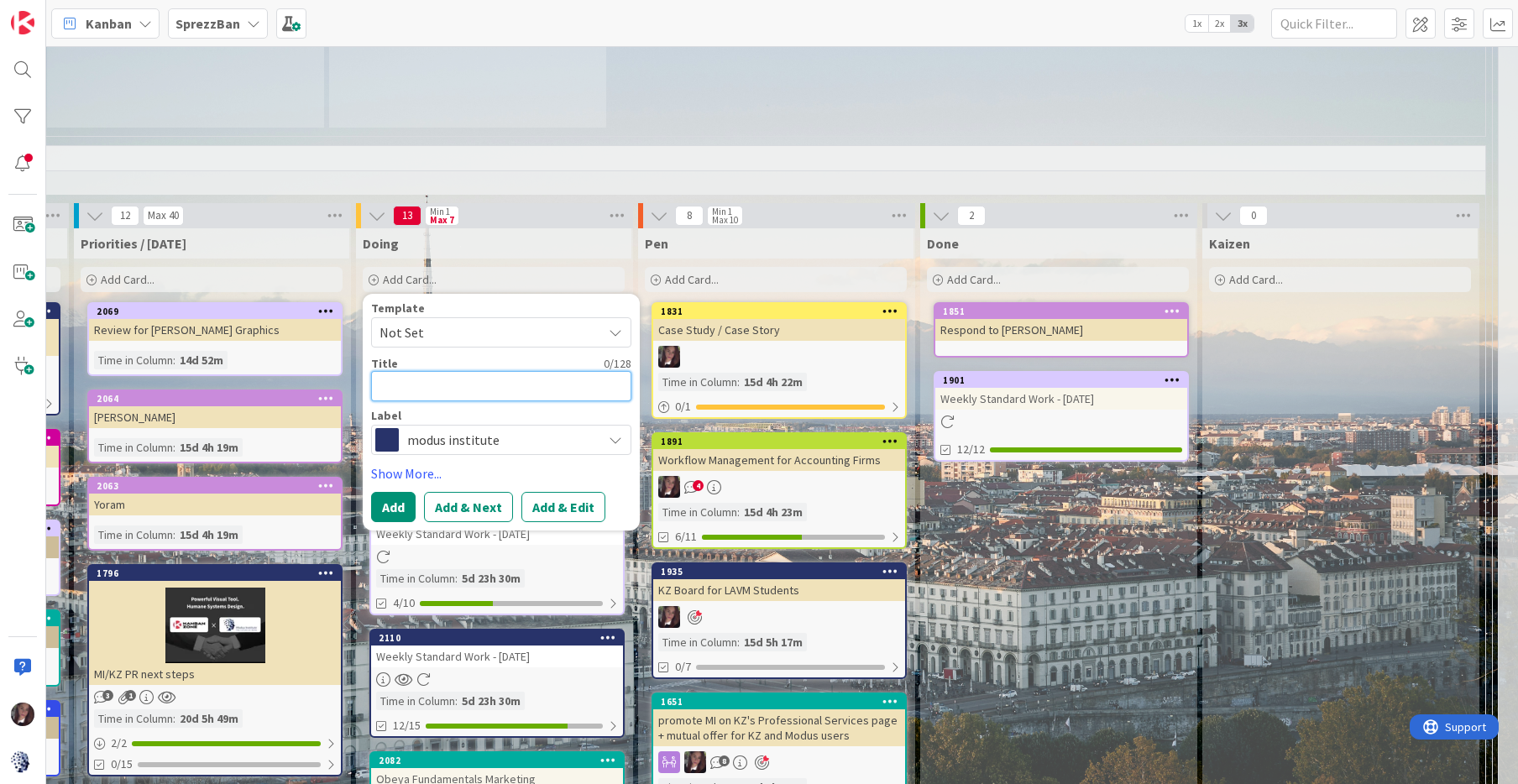
type textarea "x"
type textarea "F"
type textarea "x"
type textarea "FM"
type textarea "x"
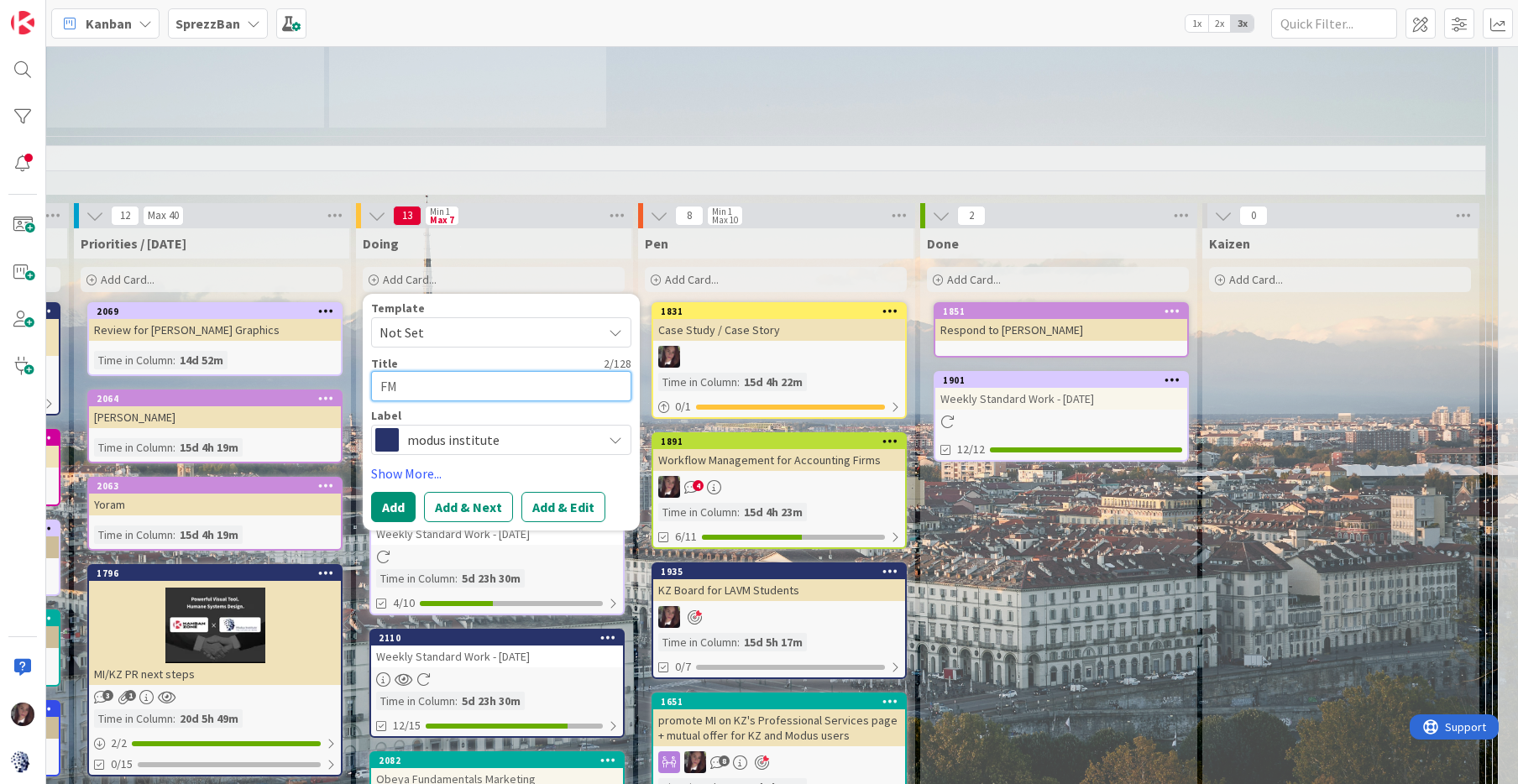
type textarea "FMA"
type textarea "x"
type textarea "FMA"
type textarea "x"
type textarea "FMA 1"
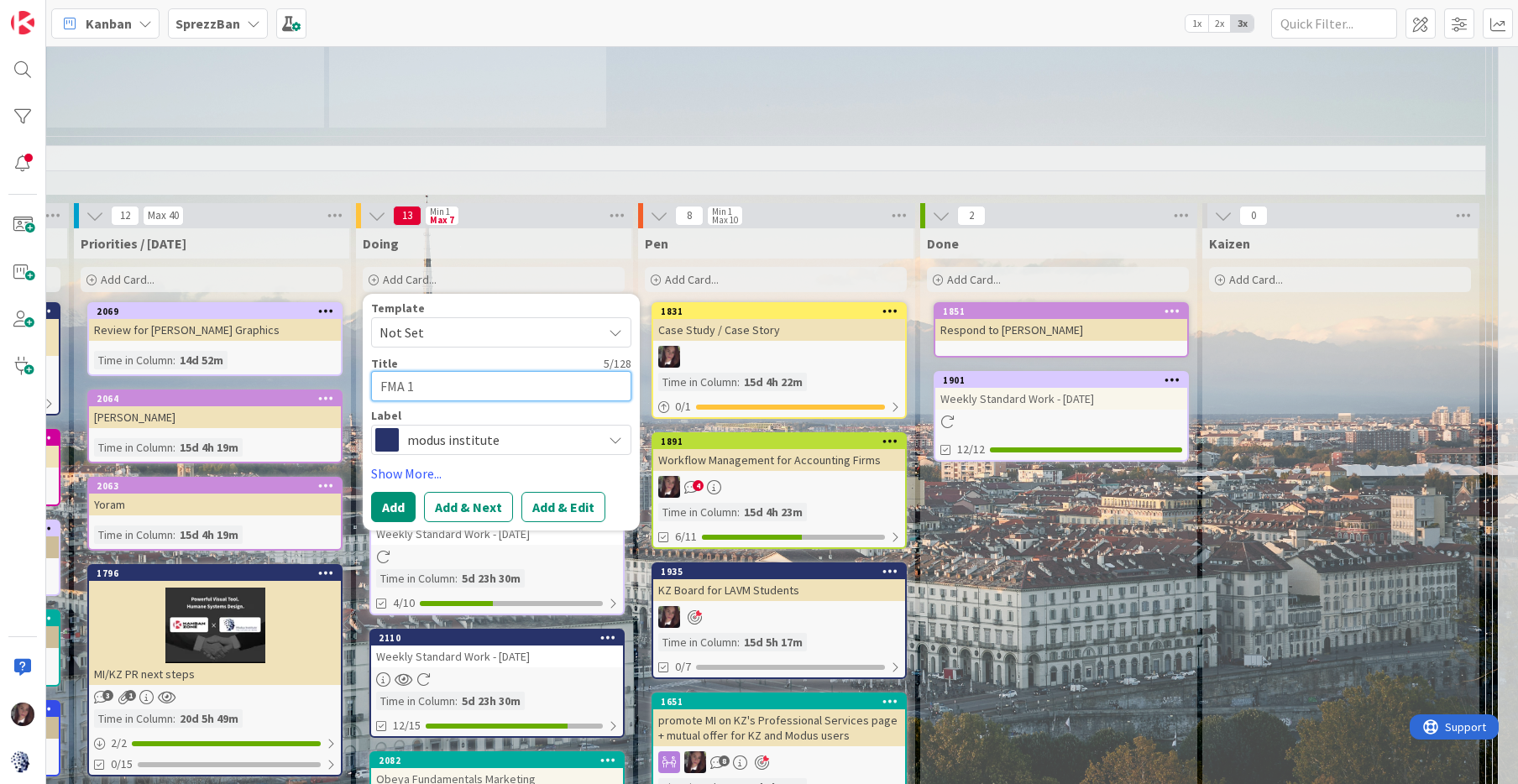
type textarea "x"
type textarea "FMA 1."
type textarea "x"
type textarea "FMA 1.2"
type textarea "x"
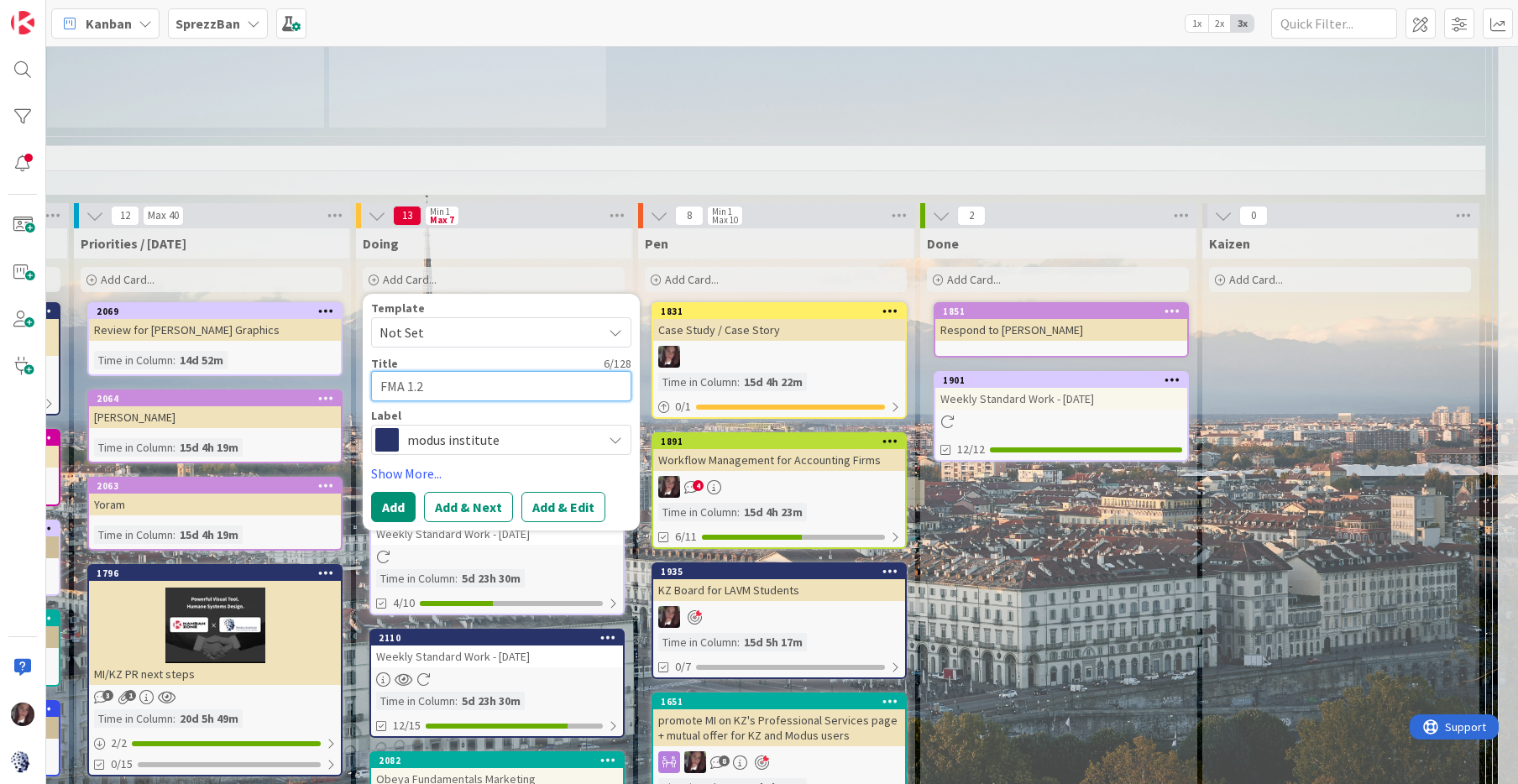
type textarea "FMA 1.2"
type textarea "x"
type textarea "FMA 1.2 S"
type textarea "x"
type textarea "FMA 1.2 Se"
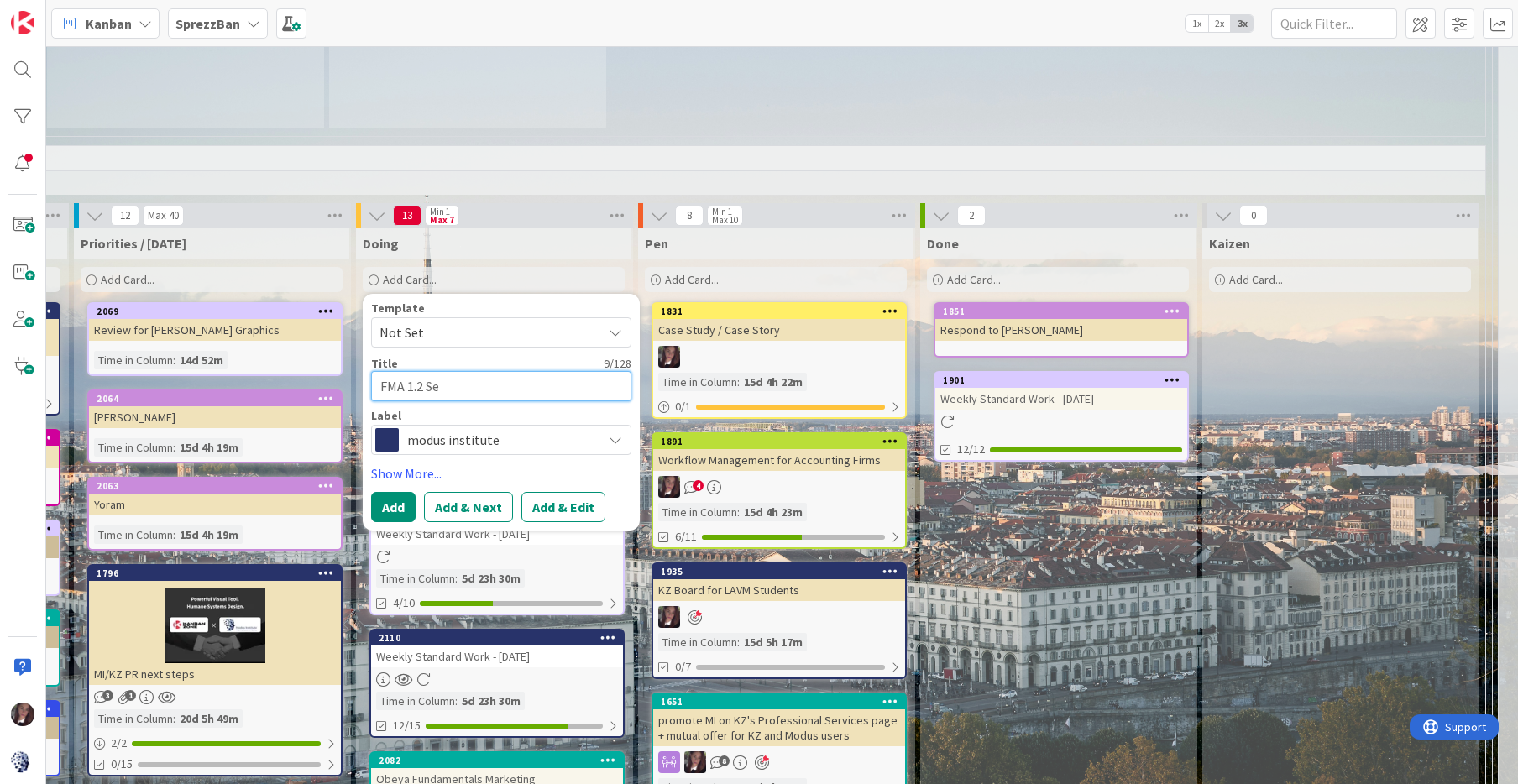
type textarea "x"
type textarea "FMA 1.2 Sea"
type textarea "x"
type textarea "FMA 1.2 [PERSON_NAME]"
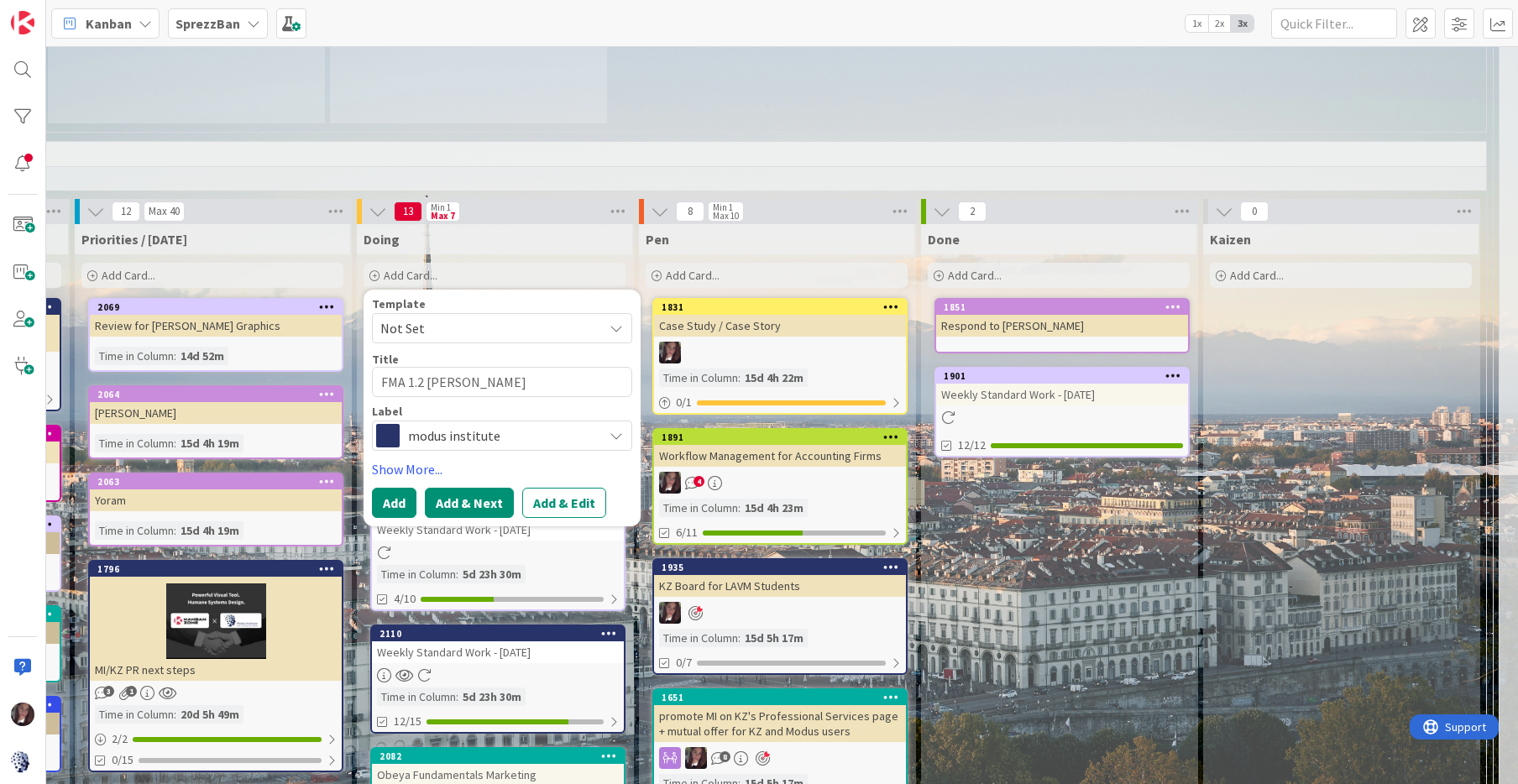
drag, startPoint x: 545, startPoint y: 495, endPoint x: 467, endPoint y: 499, distance: 78.1
click at [466, 500] on div "Add Add & Next Add & Edit" at bounding box center [501, 502] width 260 height 30
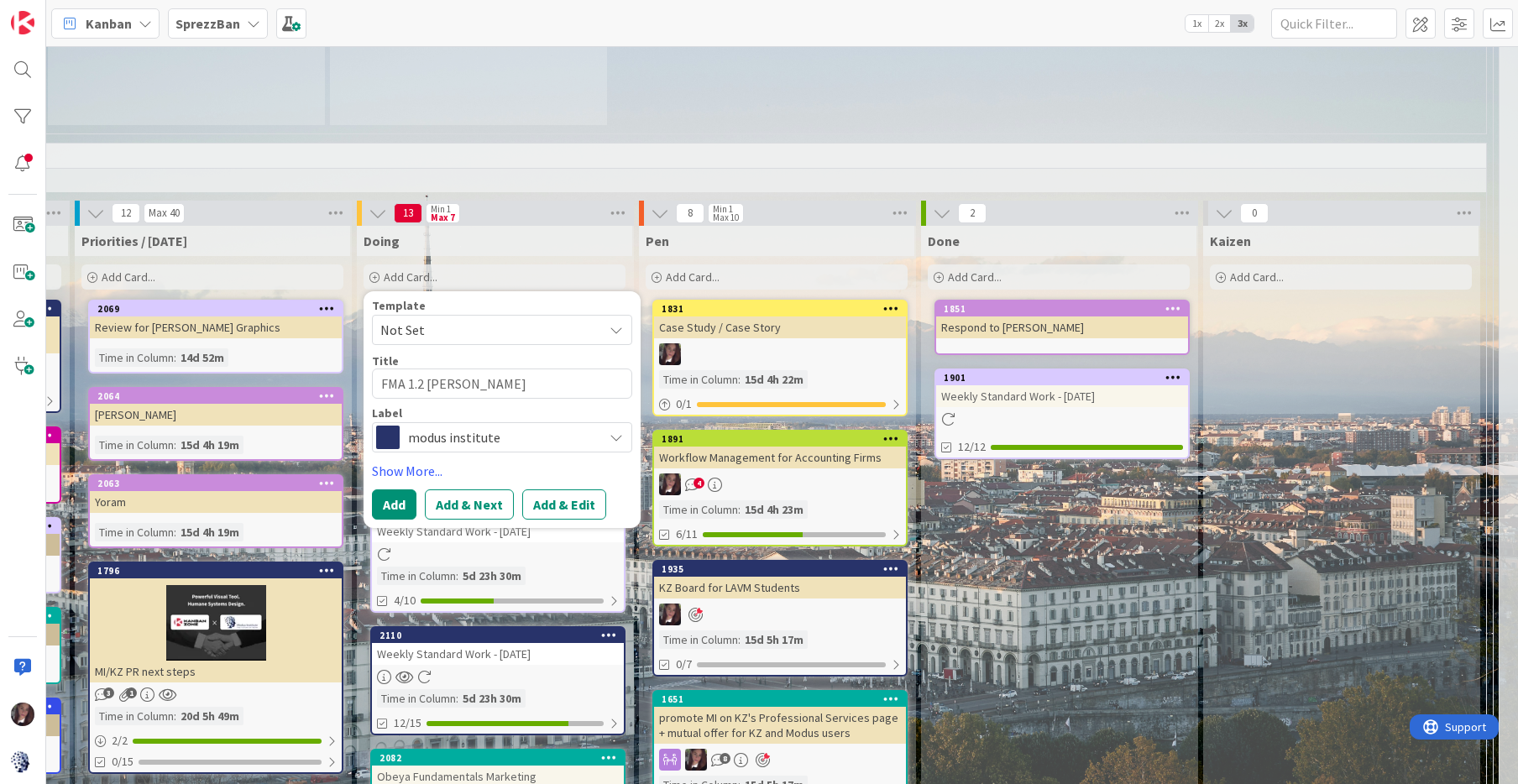
click at [467, 490] on button "Add & Next" at bounding box center [469, 504] width 89 height 30
type textarea "x"
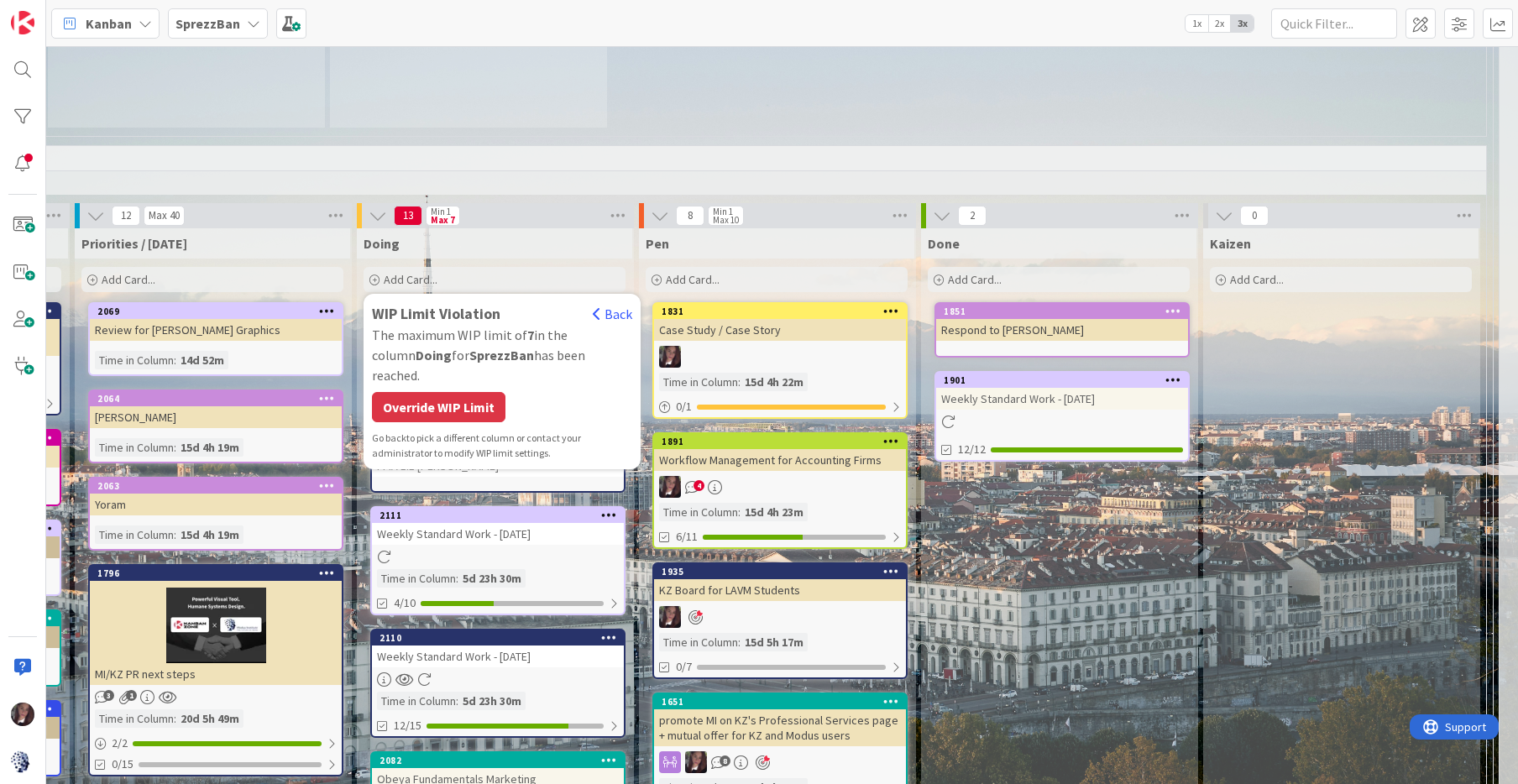
drag, startPoint x: 433, startPoint y: 385, endPoint x: 431, endPoint y: 375, distance: 10.2
click at [432, 392] on div "Override WIP Limit" at bounding box center [439, 407] width 133 height 30
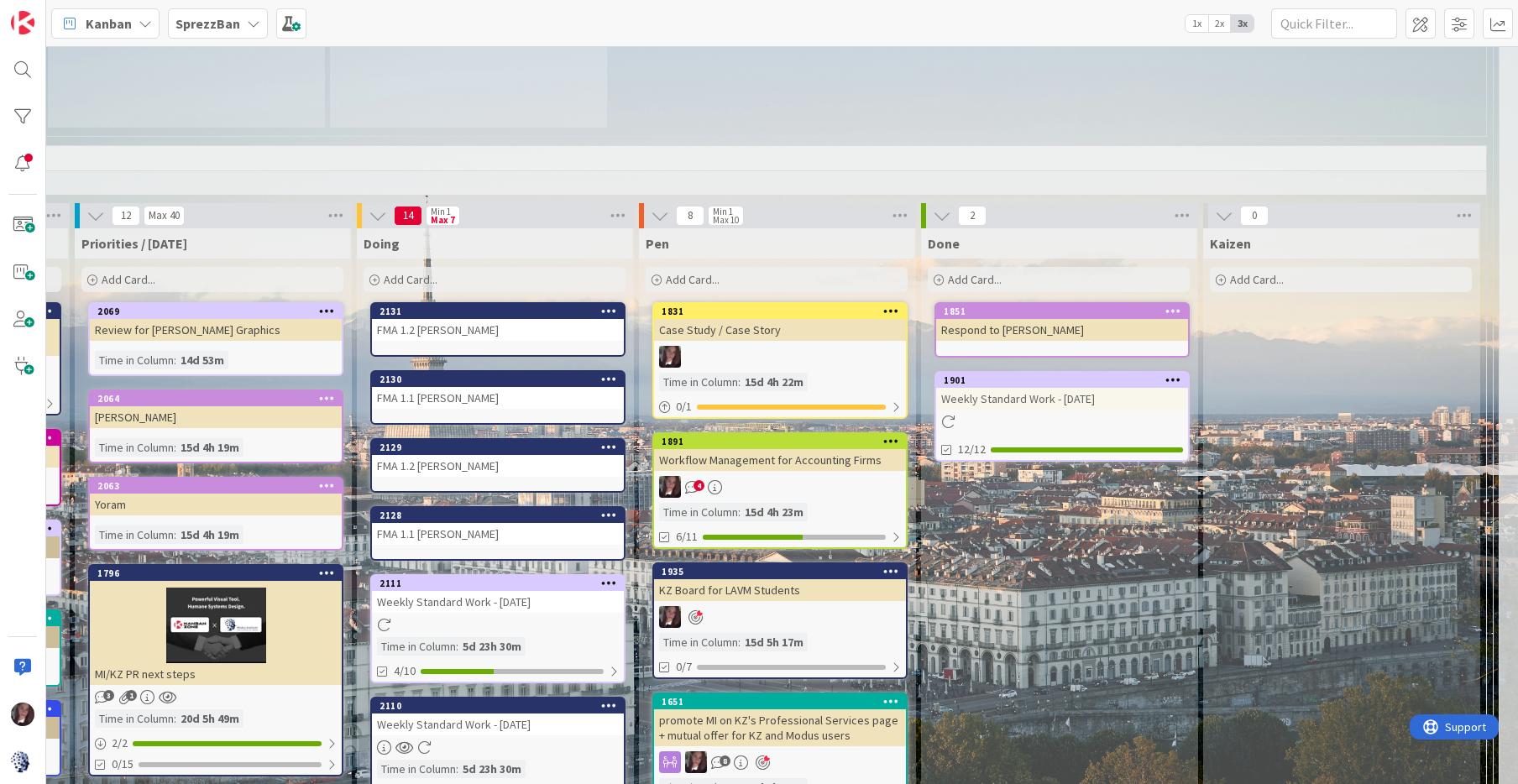
click at [405, 272] on span "Add Card..." at bounding box center [410, 279] width 54 height 15
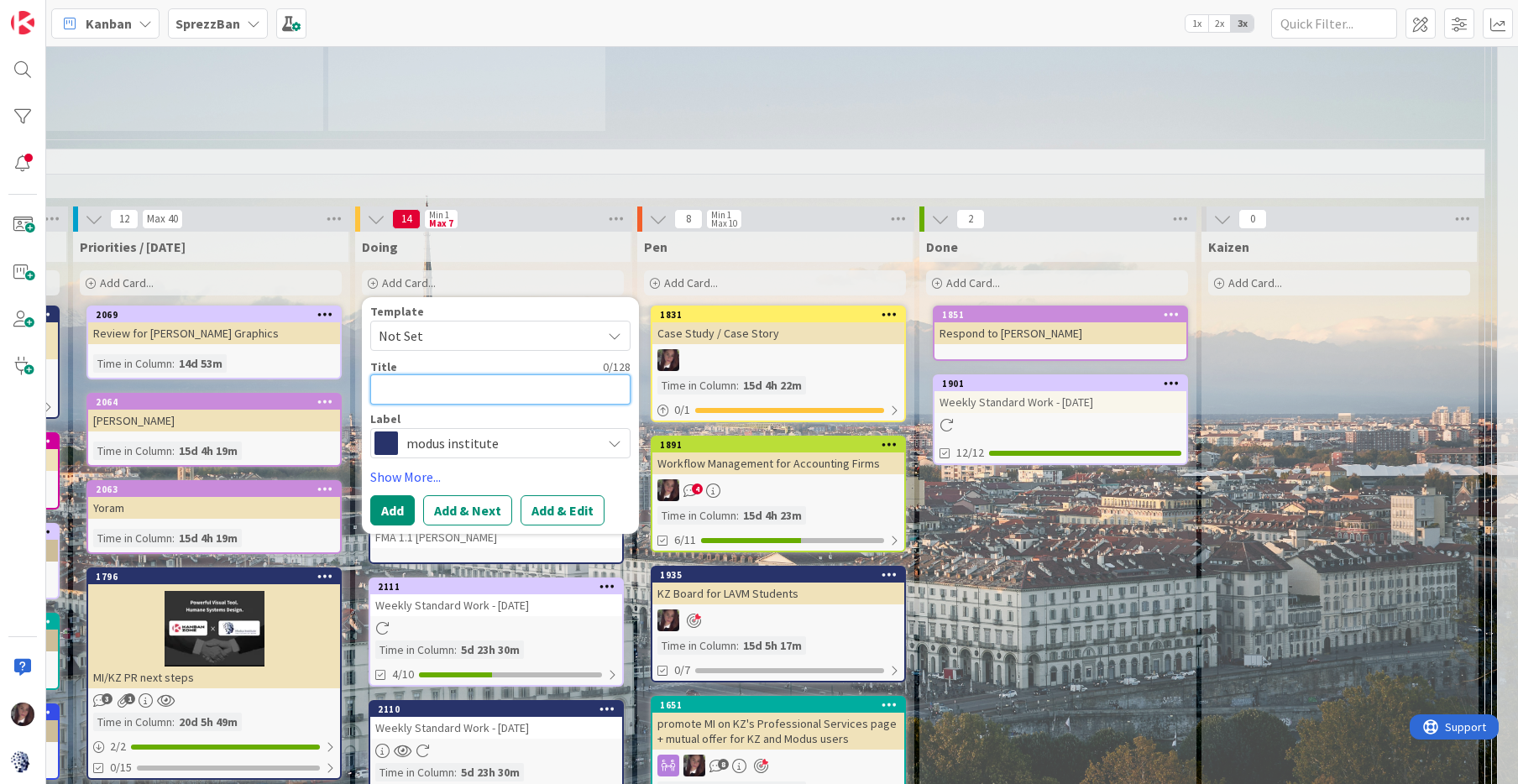
scroll to position [1465, 1133]
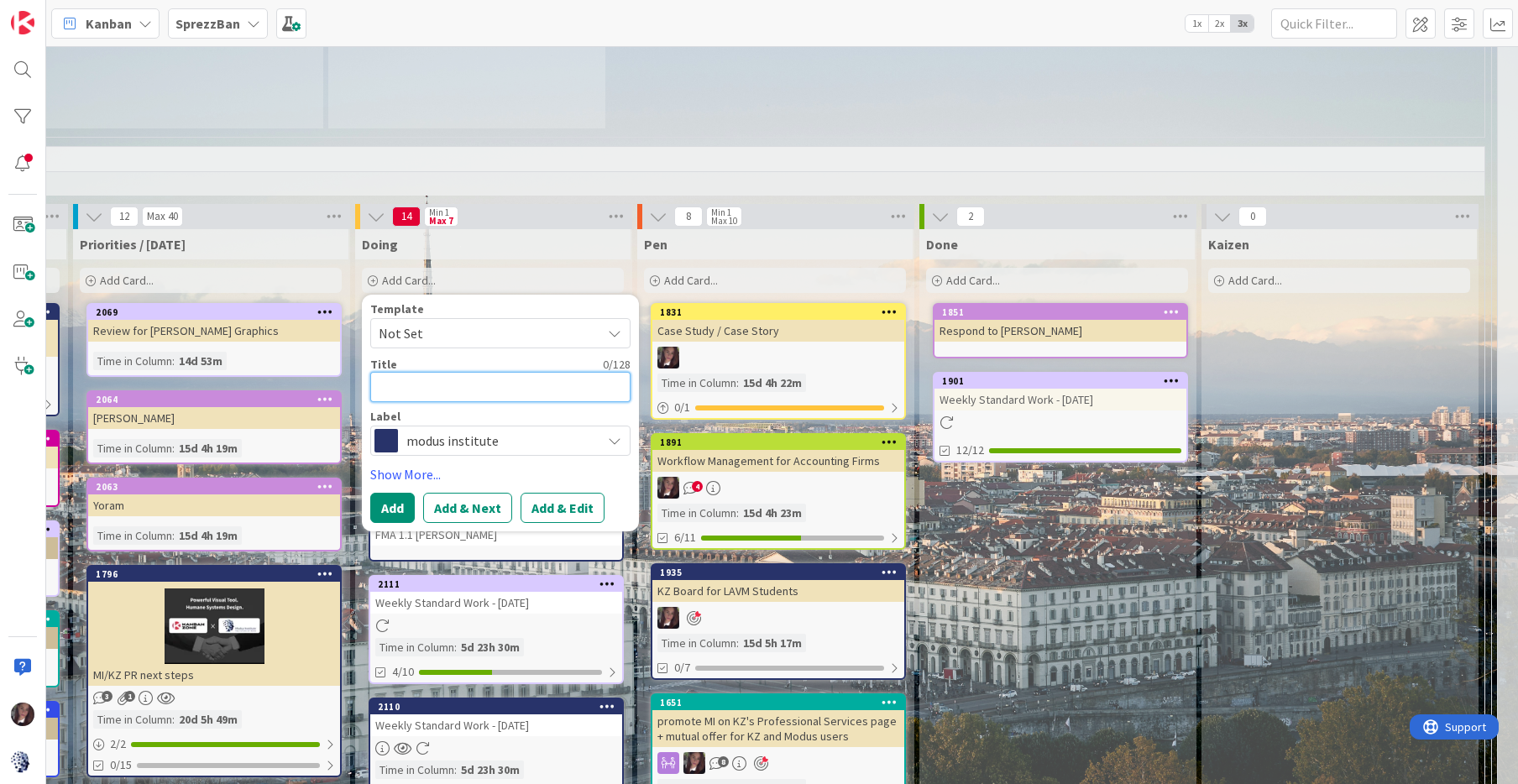
type textarea "x"
type textarea "F"
type textarea "x"
type textarea "FM"
type textarea "x"
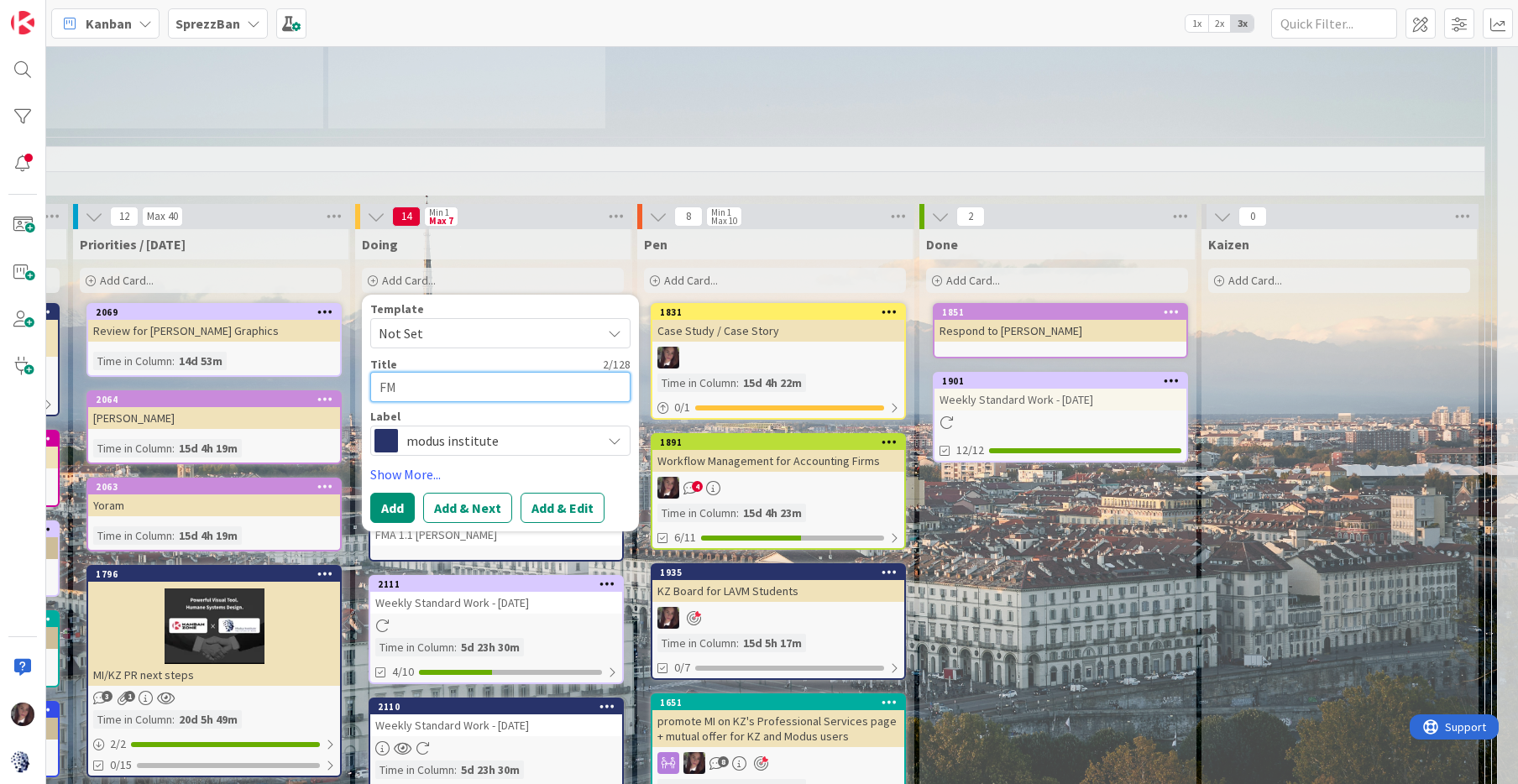
type textarea "FMA"
type textarea "x"
type textarea "FMA"
type textarea "x"
type textarea "FMA 1"
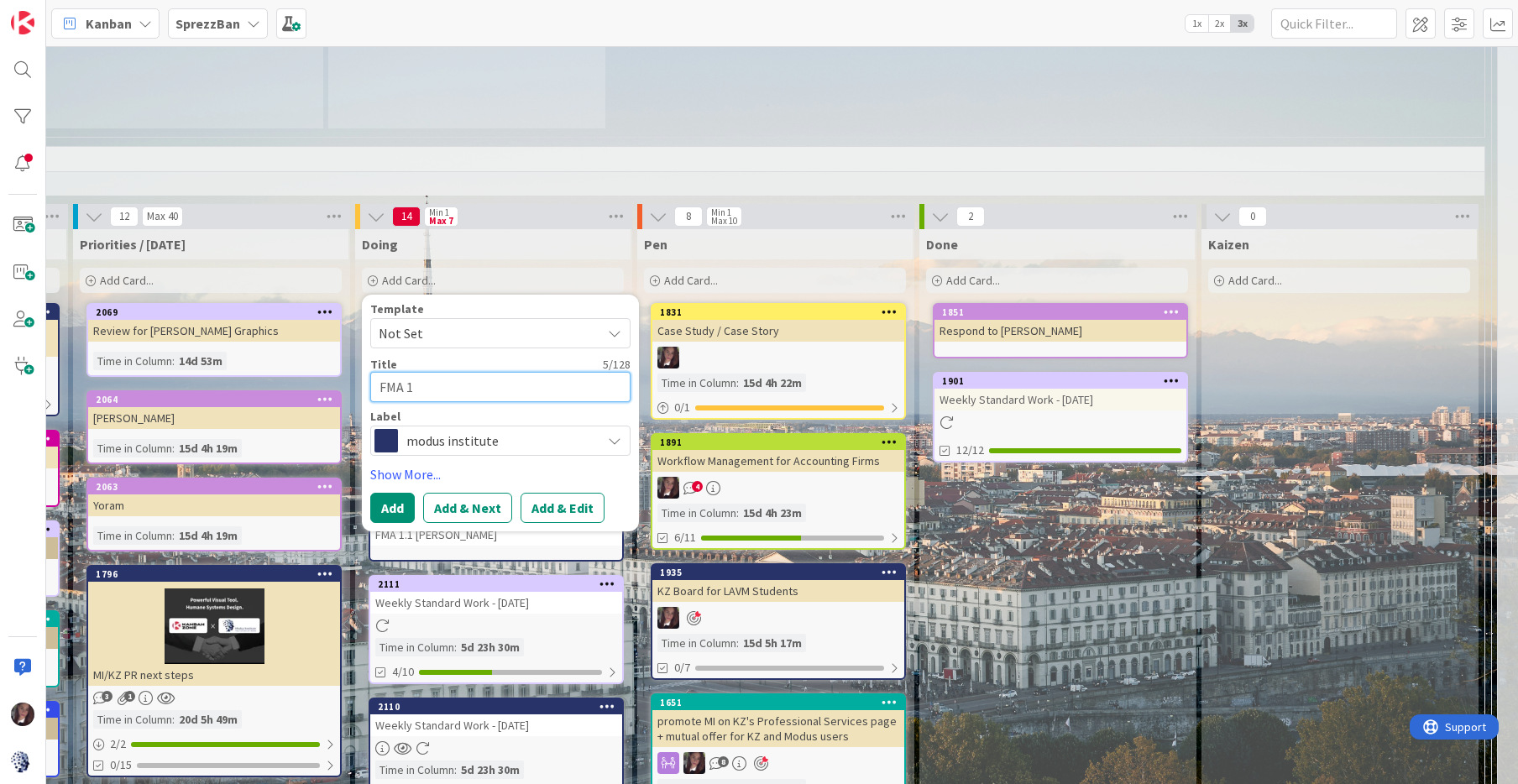
type textarea "x"
type textarea "FMA 1."
type textarea "x"
type textarea "FMA 1.1"
type textarea "x"
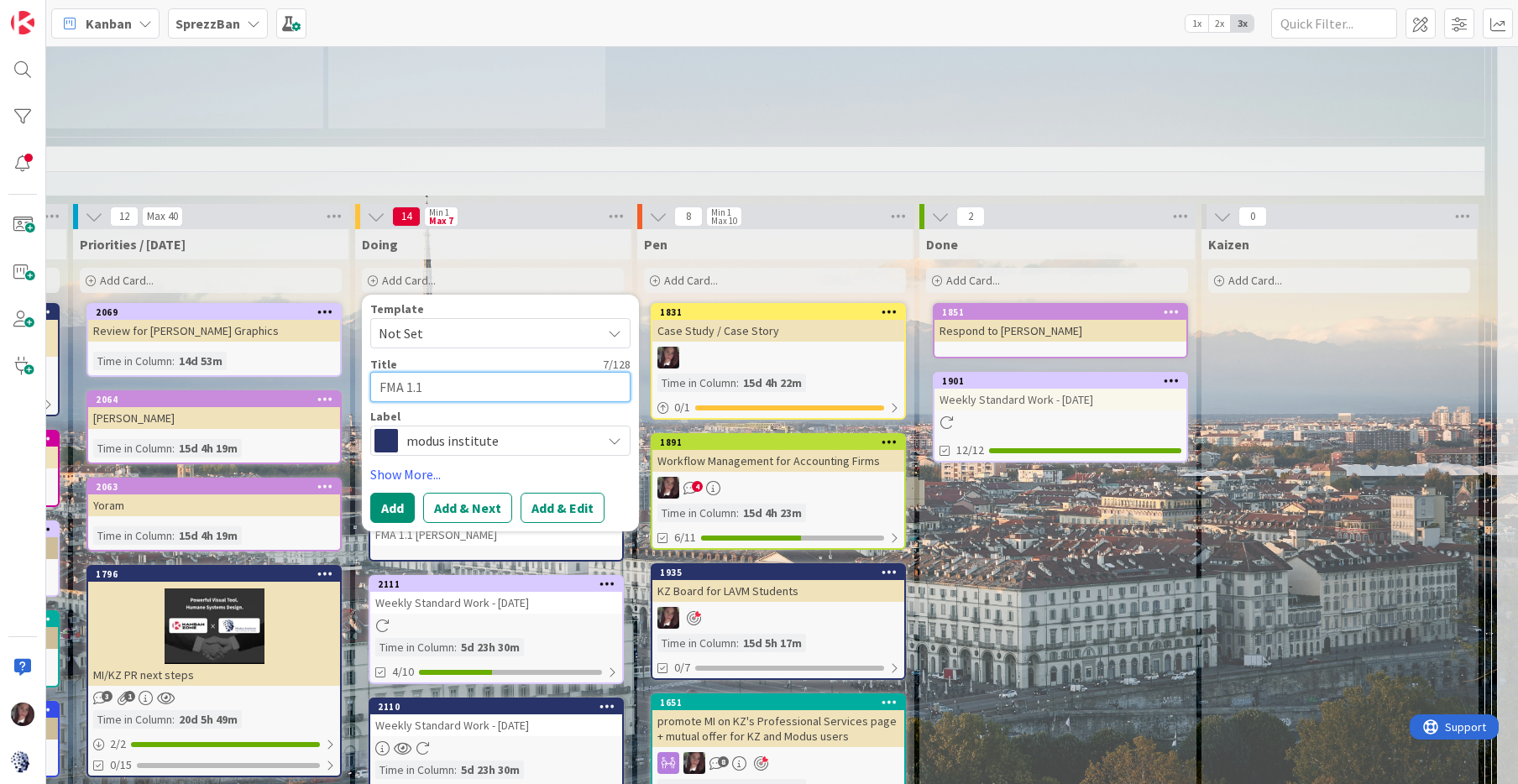
type textarea "FMA 1.1"
type textarea "x"
type textarea "FMA 1.1 L"
type textarea "x"
type textarea "FMA 1.1 Lu"
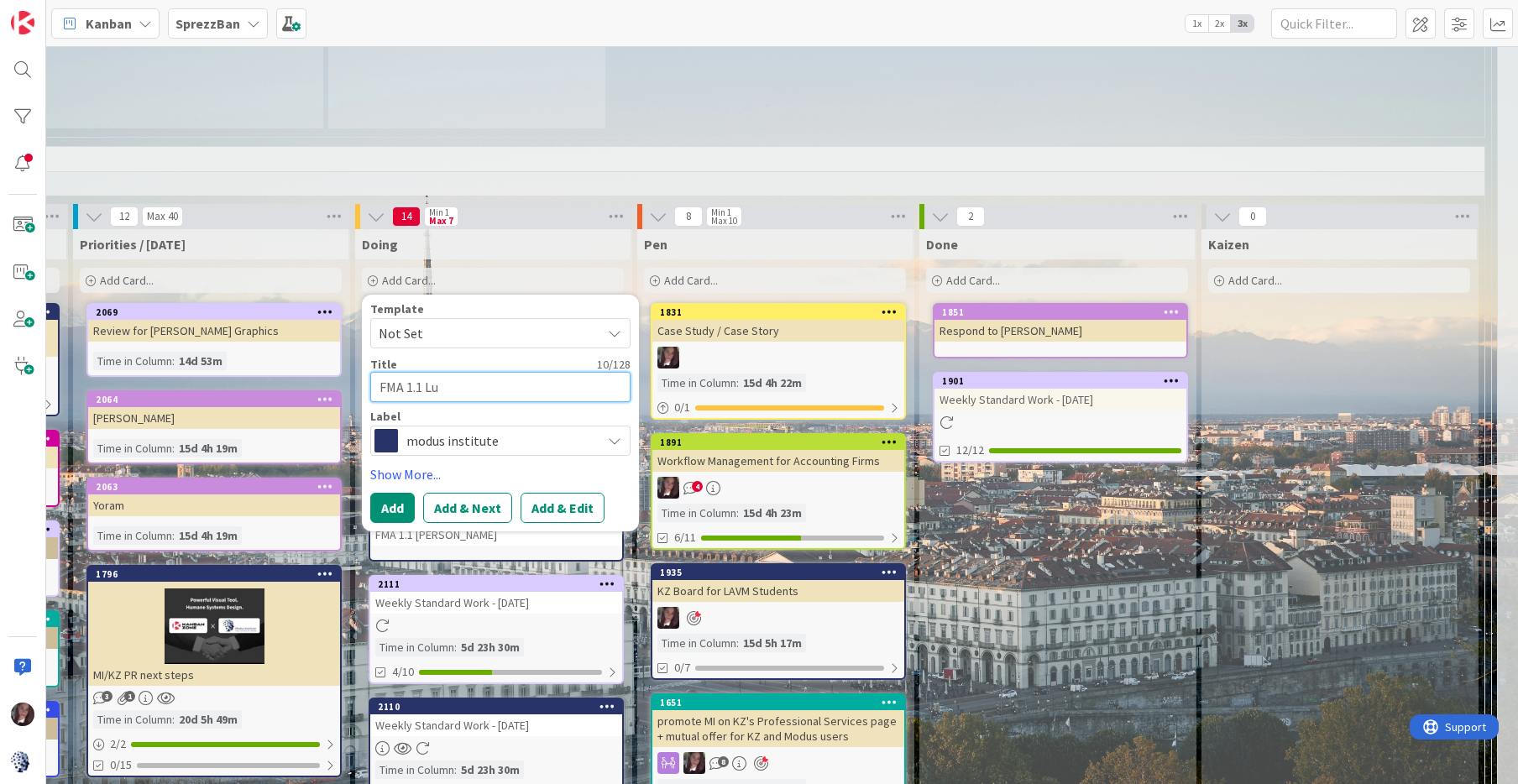
type textarea "x"
type textarea "FMA 1.1 Lun"
type textarea "x"
type textarea "FMA 1.1 [PERSON_NAME]"
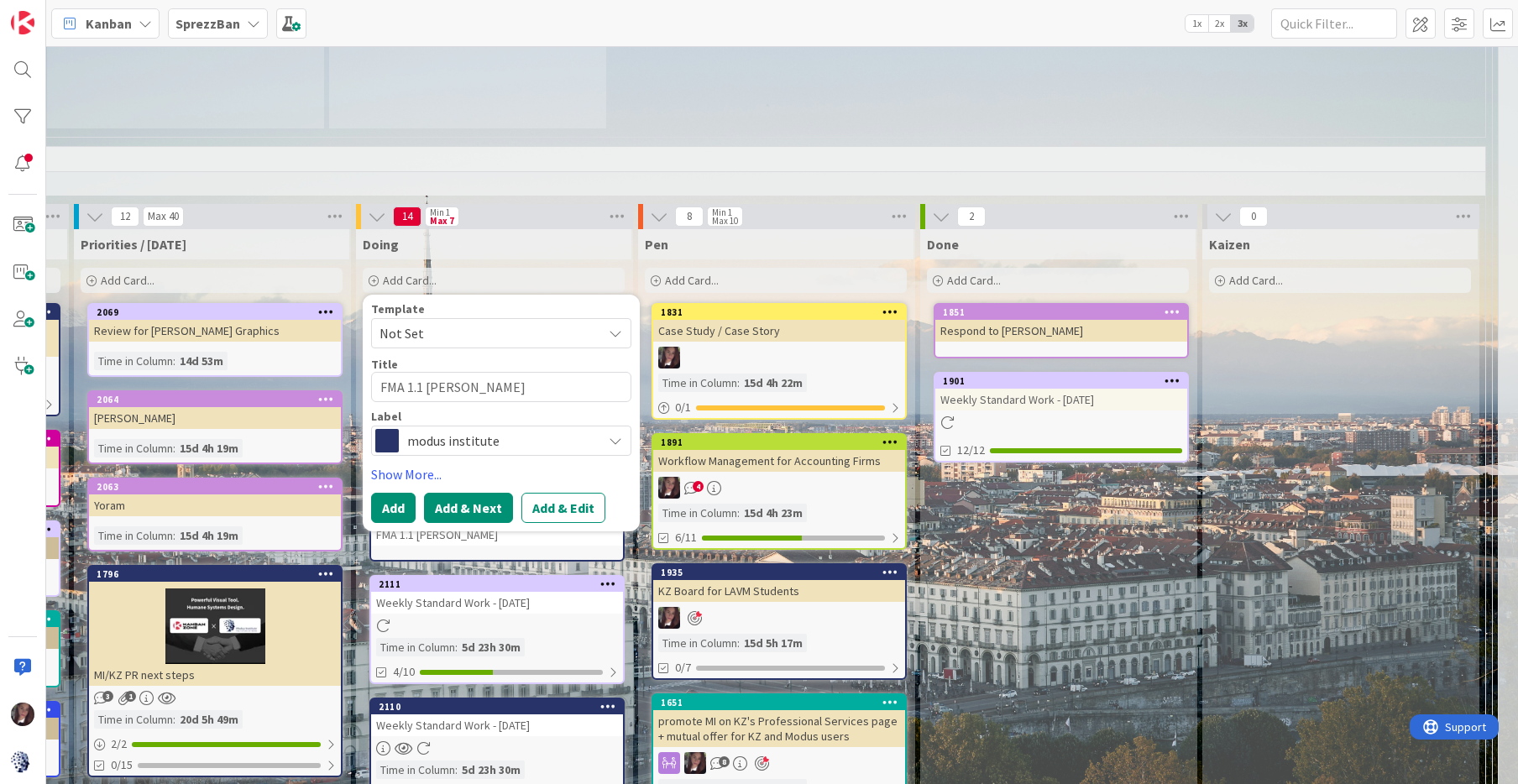
click at [457, 493] on button "Add & Next" at bounding box center [468, 507] width 89 height 30
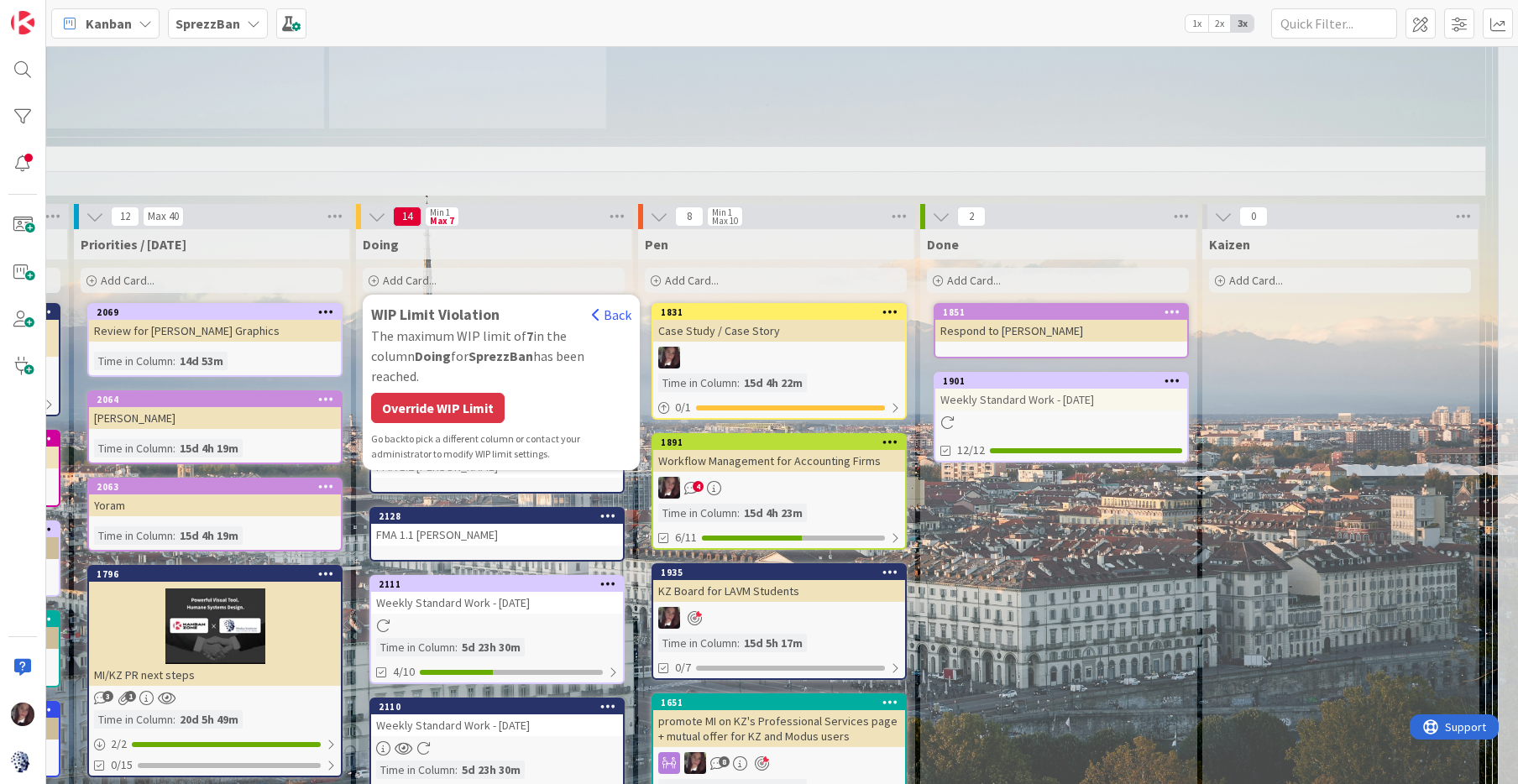
click at [463, 393] on div "Override WIP Limit" at bounding box center [438, 408] width 133 height 30
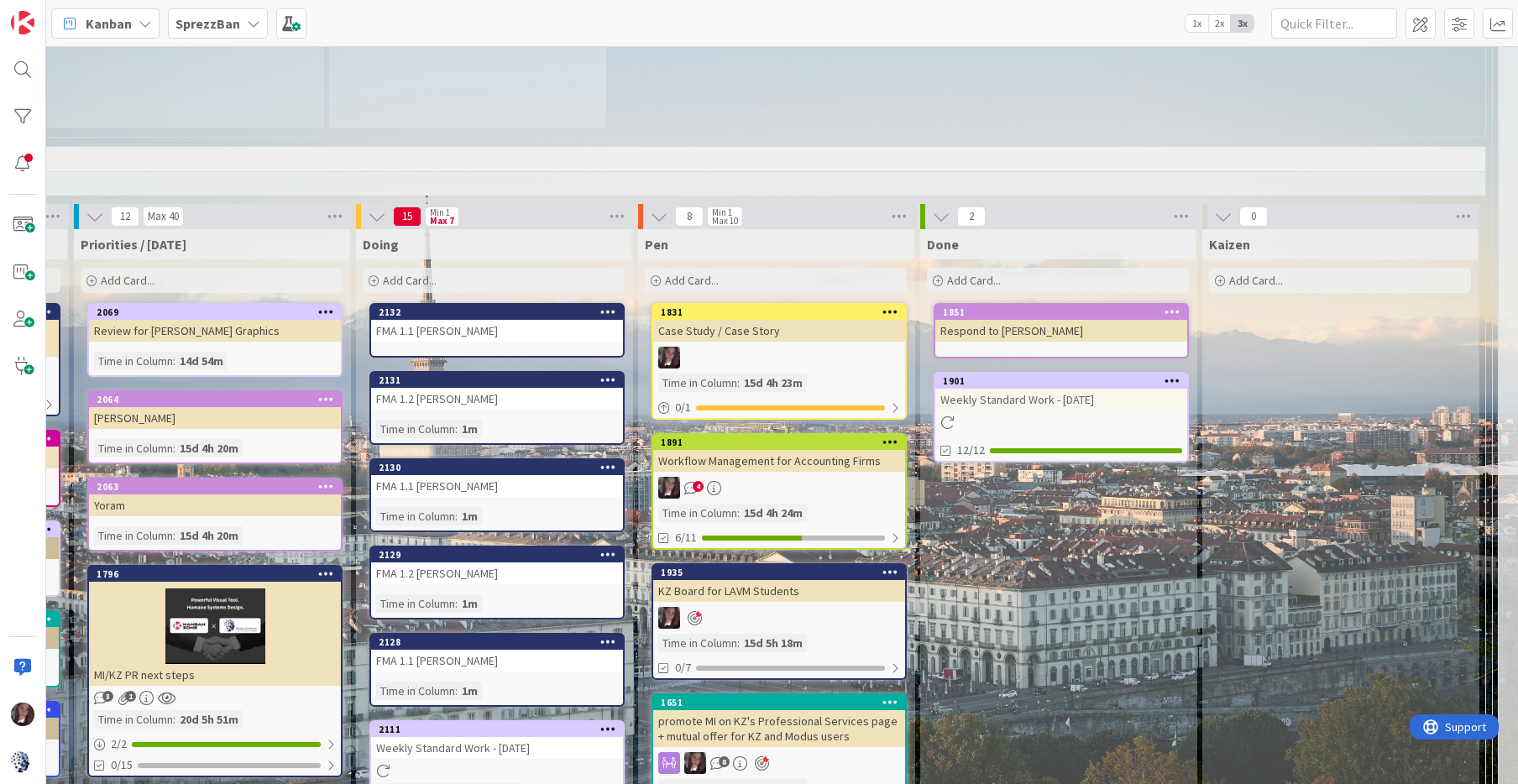
click at [431, 273] on span "Add Card..." at bounding box center [409, 280] width 54 height 15
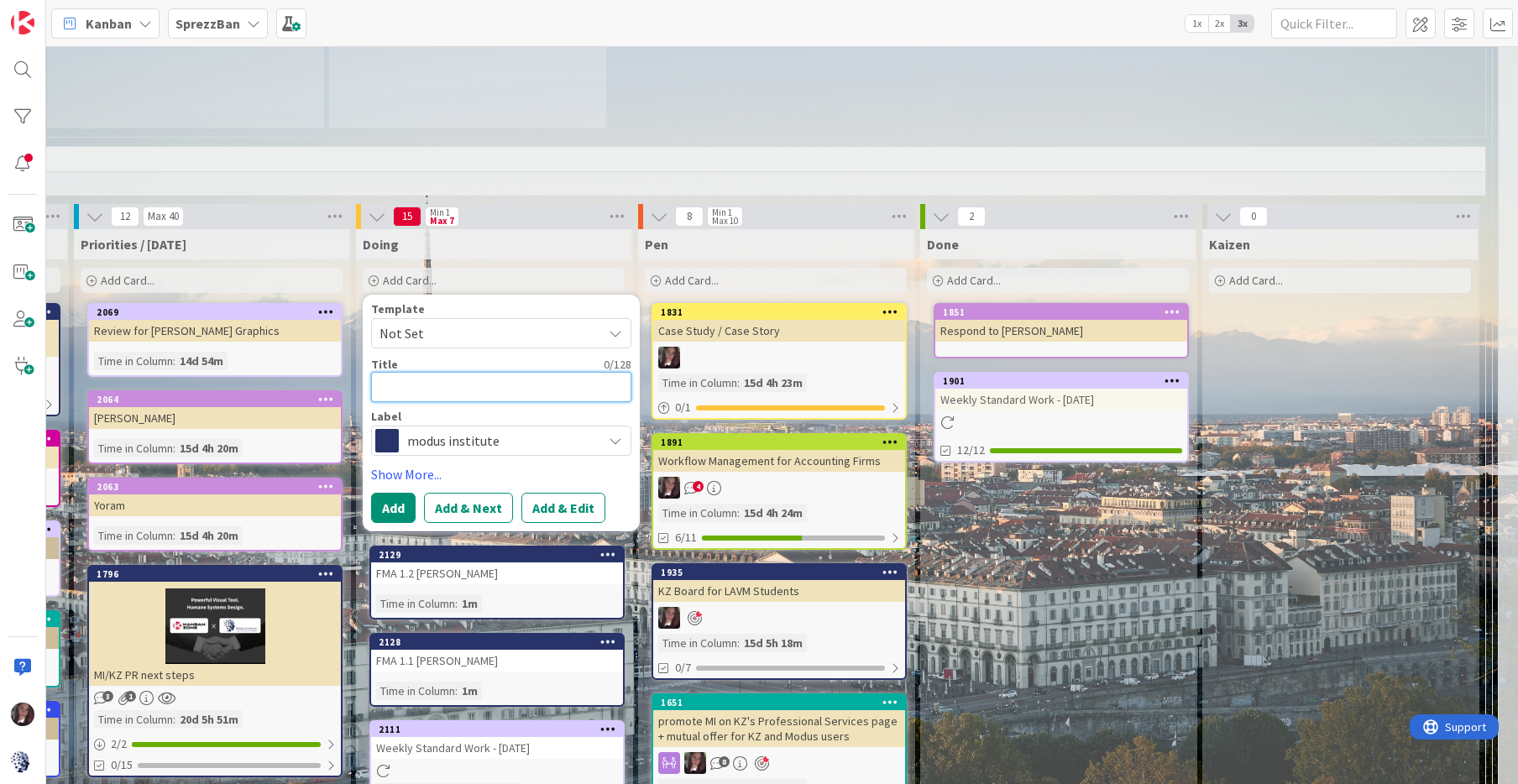
type textarea "x"
type textarea "F"
type textarea "x"
type textarea "FM"
type textarea "x"
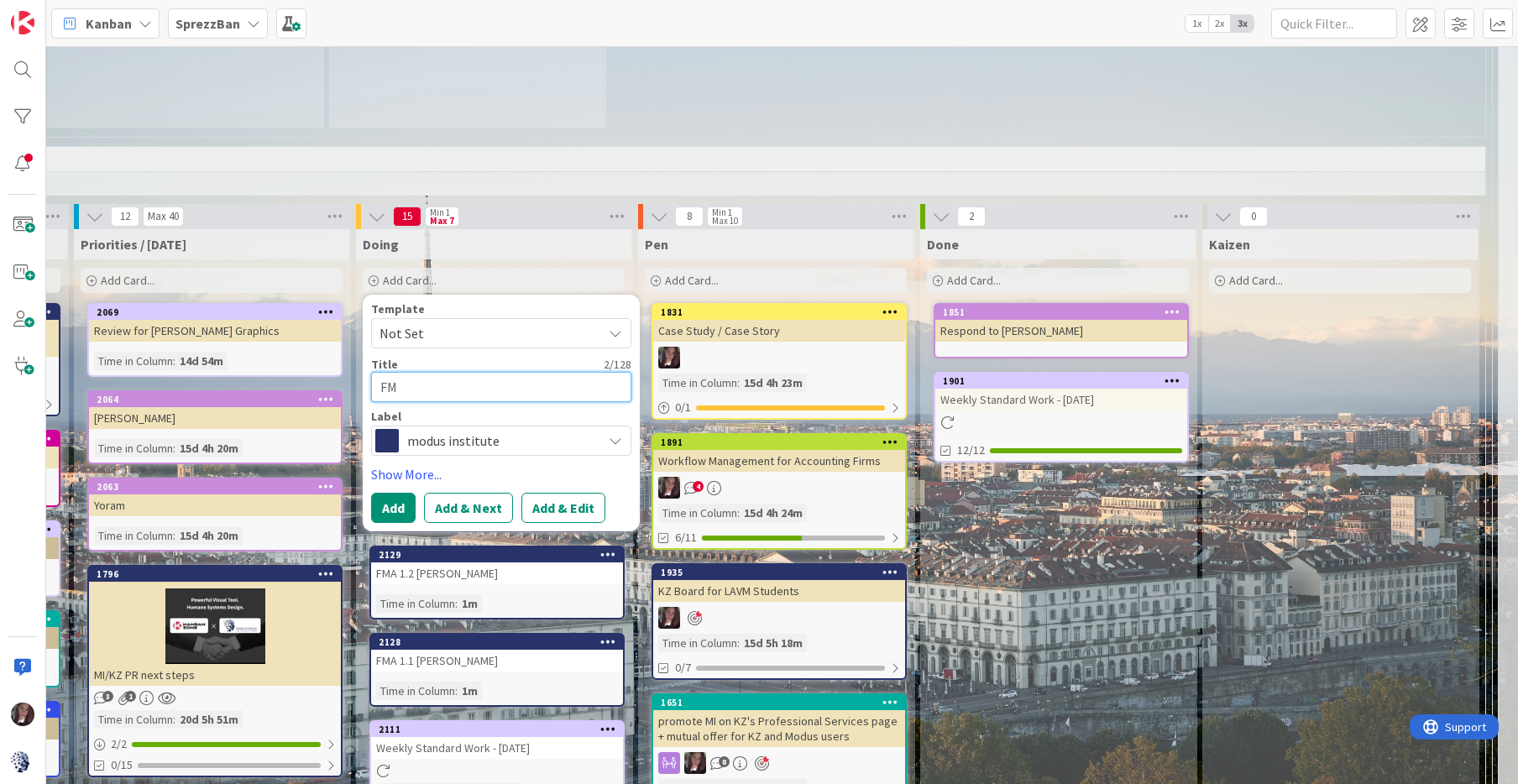
type textarea "FMA"
type textarea "x"
type textarea "FMA"
type textarea "x"
type textarea "FMA 1"
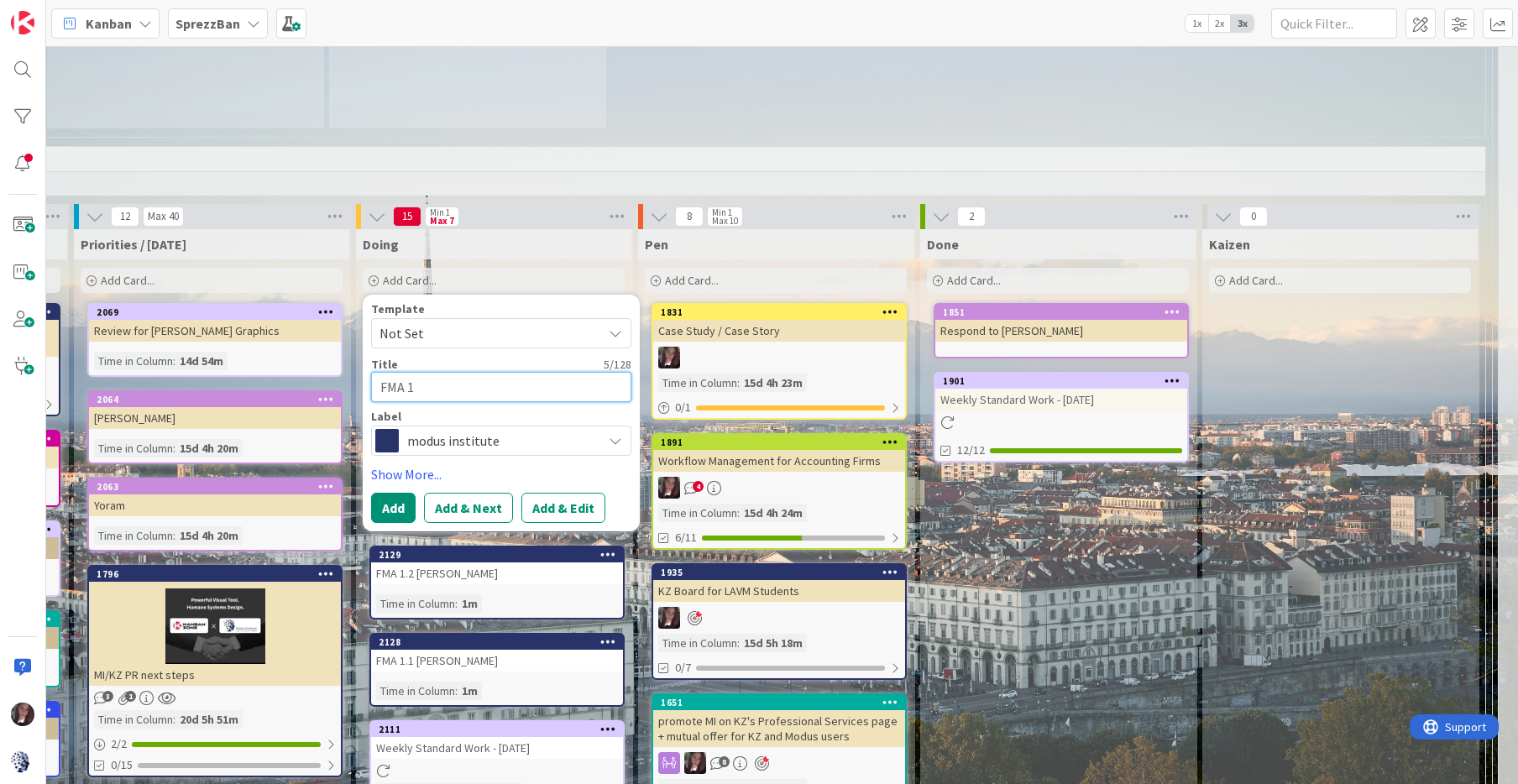
type textarea "x"
type textarea "FMA 1."
type textarea "x"
type textarea "FMA 1.2"
type textarea "x"
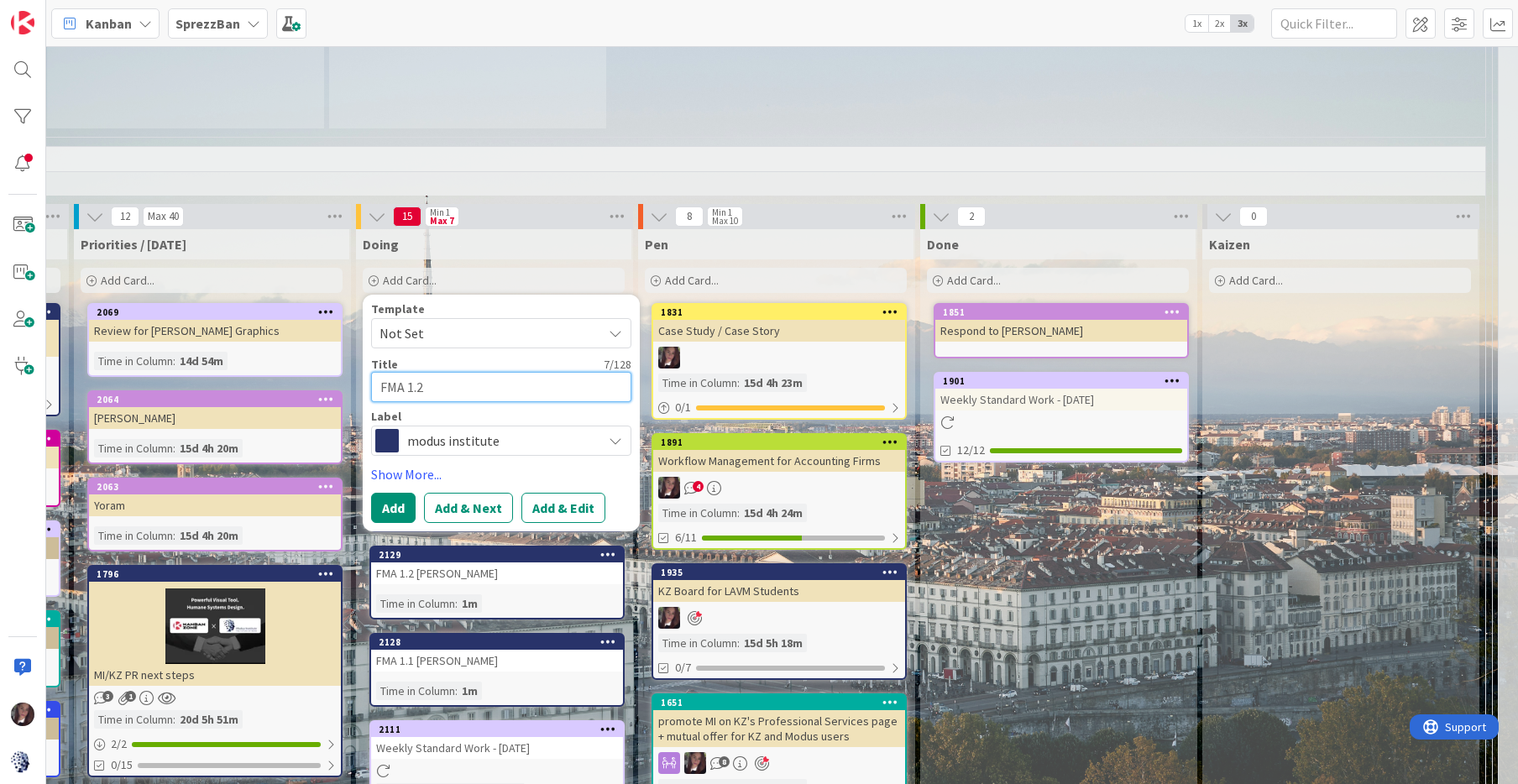
type textarea "FMA 1.2"
type textarea "x"
type textarea "FMA 1.2 L"
type textarea "x"
type textarea "FMA 1.2 Lu"
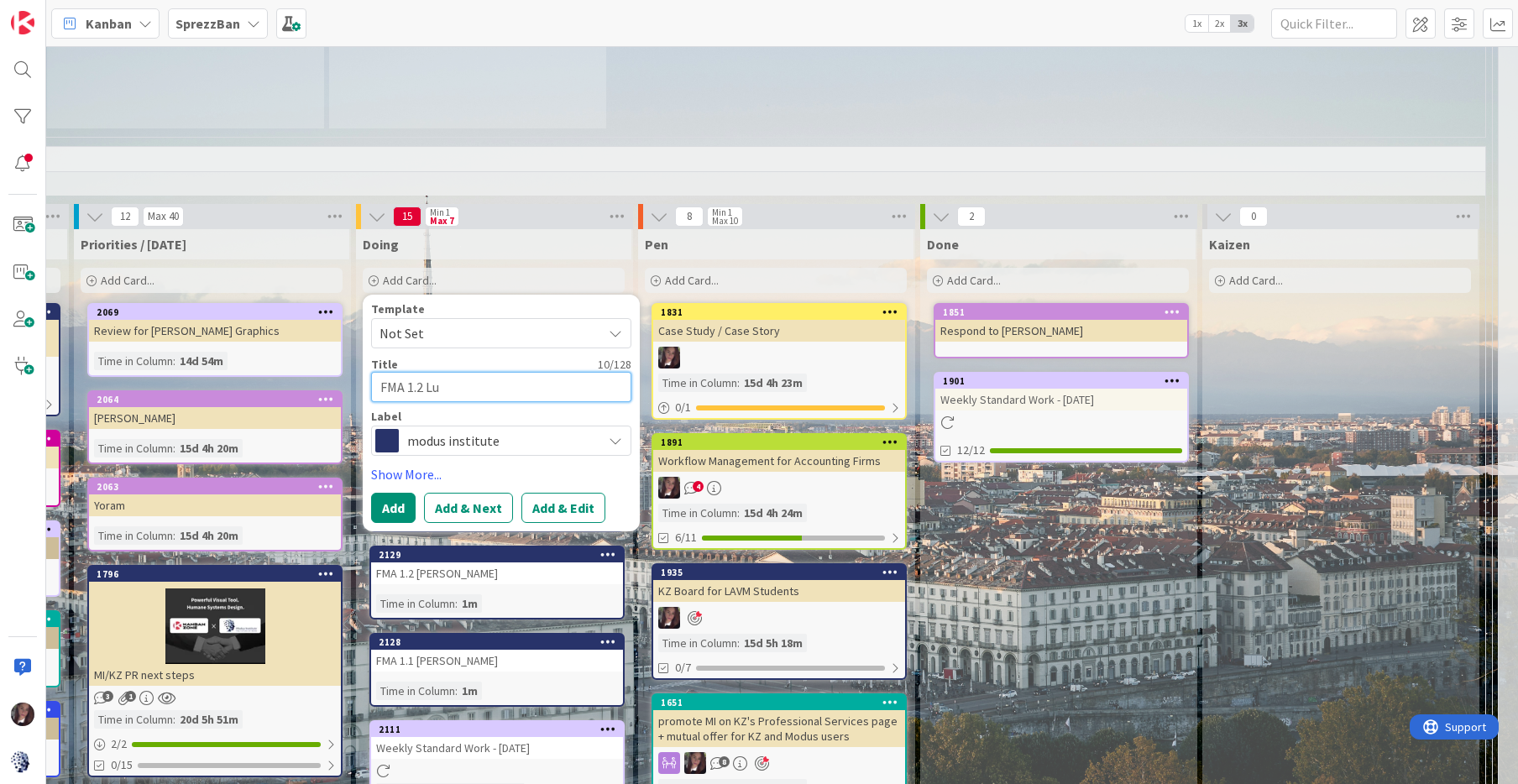
type textarea "x"
type textarea "FMA 1.2 Lun"
type textarea "x"
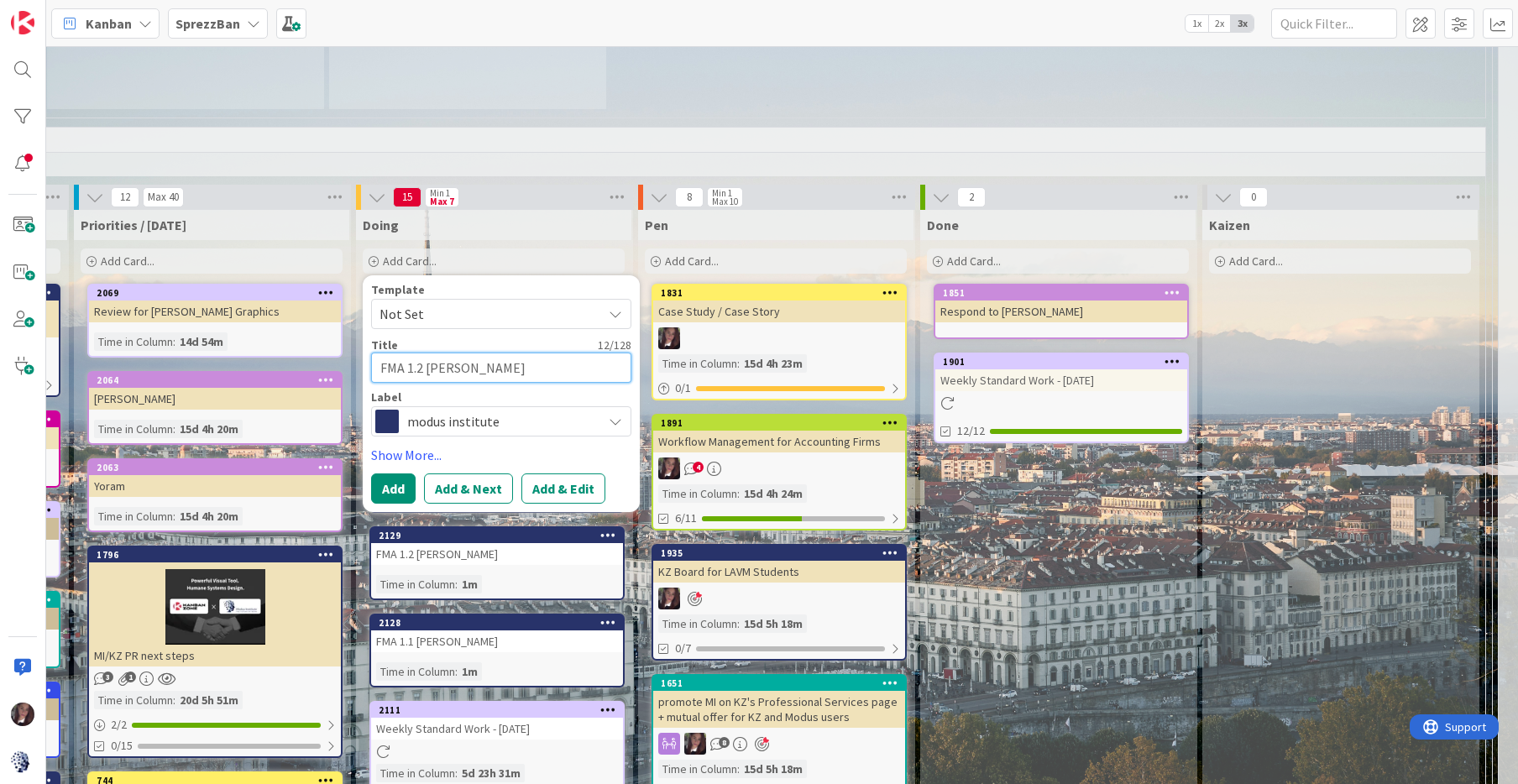
type textarea "FMA 1.2 [PERSON_NAME]"
click at [381, 474] on button "Add" at bounding box center [393, 489] width 44 height 30
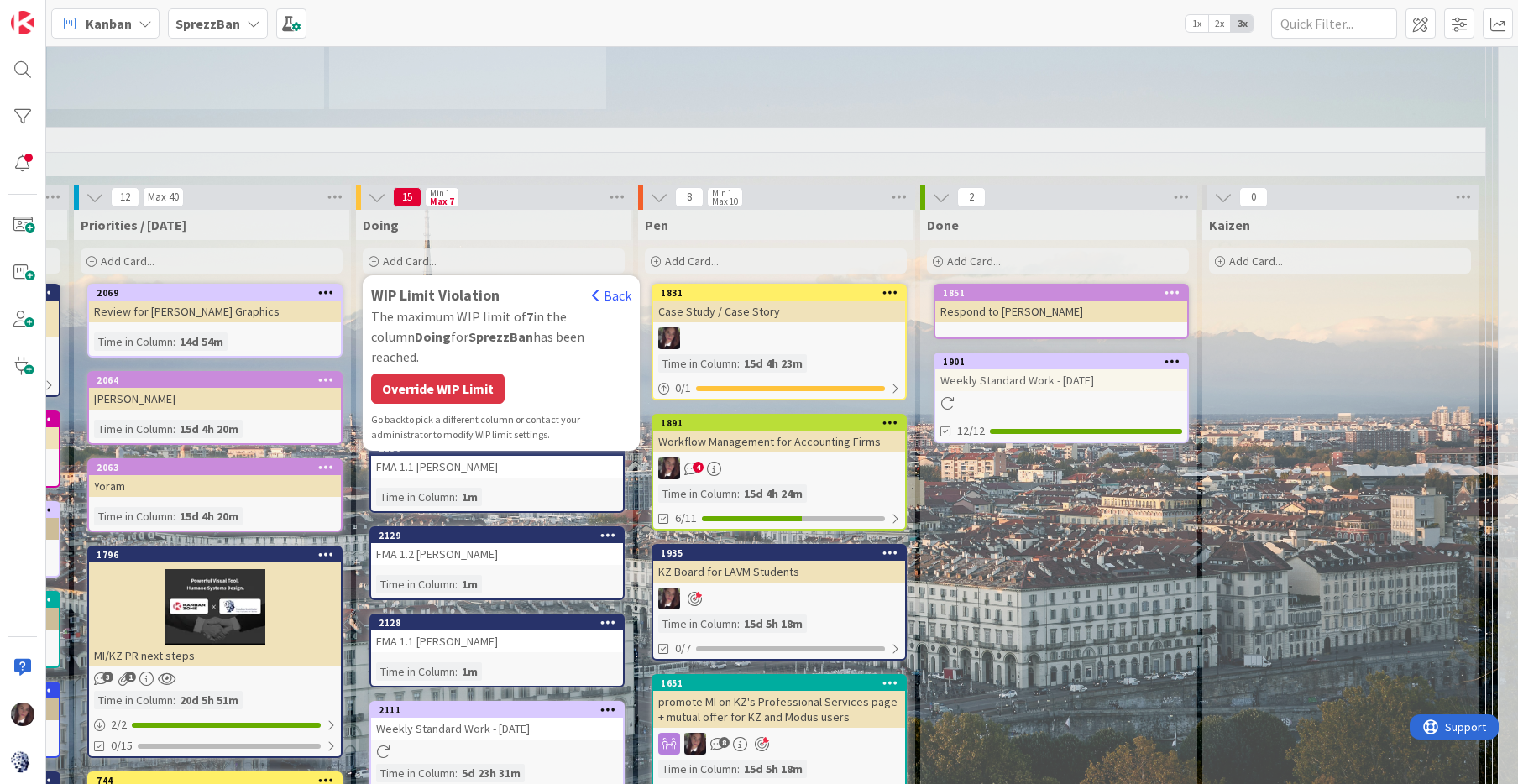
click at [381, 488] on div "Time in Column" at bounding box center [415, 497] width 79 height 19
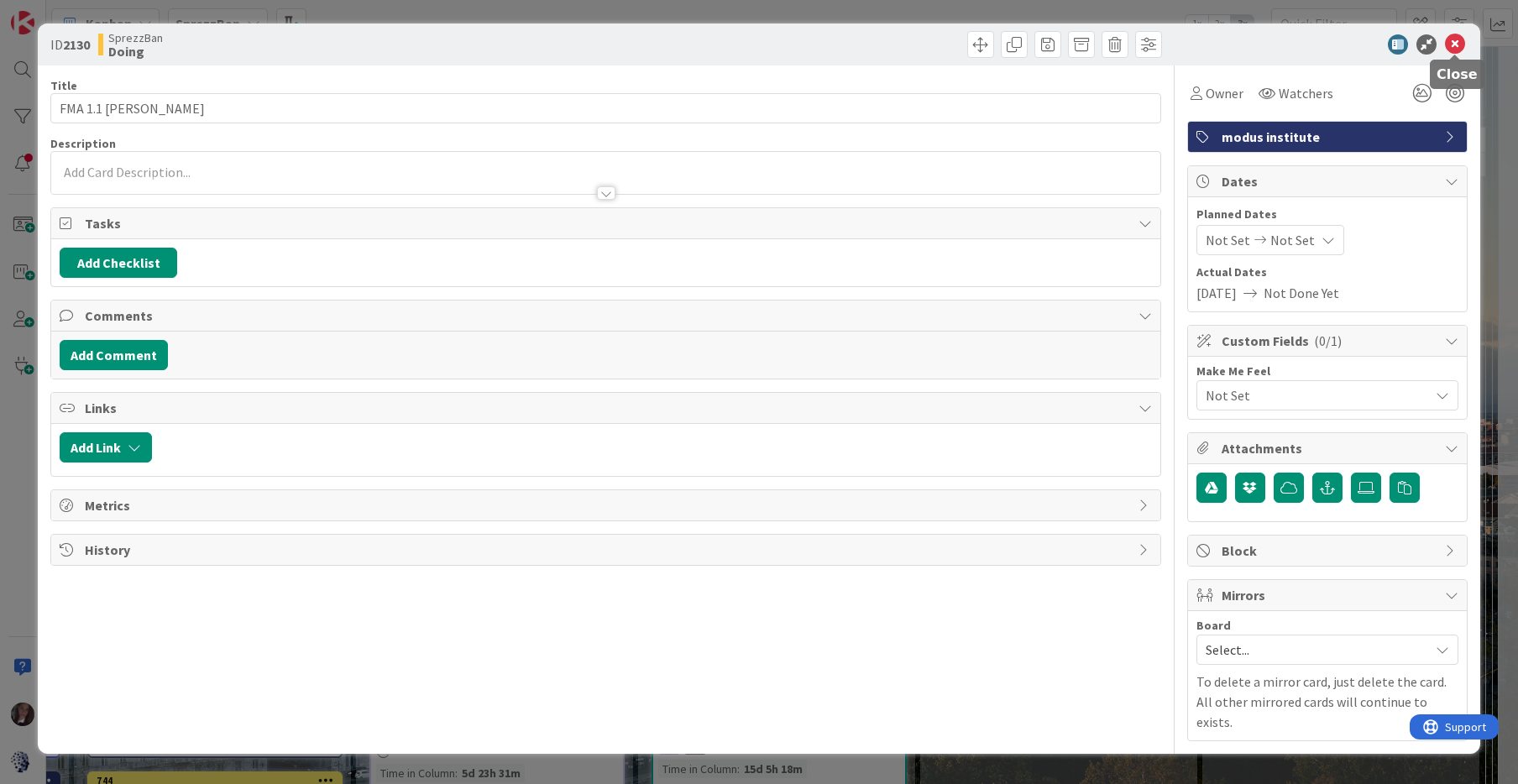
click at [1458, 49] on icon at bounding box center [1455, 44] width 21 height 21
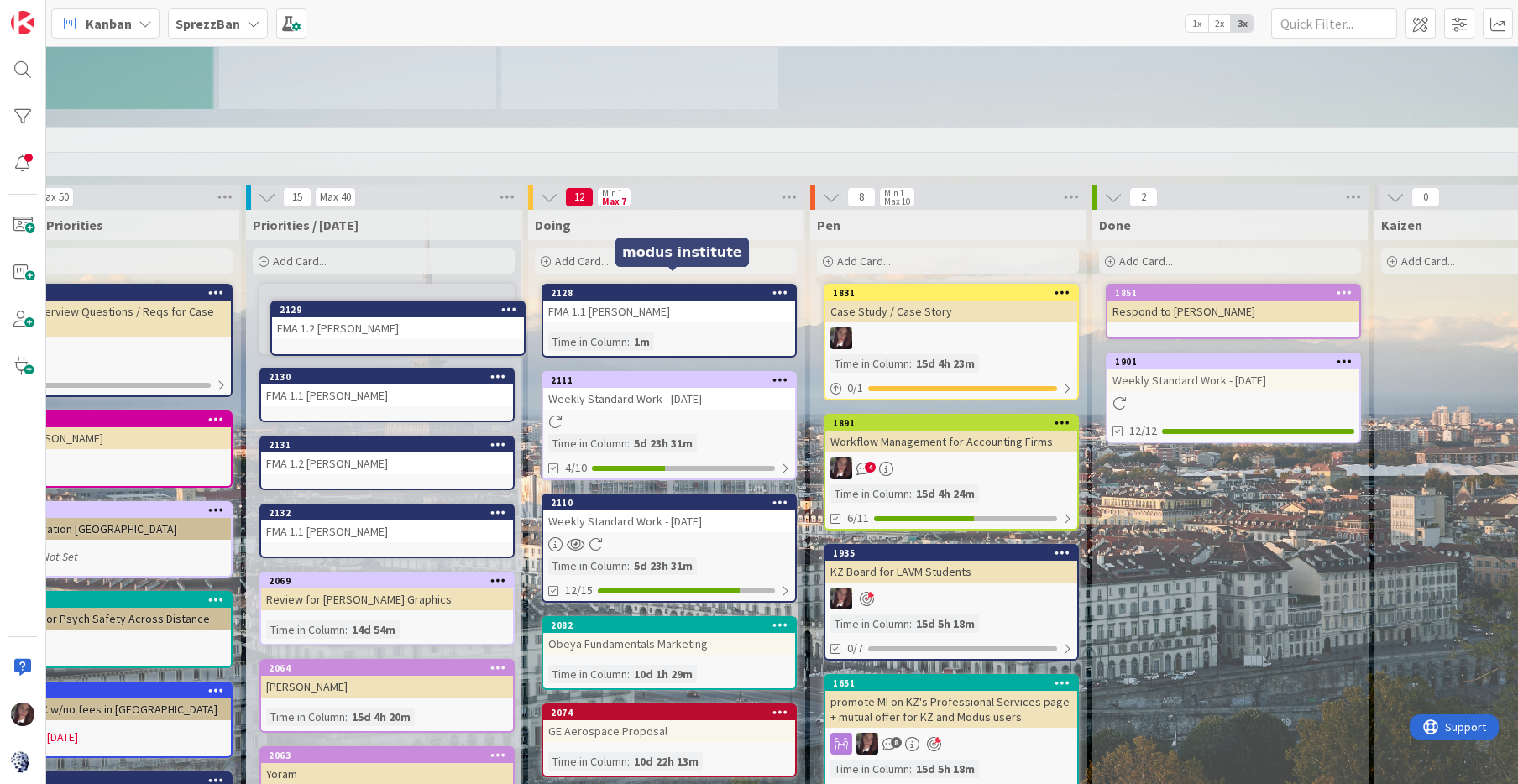
scroll to position [1484, 949]
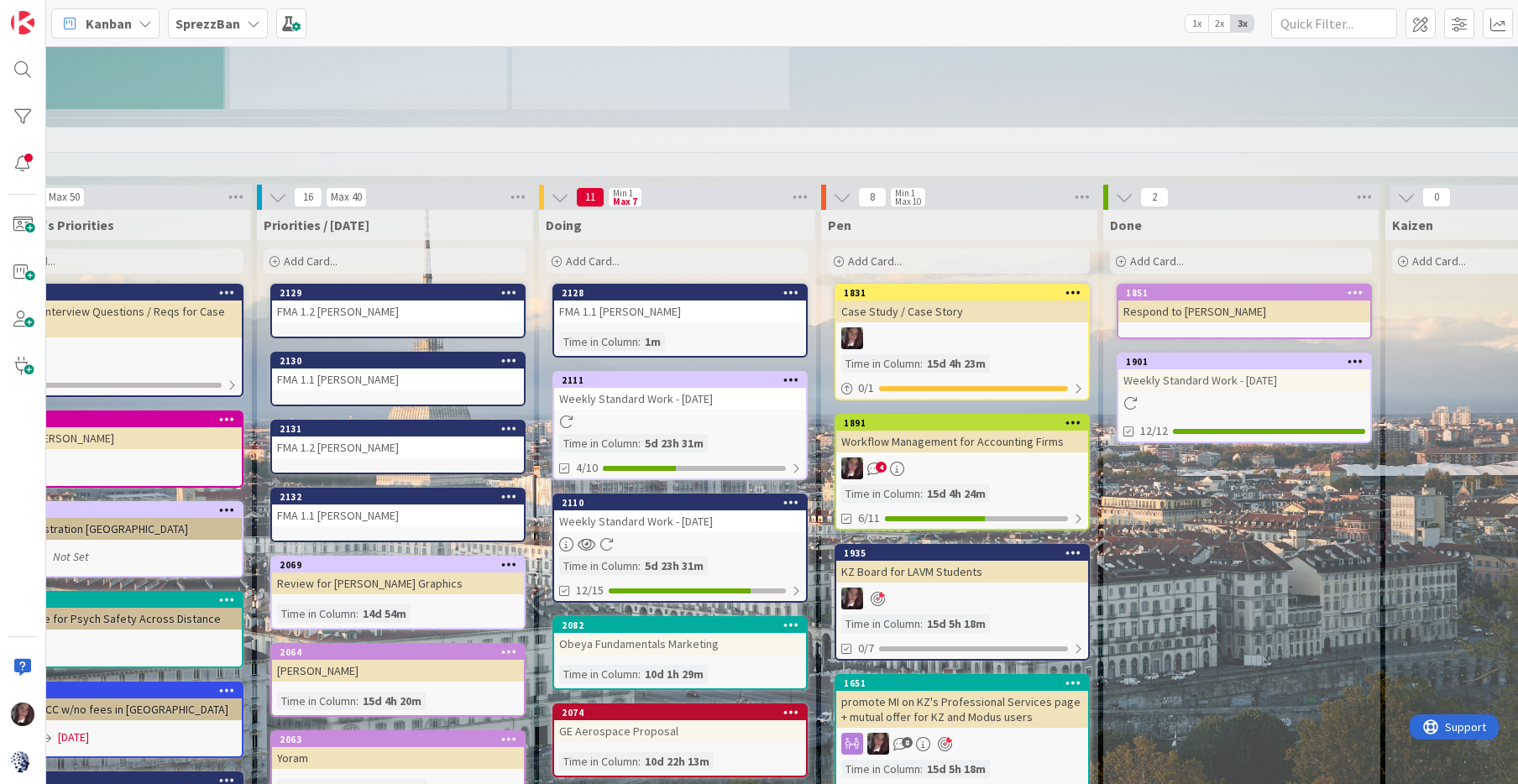
click at [636, 301] on div "FMA 1.1 [PERSON_NAME]" at bounding box center [680, 311] width 252 height 22
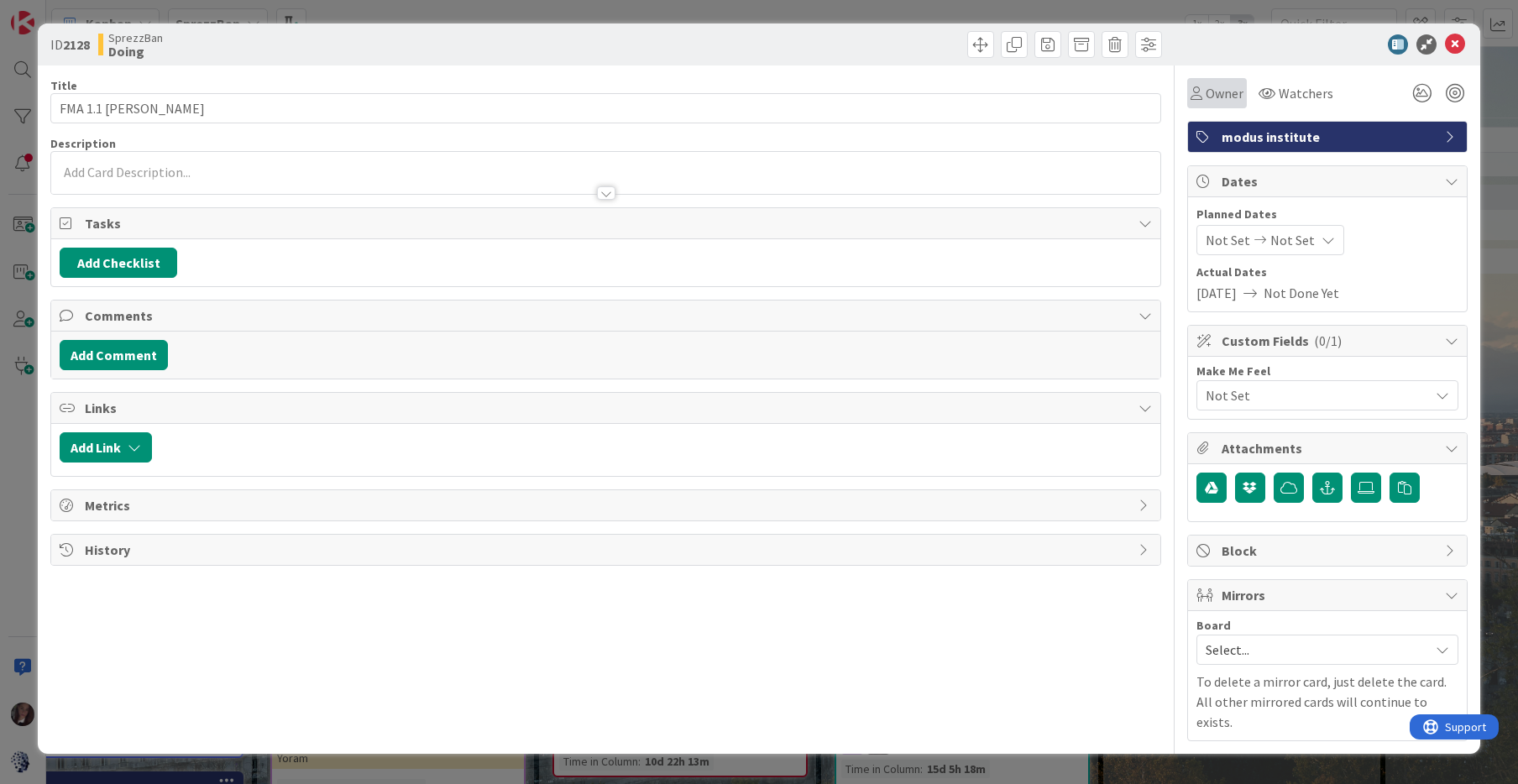
click at [1206, 90] on span "Owner" at bounding box center [1225, 93] width 38 height 21
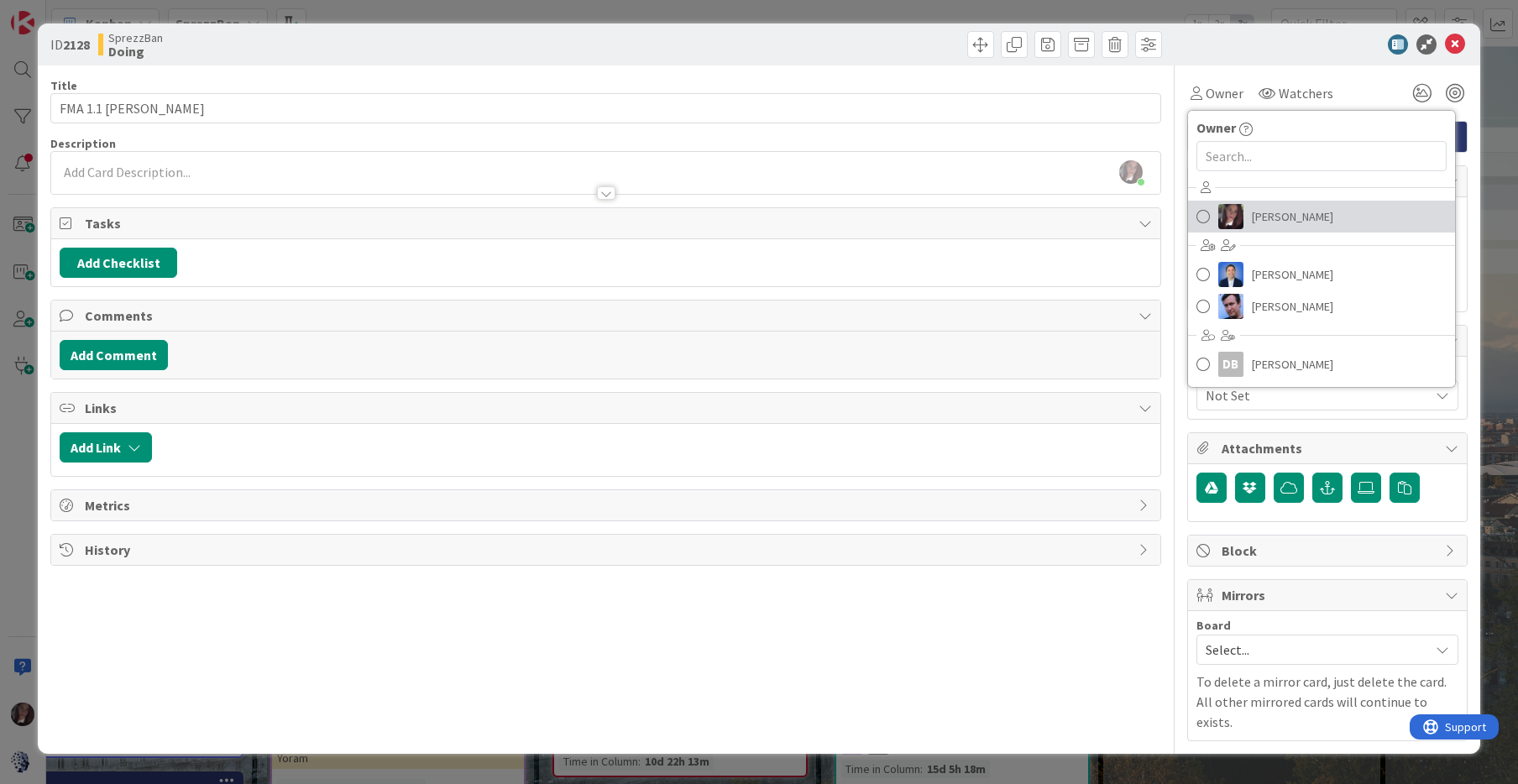
click at [1203, 213] on span at bounding box center [1204, 217] width 14 height 26
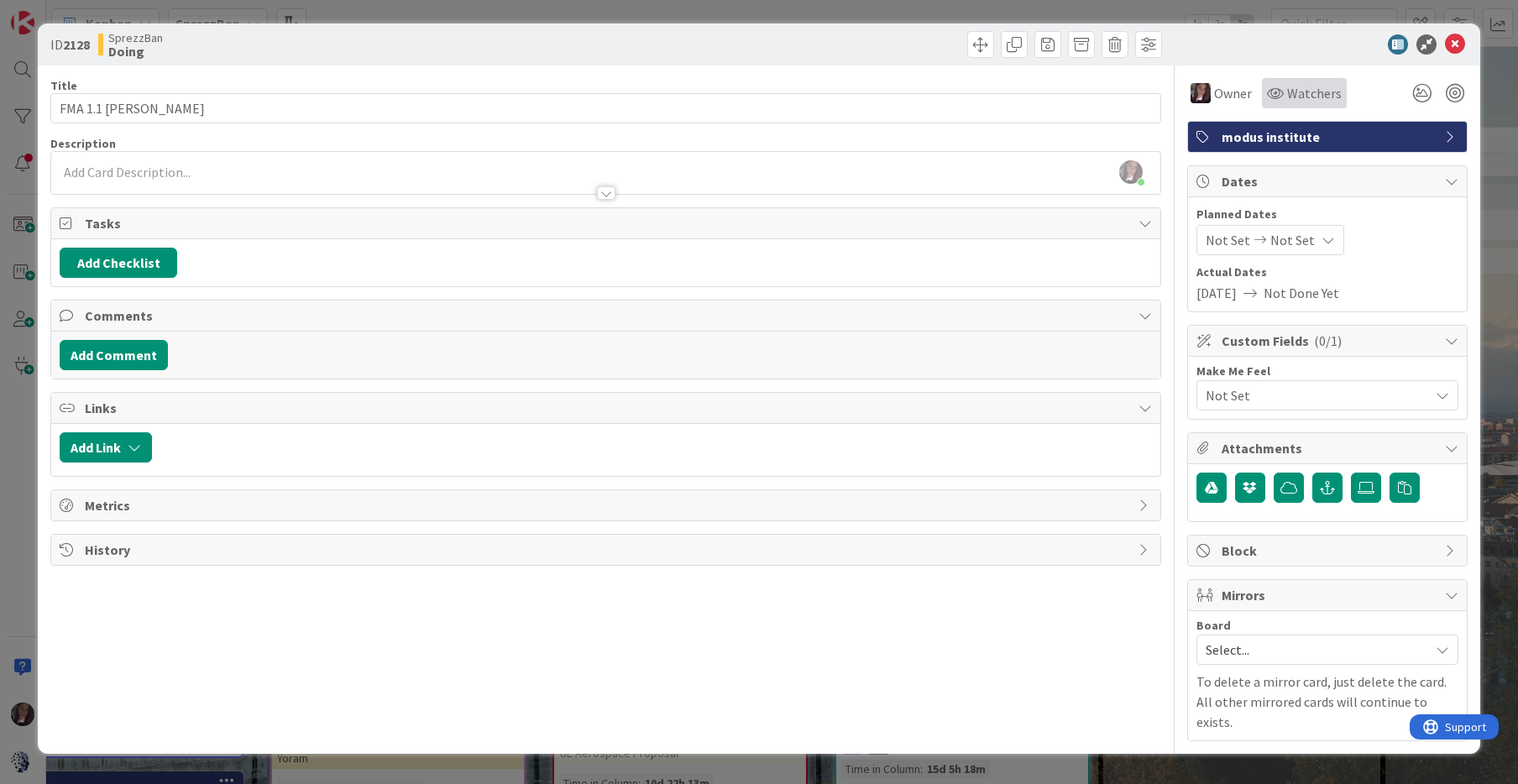
drag, startPoint x: 1298, startPoint y: 86, endPoint x: 1287, endPoint y: 96, distance: 14.9
click at [1298, 86] on span "Watchers" at bounding box center [1315, 93] width 55 height 21
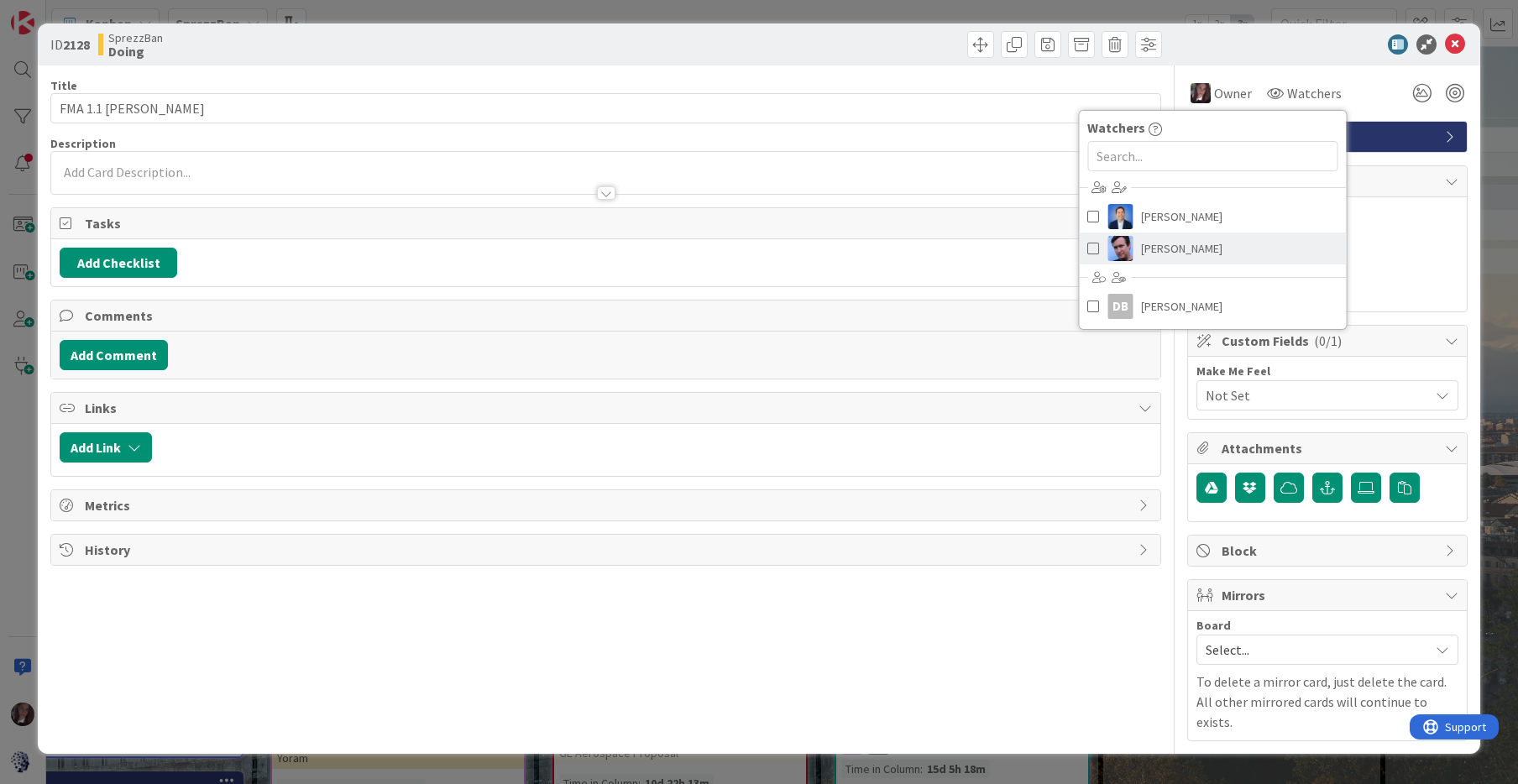
click at [1090, 249] on span at bounding box center [1093, 248] width 12 height 26
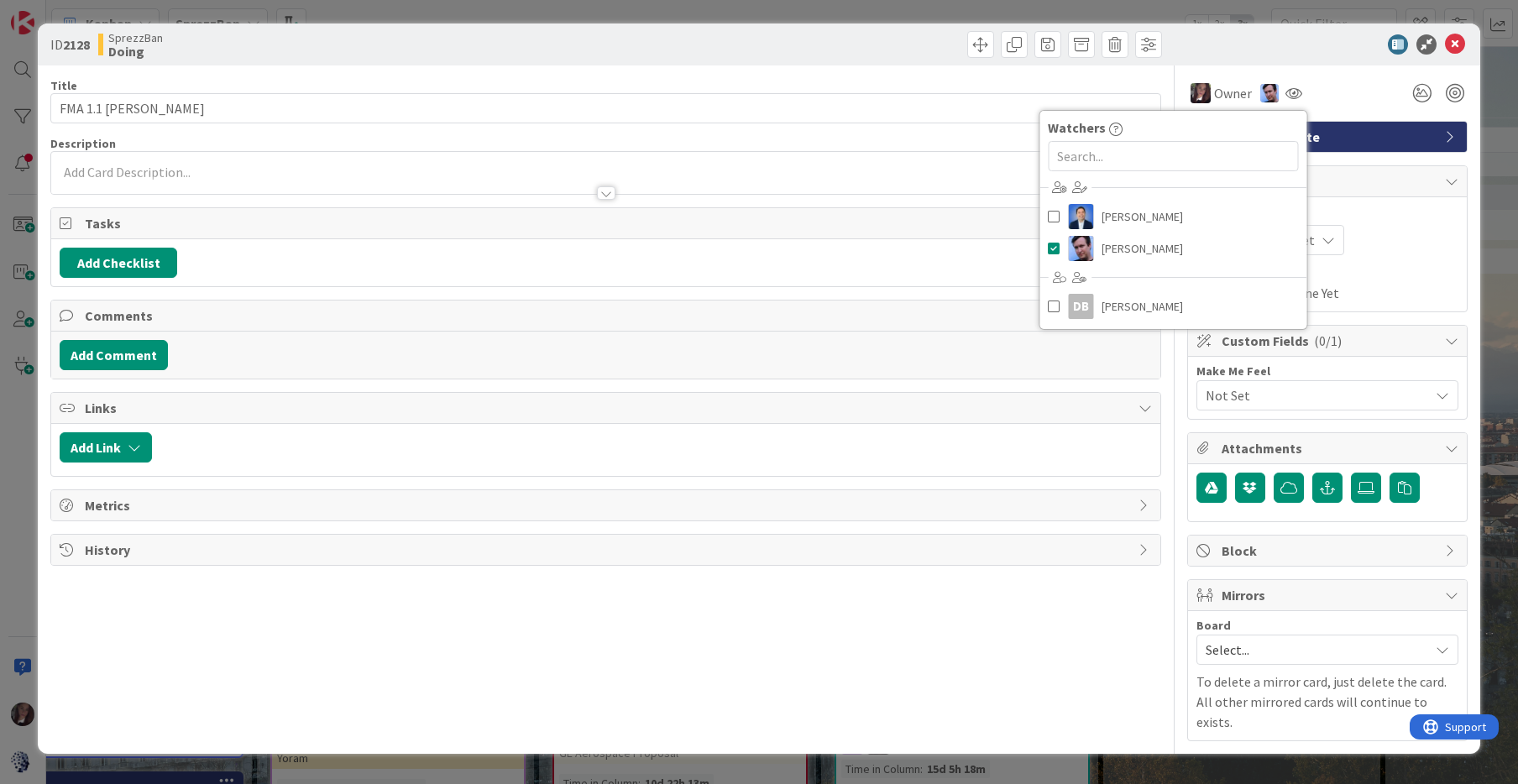
click at [1374, 83] on div "Owner Owner Remove Set as Watcher [PERSON_NAME] [PERSON_NAME] [PERSON_NAME] DB …" at bounding box center [1328, 93] width 281 height 30
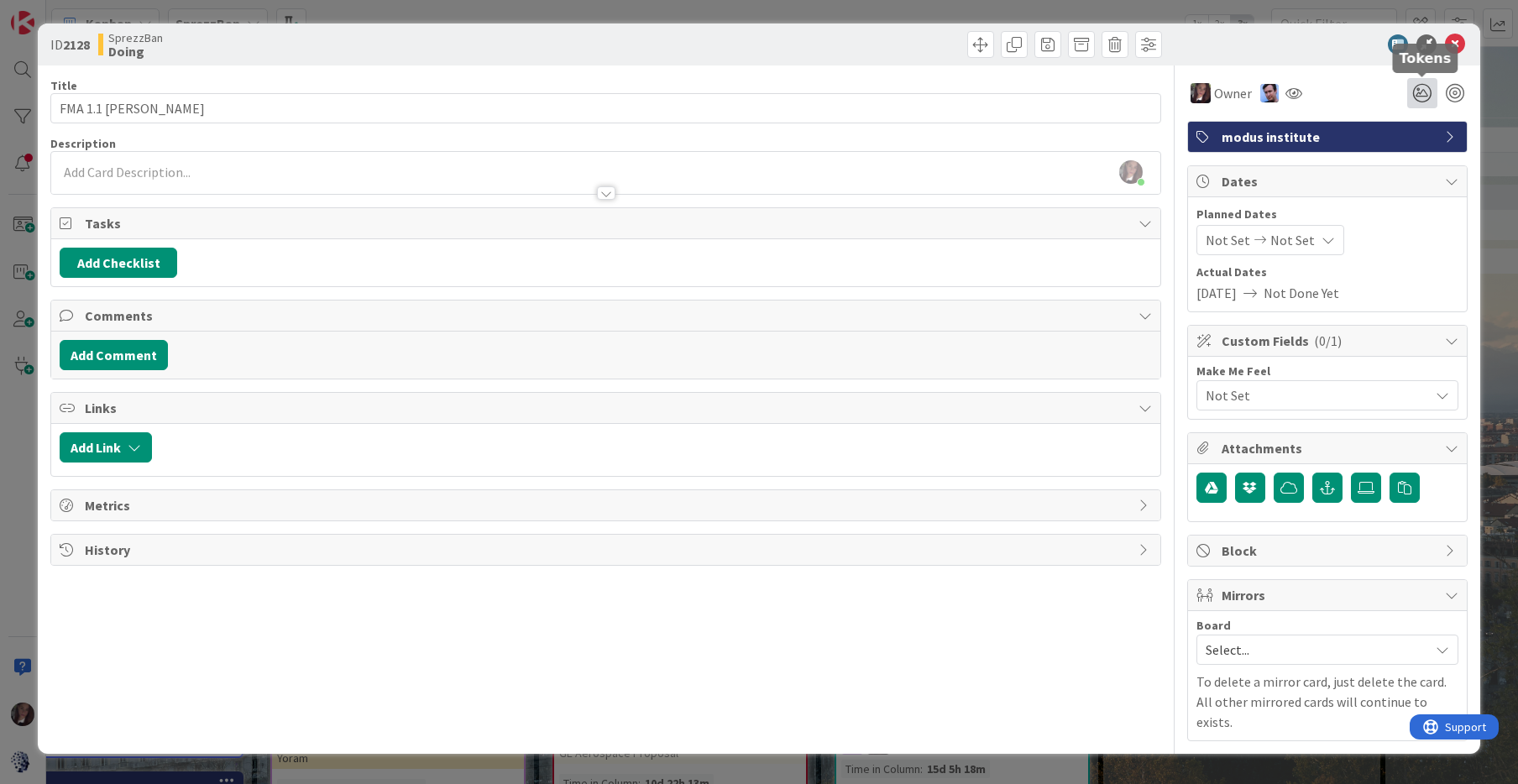
click at [1419, 91] on icon at bounding box center [1422, 93] width 30 height 30
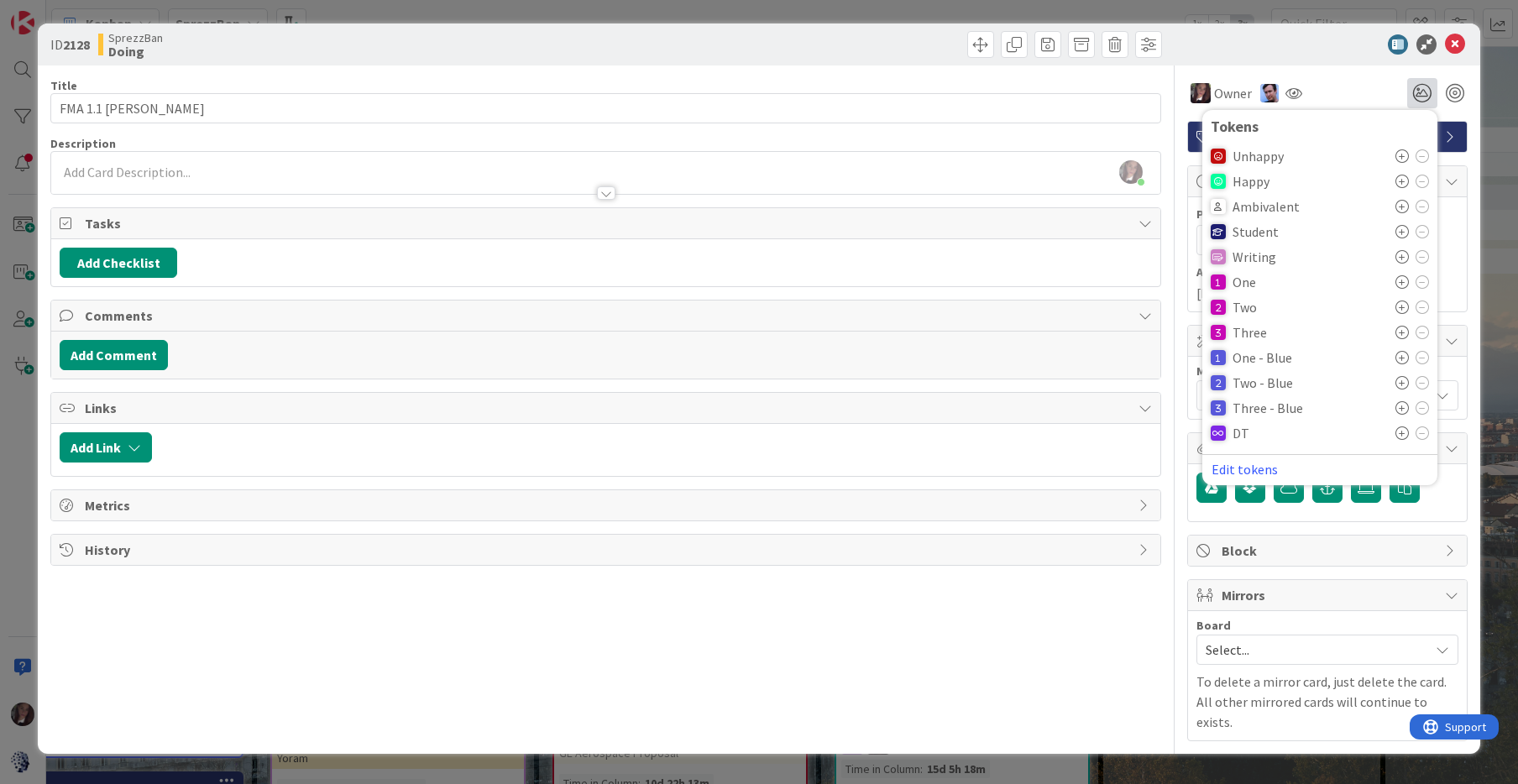
click at [1401, 232] on icon at bounding box center [1402, 232] width 14 height 14
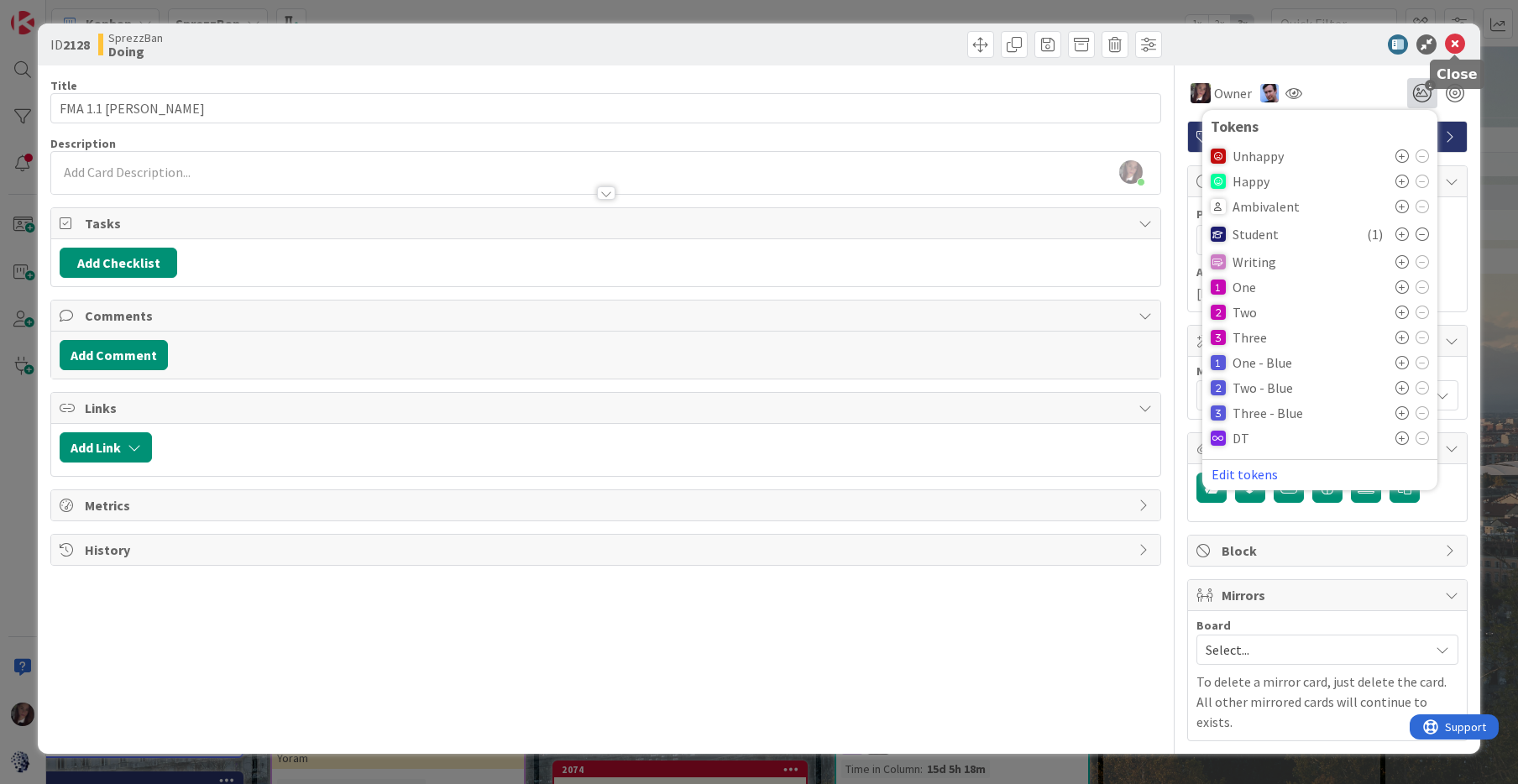
click at [1454, 44] on icon at bounding box center [1455, 44] width 21 height 21
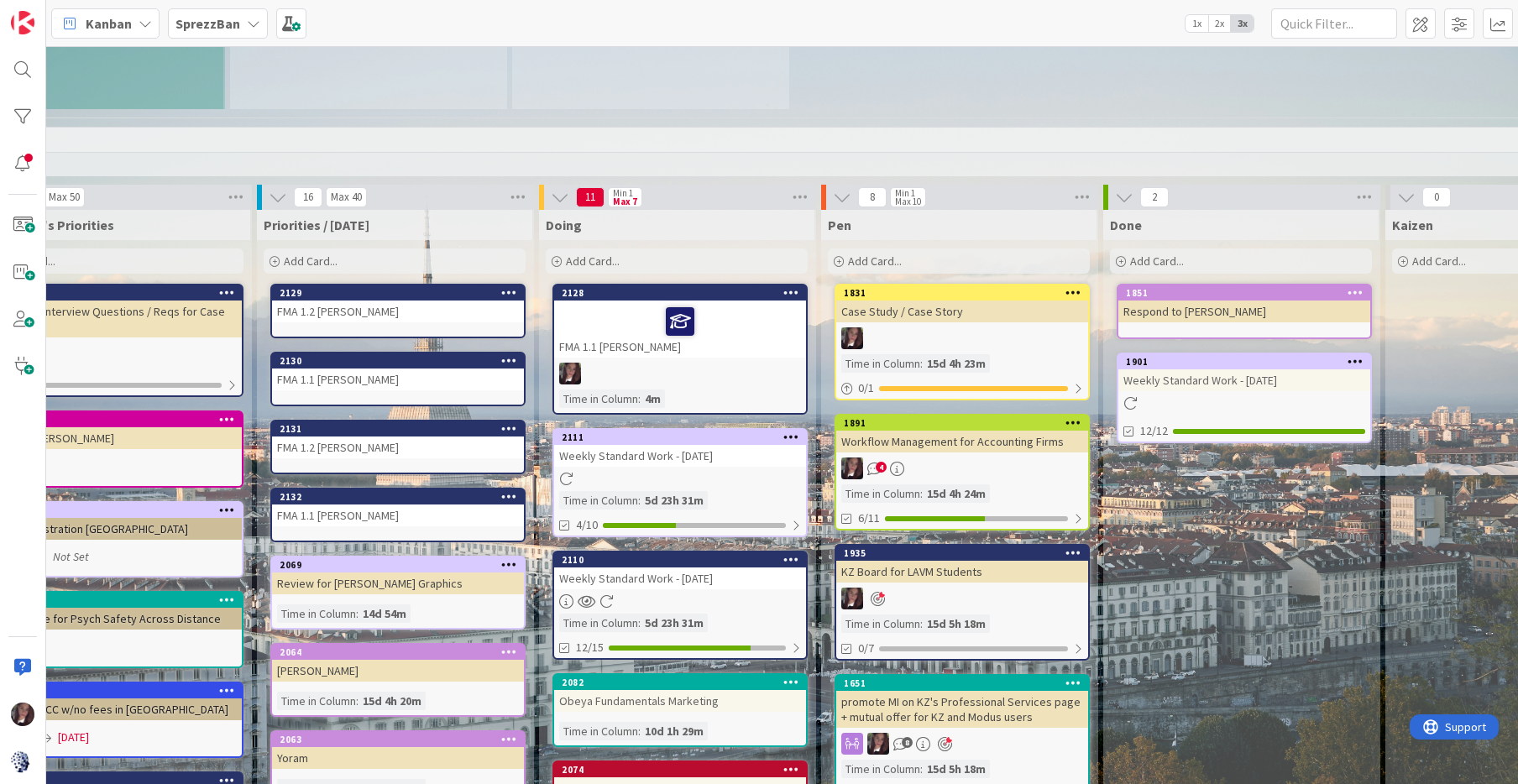
type textarea "x"
